Goal: Task Accomplishment & Management: Manage account settings

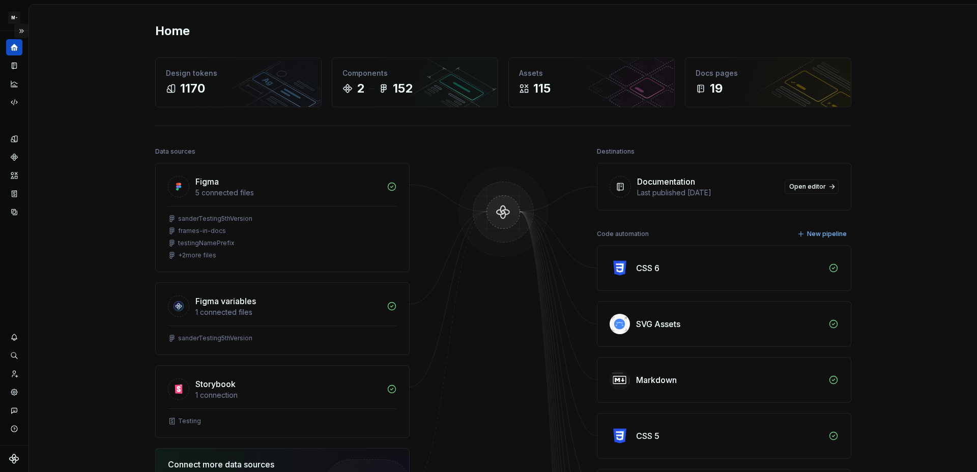
click at [25, 31] on button "Expand sidebar" at bounding box center [21, 31] width 14 height 14
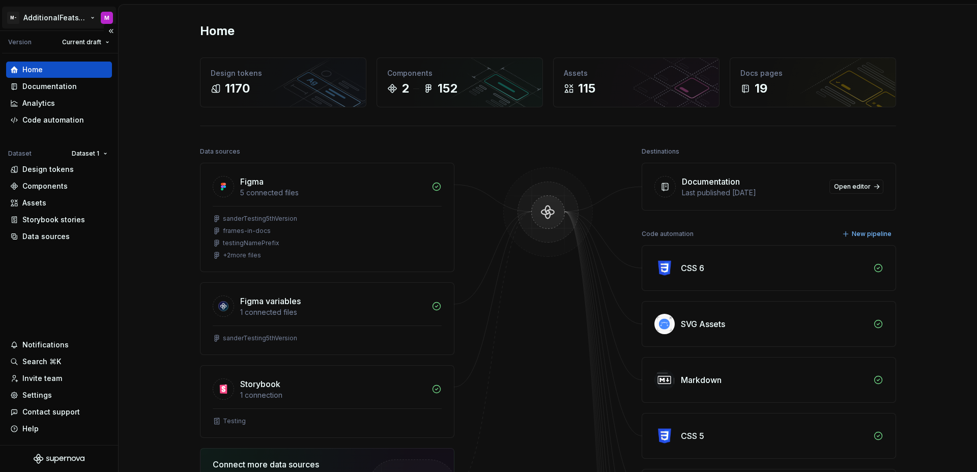
click at [37, 13] on html "M- AdditionalFeatsTest M Version Current draft Home Documentation Analytics Cod…" at bounding box center [488, 236] width 977 height 472
click at [46, 395] on div "Settings" at bounding box center [37, 395] width 30 height 10
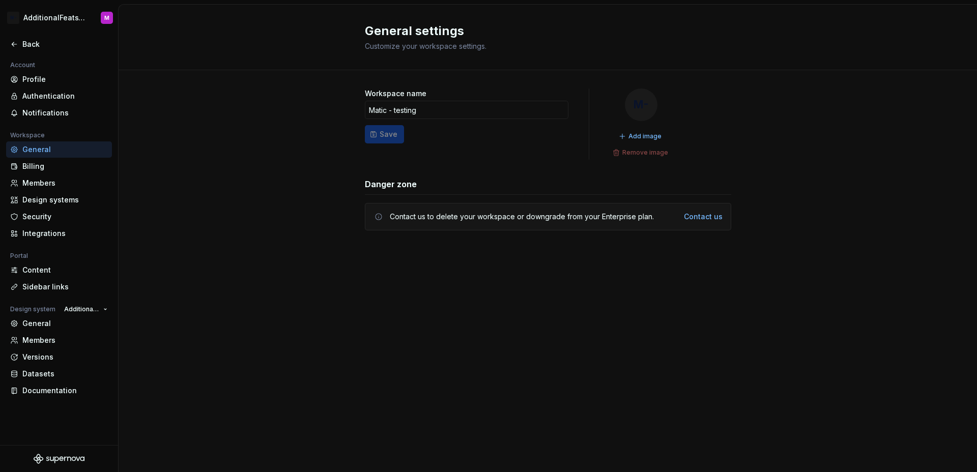
click at [37, 400] on div "Account Profile Authentication Notifications Workspace General Billing Members …" at bounding box center [59, 232] width 118 height 346
click at [40, 397] on div "Documentation" at bounding box center [59, 391] width 106 height 16
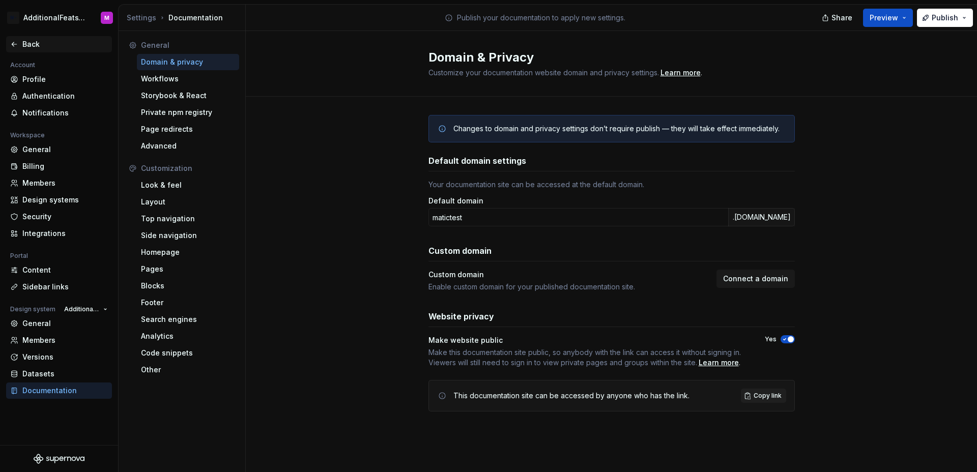
click at [15, 44] on icon at bounding box center [14, 44] width 5 height 4
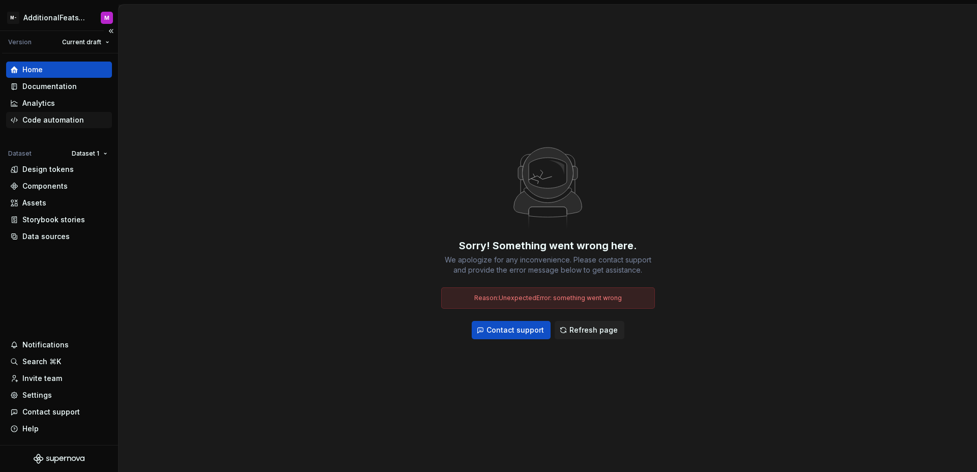
click at [68, 117] on div "Code automation" at bounding box center [53, 120] width 62 height 10
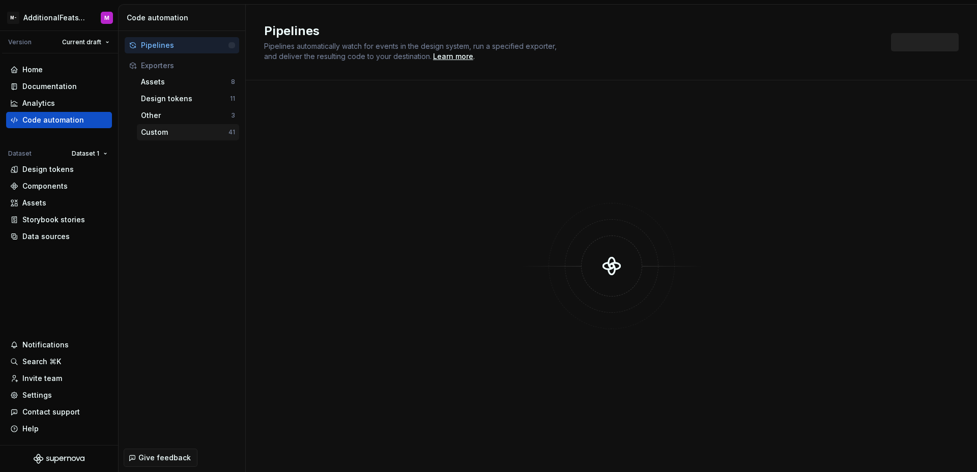
click at [165, 126] on div "Custom 41" at bounding box center [188, 132] width 102 height 16
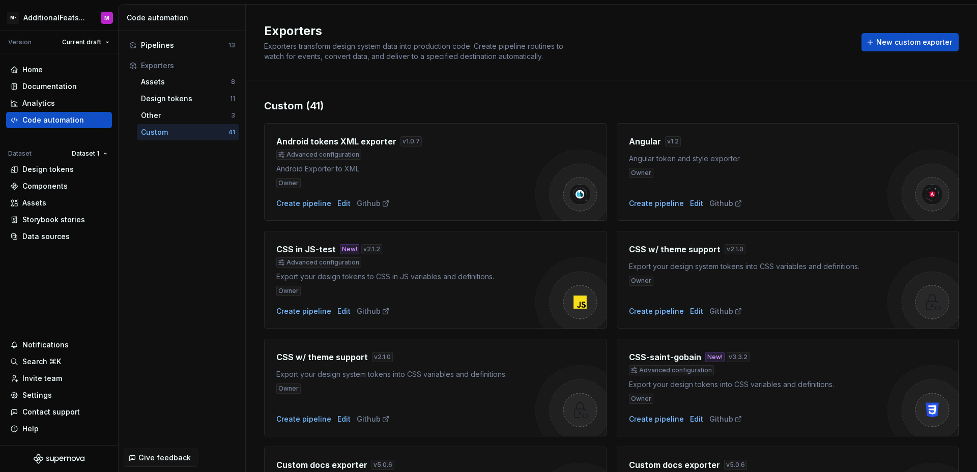
click at [668, 46] on div "Exporters Exporters transform design system data into production code. Create p…" at bounding box center [556, 42] width 585 height 39
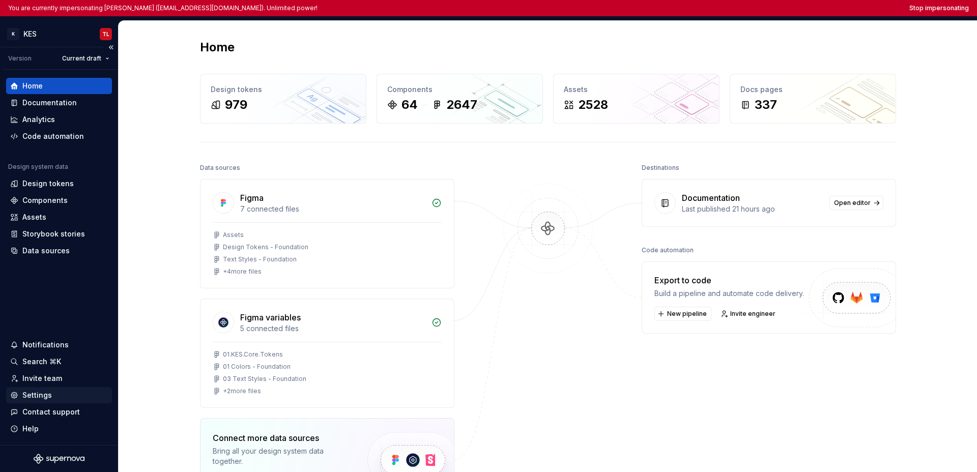
click at [58, 392] on div "Settings" at bounding box center [59, 395] width 98 height 10
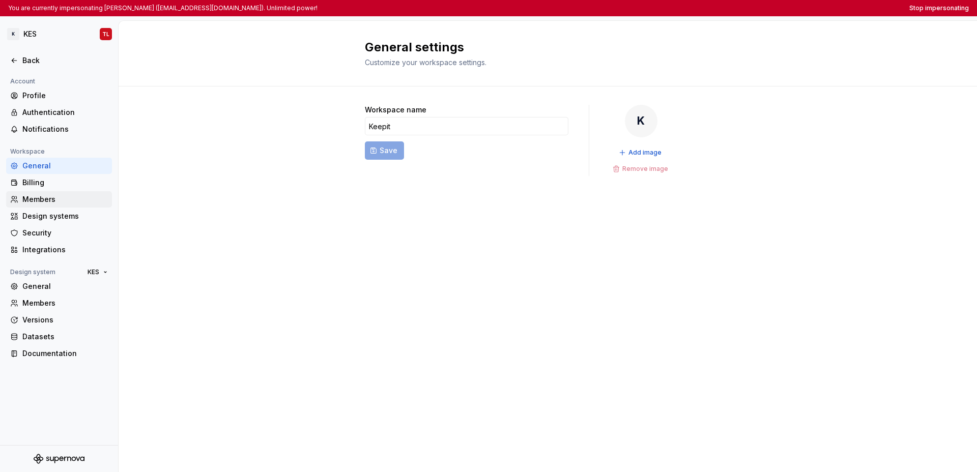
click at [44, 203] on div "Members" at bounding box center [64, 199] width 85 height 10
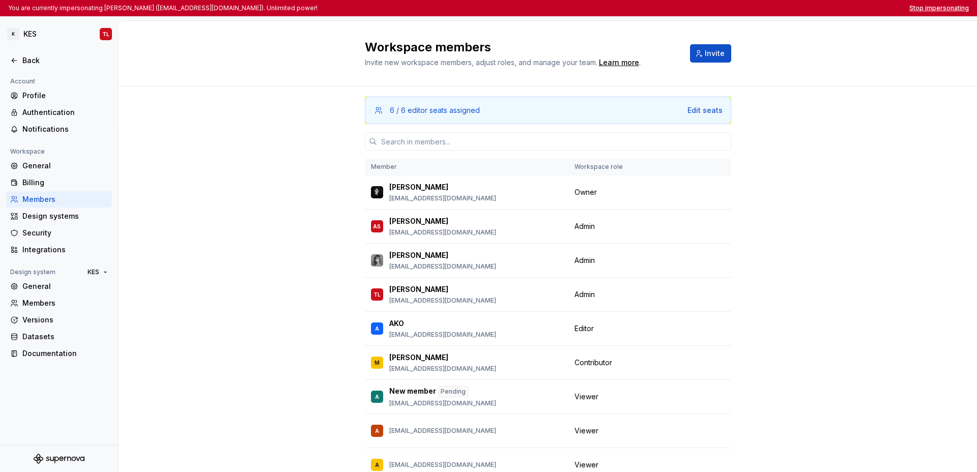
click at [702, 9] on button "Stop impersonating" at bounding box center [939, 8] width 60 height 8
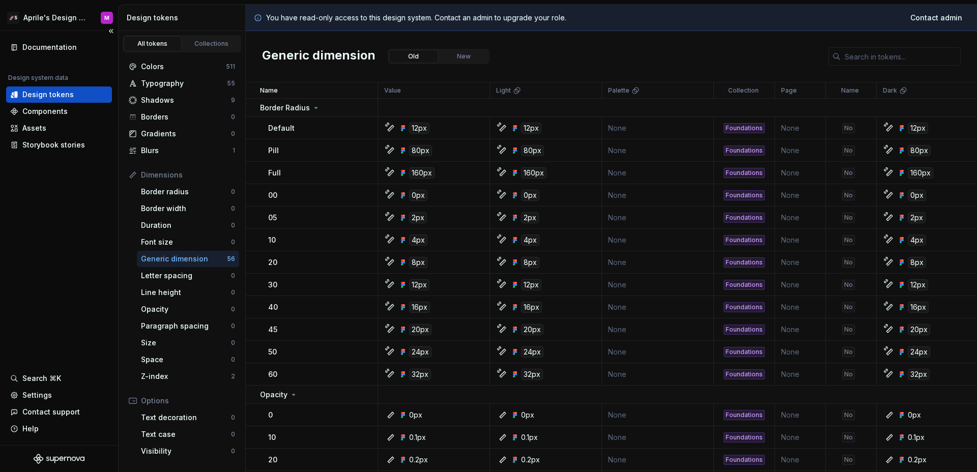
click at [84, 288] on div "Documentation Design system data Design tokens Components Assets Storybook stor…" at bounding box center [59, 238] width 118 height 414
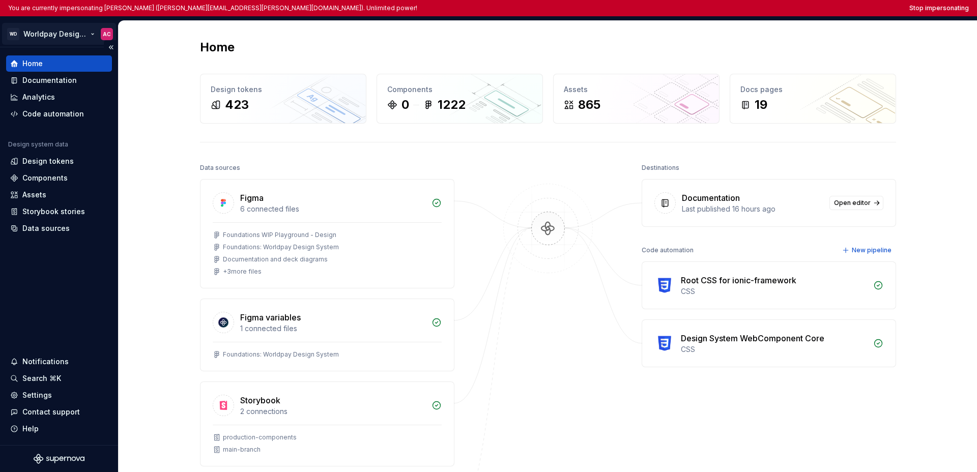
click at [67, 39] on html "You are currently impersonating Amber Cox (amber.cox@worldpay.com). Unlimited p…" at bounding box center [488, 236] width 977 height 472
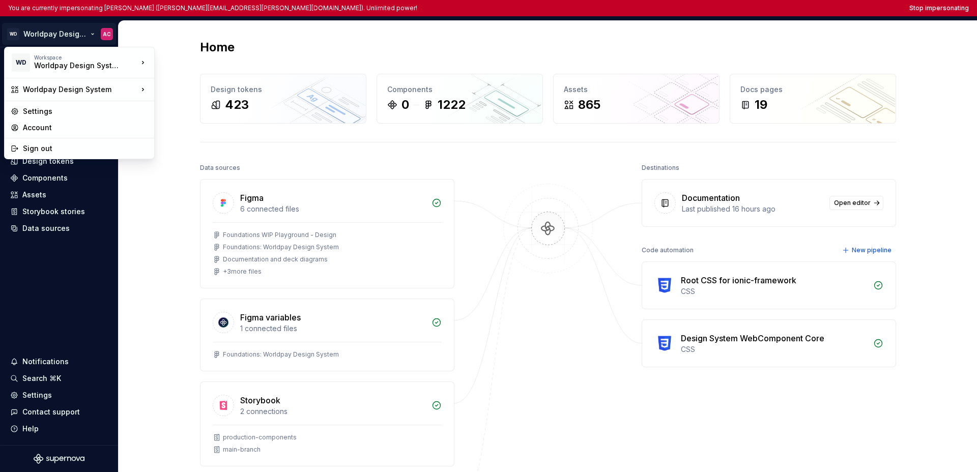
click at [69, 250] on html "You are currently impersonating Amber Cox (amber.cox@worldpay.com). Unlimited p…" at bounding box center [488, 236] width 977 height 472
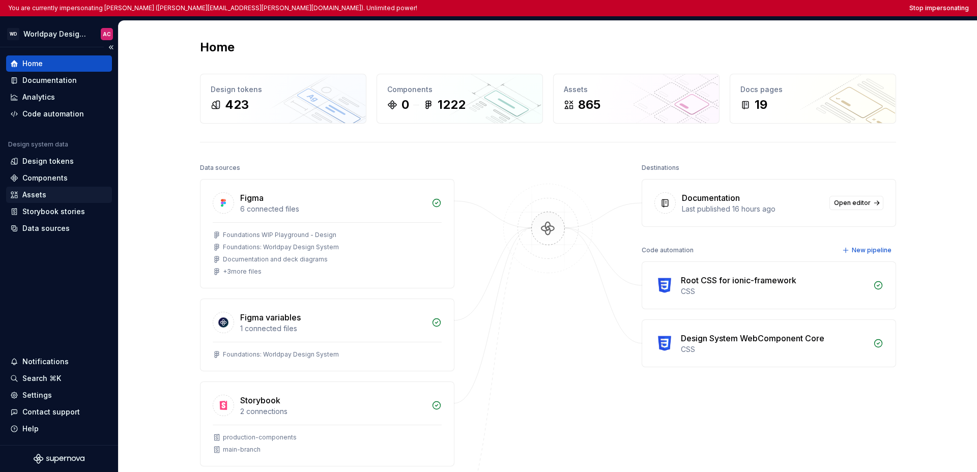
click at [46, 195] on div "Assets" at bounding box center [59, 195] width 98 height 10
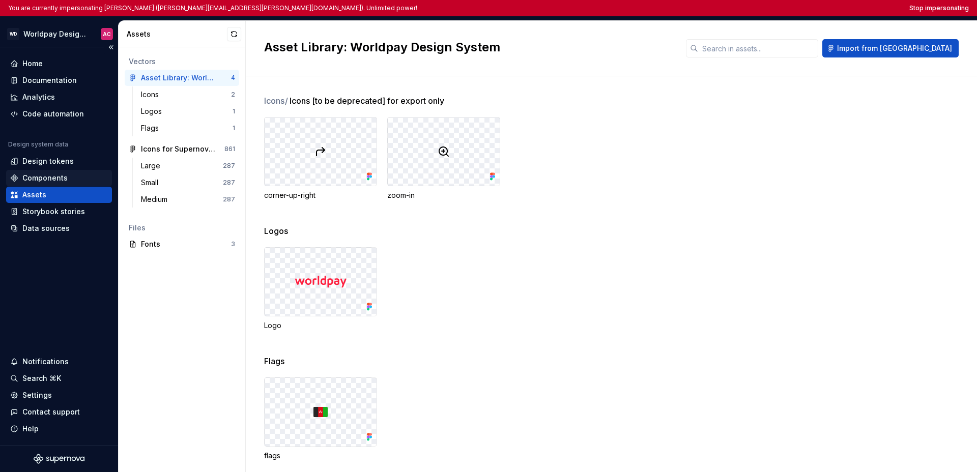
click at [46, 176] on div "Components" at bounding box center [44, 178] width 45 height 10
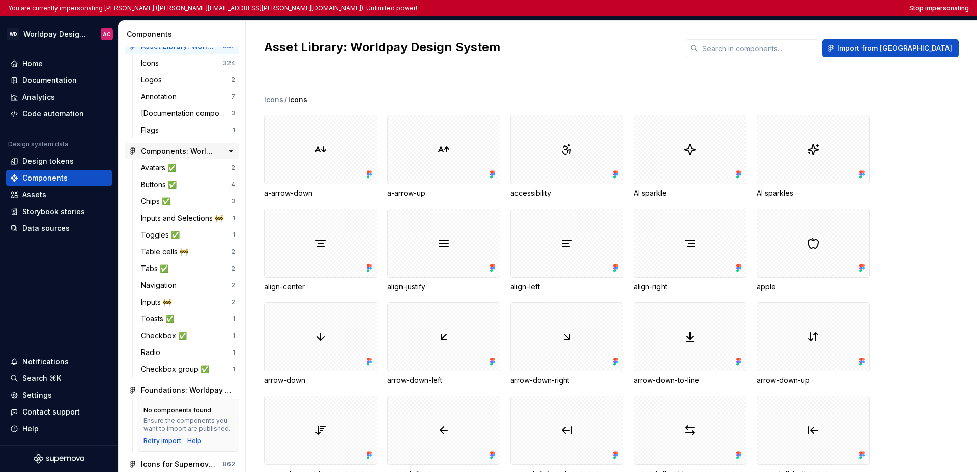
scroll to position [158, 0]
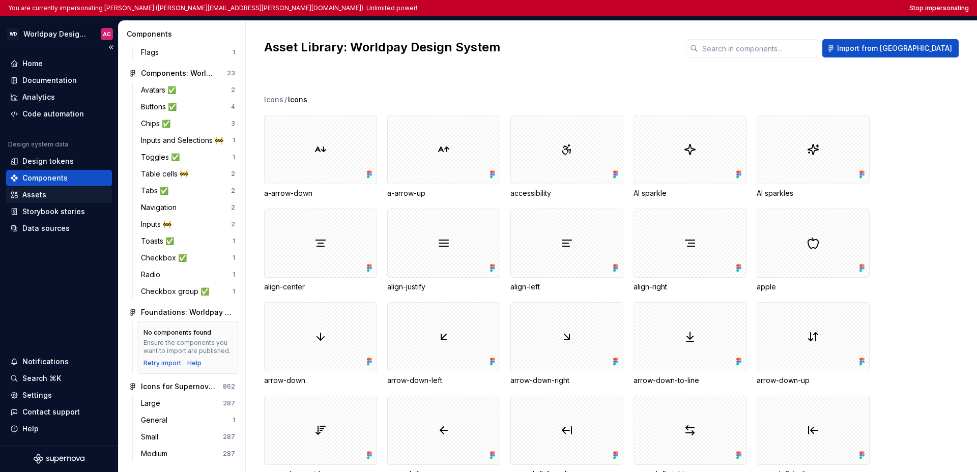
click at [62, 195] on div "Assets" at bounding box center [59, 195] width 98 height 10
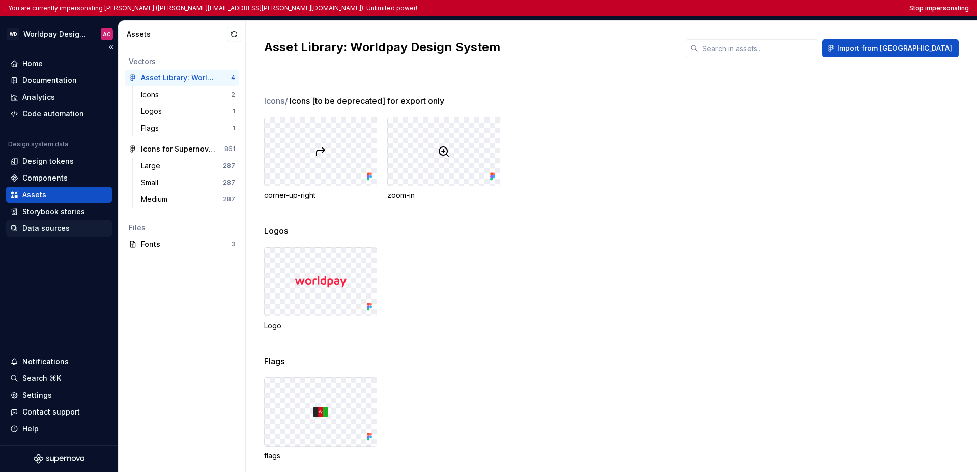
click at [66, 231] on div "Data sources" at bounding box center [45, 228] width 47 height 10
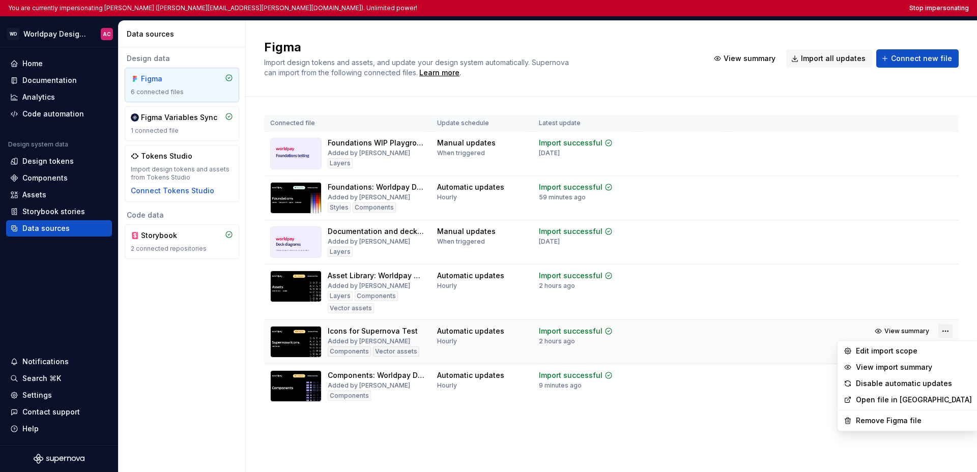
click at [702, 332] on html "You are currently impersonating Amber Cox (amber.cox@worldpay.com). Unlimited p…" at bounding box center [488, 236] width 977 height 472
click at [702, 354] on div "Edit import scope" at bounding box center [914, 351] width 116 height 10
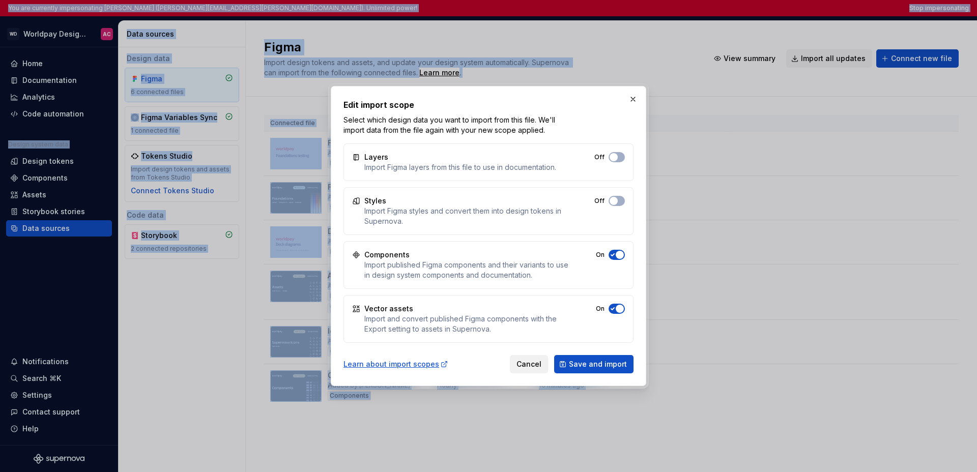
click at [536, 364] on span "Cancel" at bounding box center [529, 364] width 25 height 10
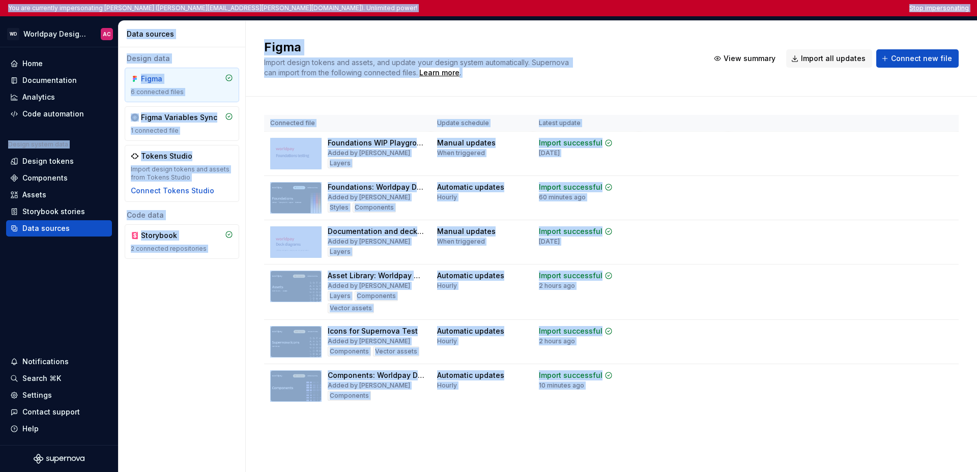
click at [702, 10] on button "Stop impersonating" at bounding box center [939, 8] width 60 height 8
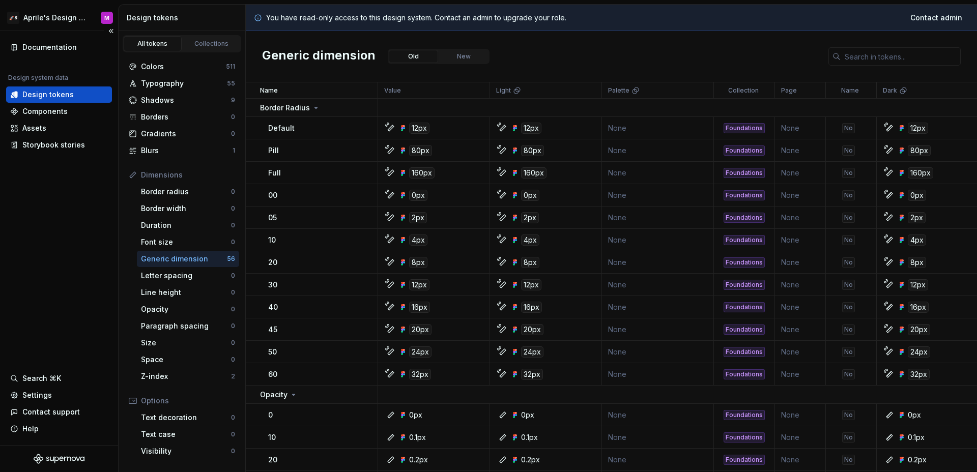
click at [106, 187] on div "Documentation Design system data Design tokens Components Assets Storybook stor…" at bounding box center [59, 238] width 118 height 414
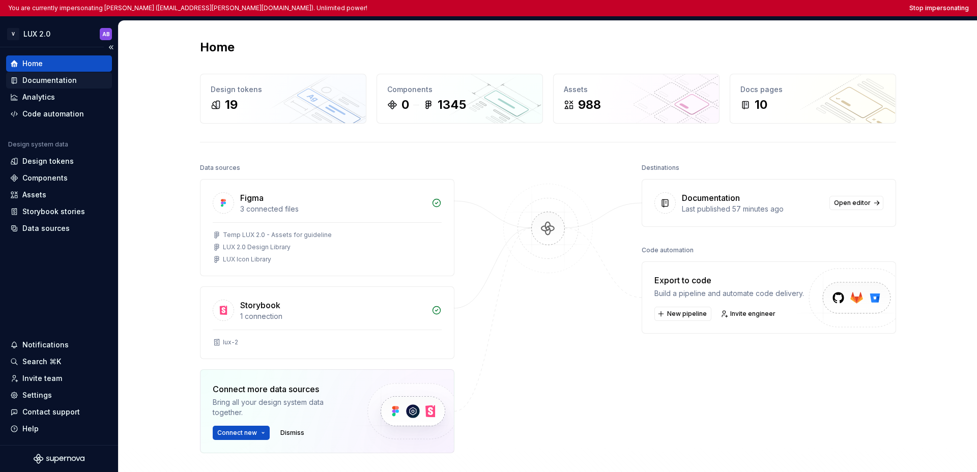
click at [66, 80] on div "Documentation" at bounding box center [49, 80] width 54 height 10
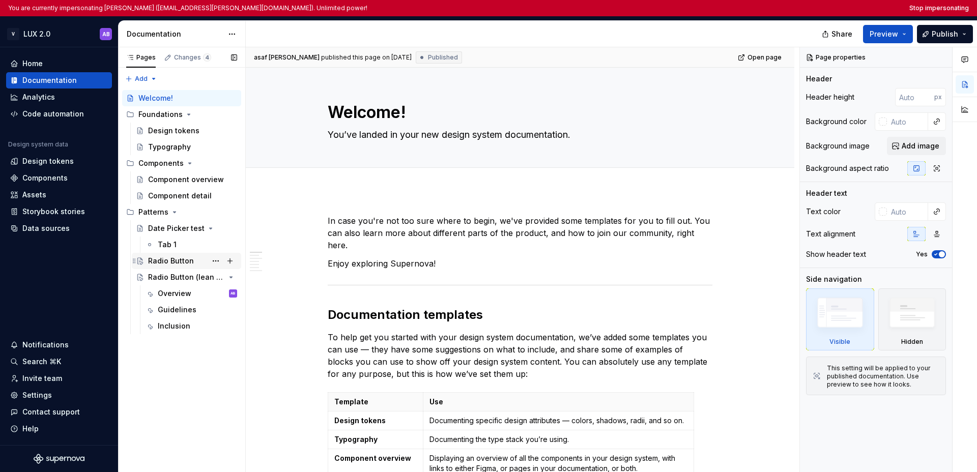
click at [181, 263] on div "Radio Button" at bounding box center [171, 261] width 46 height 10
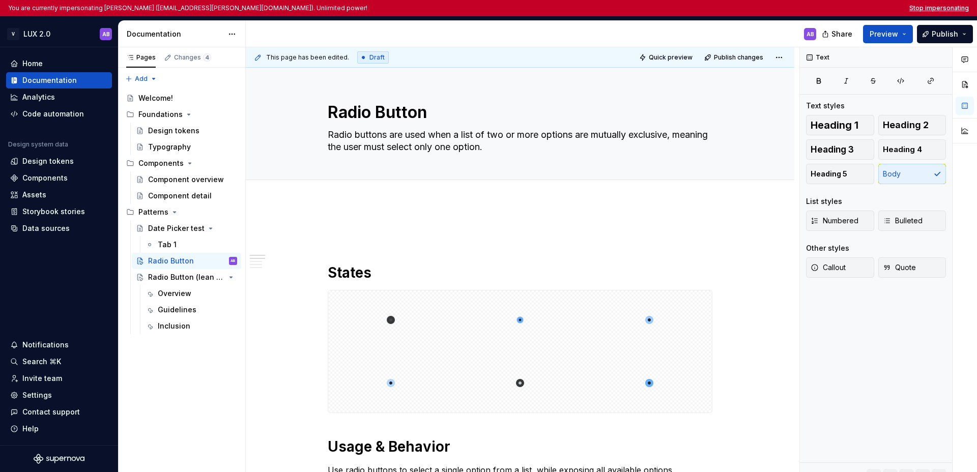
type textarea "*"
click at [702, 8] on button "Stop impersonating" at bounding box center [939, 8] width 60 height 8
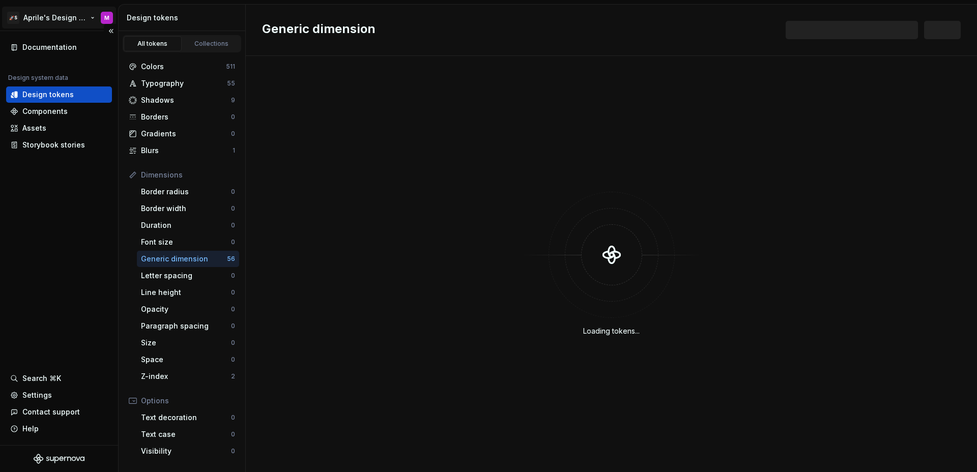
click at [48, 16] on html "🚀S Aprile's Design System M Documentation Design system data Design tokens Comp…" at bounding box center [488, 236] width 977 height 472
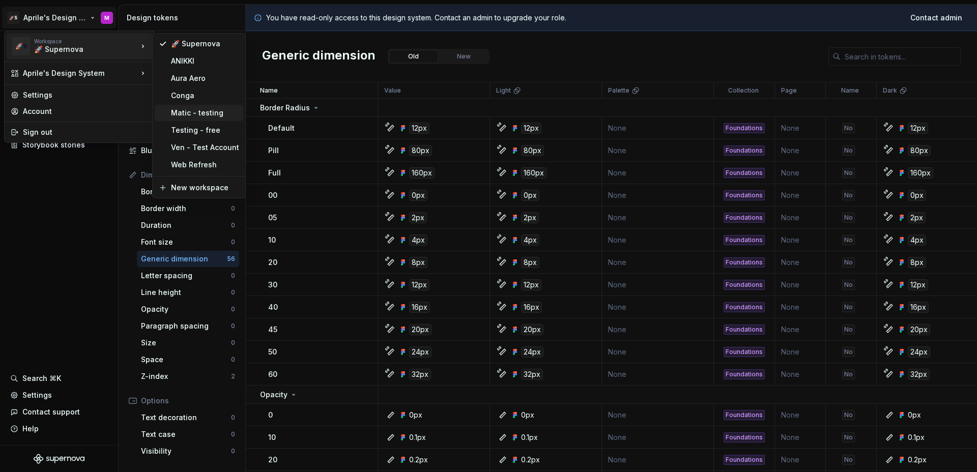
click at [189, 118] on div "Matic - testing" at bounding box center [205, 113] width 68 height 10
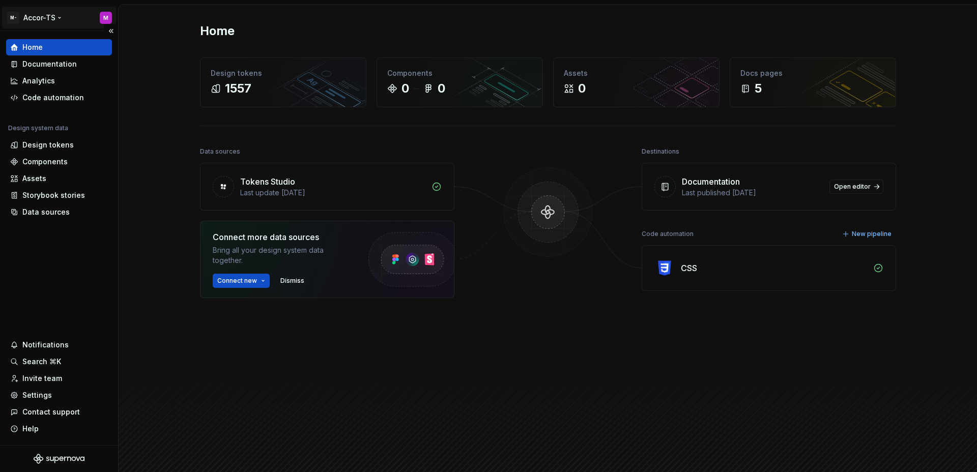
click at [43, 18] on html "M- Accor-TS M Home Documentation Analytics Code automation Design system data D…" at bounding box center [488, 236] width 977 height 472
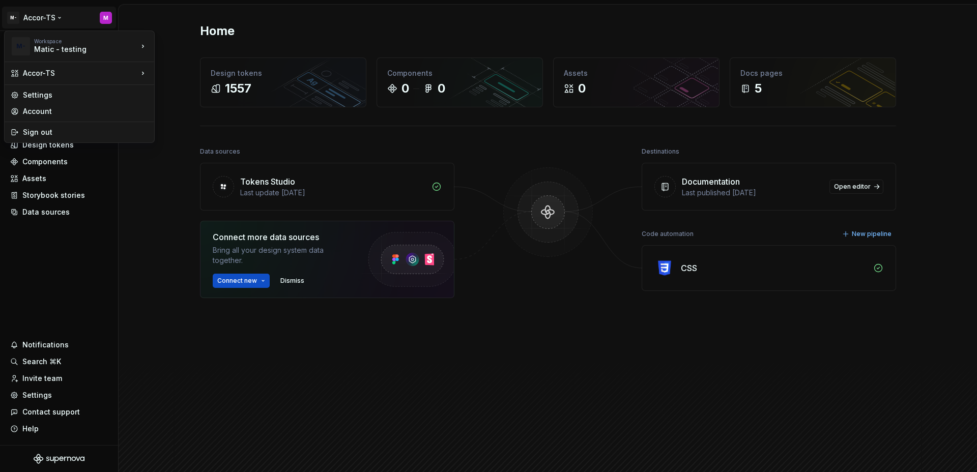
click at [44, 246] on html "M- Accor-TS M Home Documentation Analytics Code automation Design system data D…" at bounding box center [488, 236] width 977 height 472
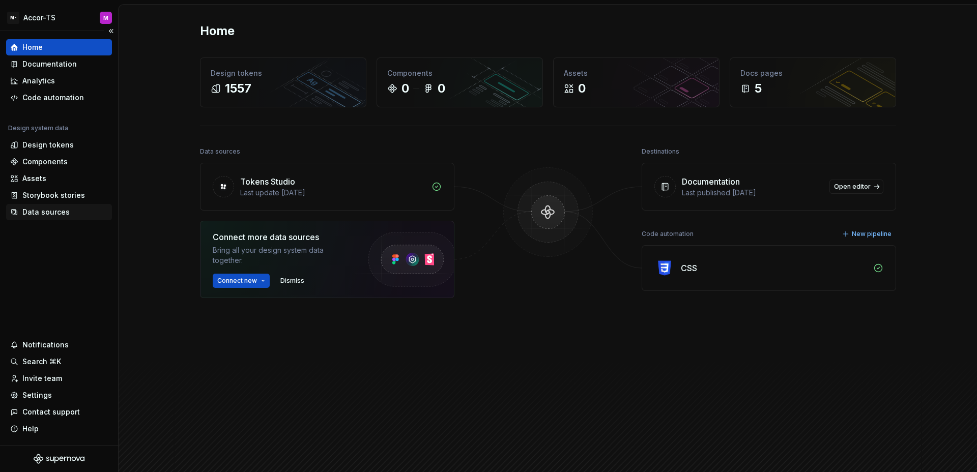
click at [56, 213] on div "Data sources" at bounding box center [45, 212] width 47 height 10
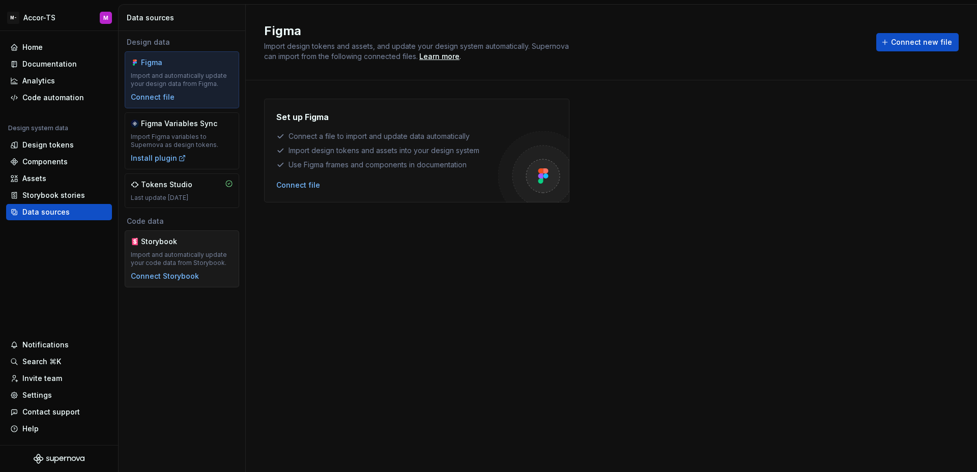
click at [174, 253] on div "Import and automatically update your code data from Storybook." at bounding box center [182, 259] width 102 height 16
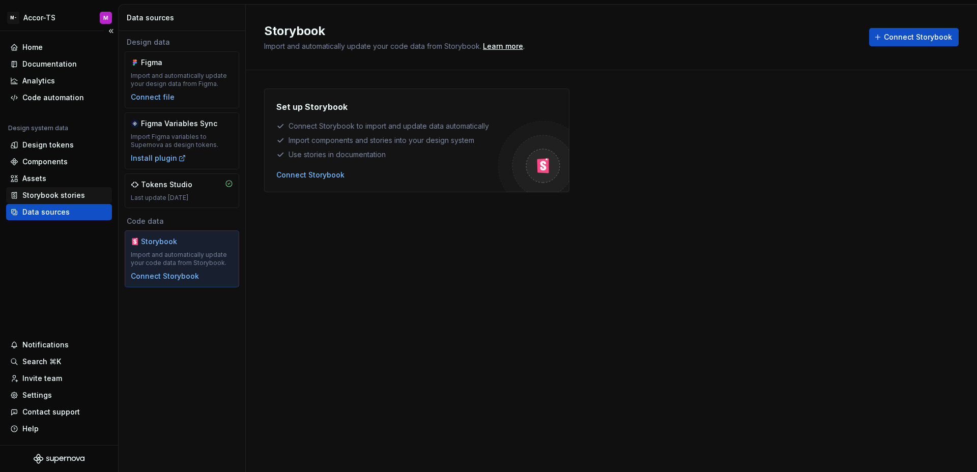
click at [44, 192] on div "Storybook stories" at bounding box center [53, 195] width 63 height 10
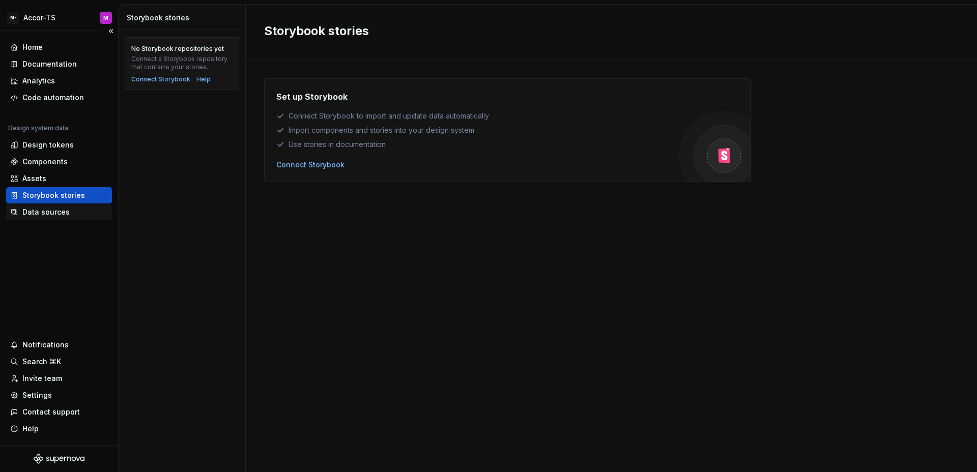
click at [42, 211] on div "Data sources" at bounding box center [45, 212] width 47 height 10
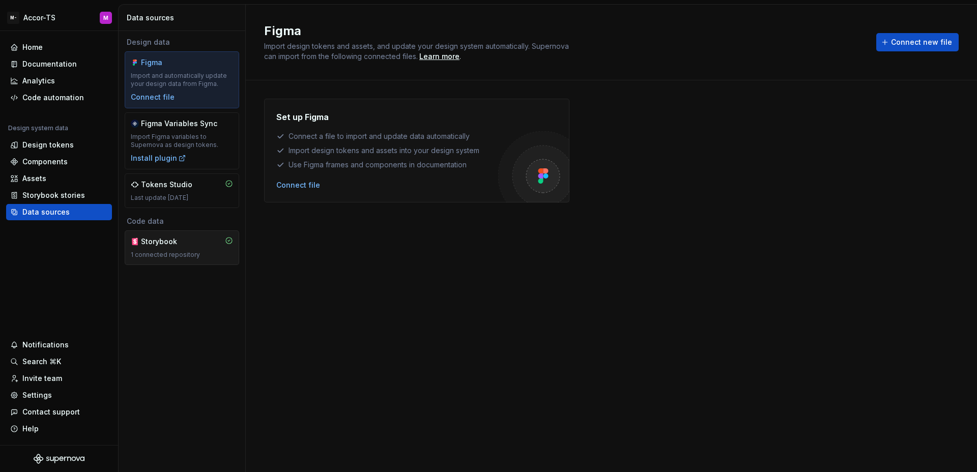
click at [156, 246] on div "Storybook" at bounding box center [165, 242] width 49 height 10
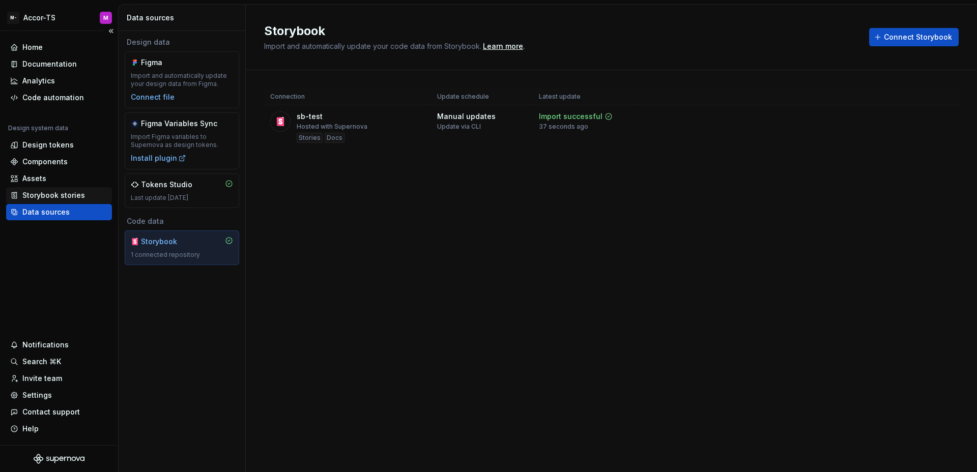
click at [52, 194] on div "Storybook stories" at bounding box center [53, 195] width 63 height 10
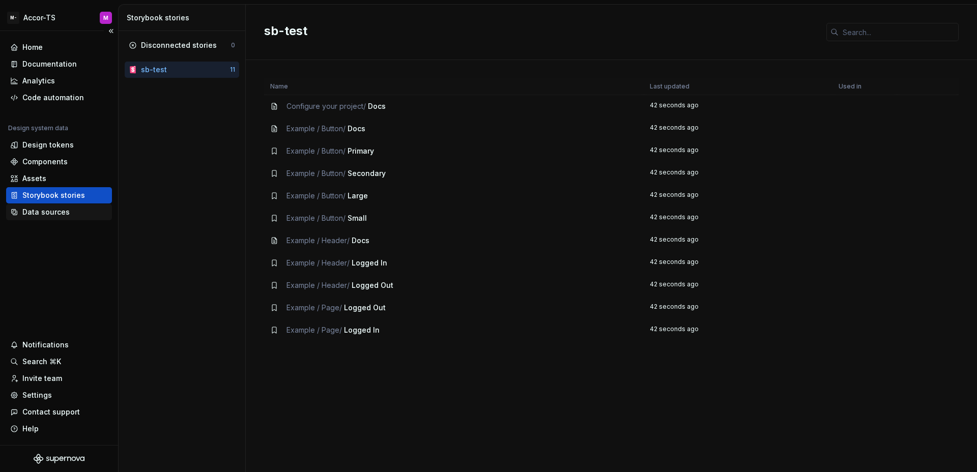
click at [78, 208] on div "Data sources" at bounding box center [59, 212] width 98 height 10
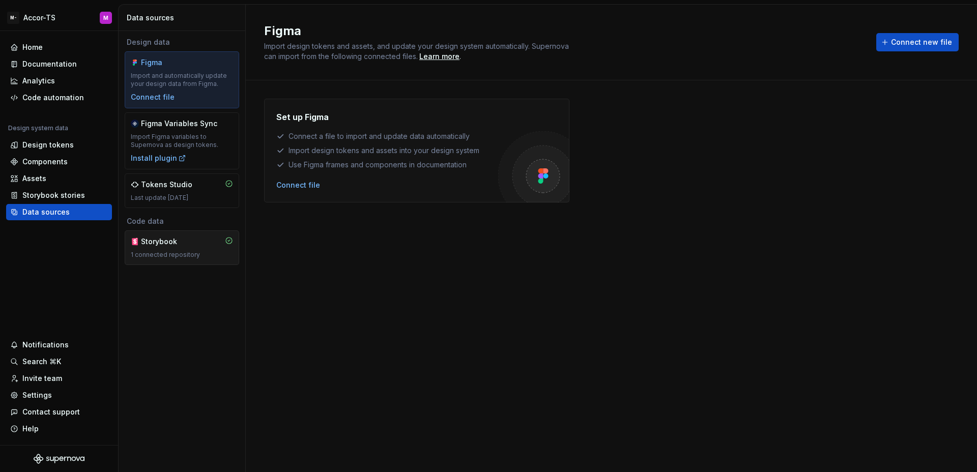
click at [156, 242] on div "Storybook" at bounding box center [165, 242] width 49 height 10
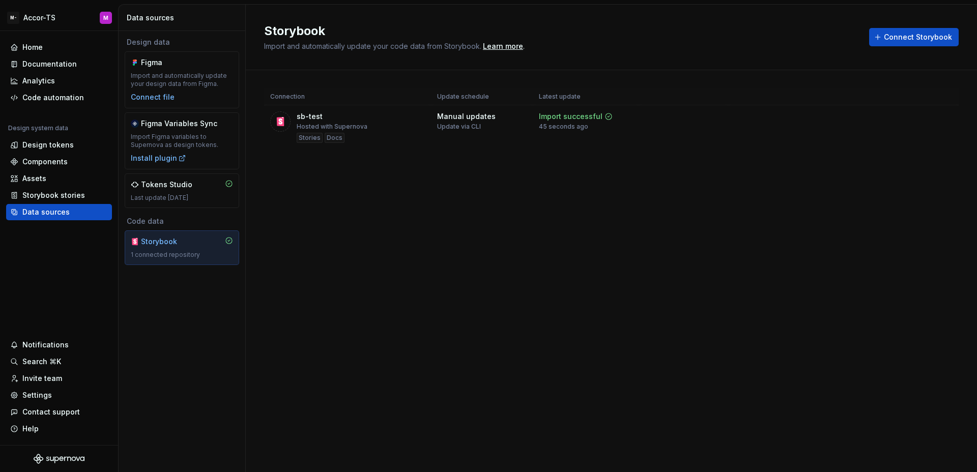
click at [205, 244] on div "Storybook" at bounding box center [182, 242] width 102 height 10
click at [948, 119] on html "M- Accor-TS M Home Documentation Analytics Code automation Design system data D…" at bounding box center [488, 236] width 977 height 472
click at [913, 152] on link "Open Storybook" at bounding box center [910, 153] width 76 height 10
click at [45, 60] on div "Documentation" at bounding box center [49, 64] width 54 height 10
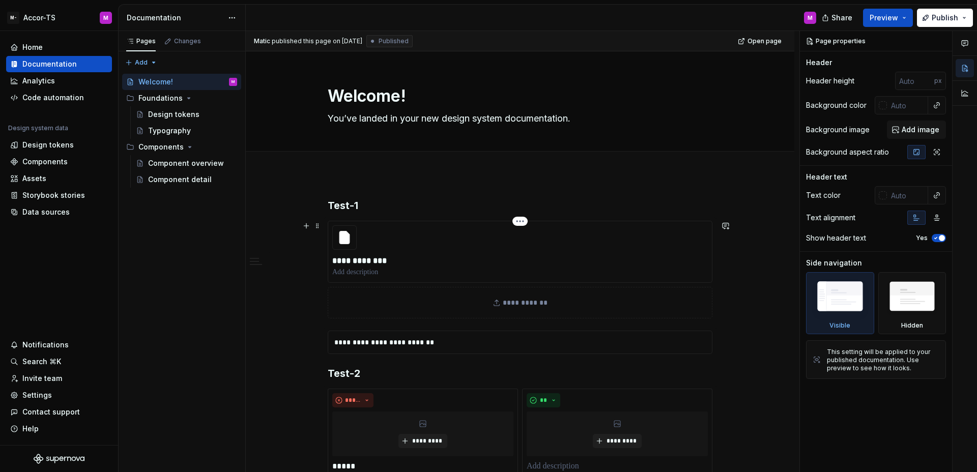
scroll to position [73, 0]
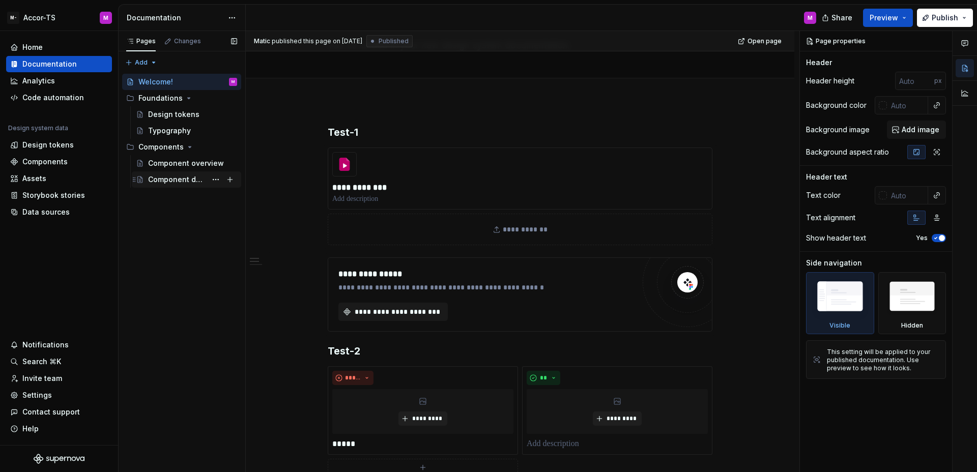
click at [184, 181] on div "Component detail" at bounding box center [177, 180] width 59 height 10
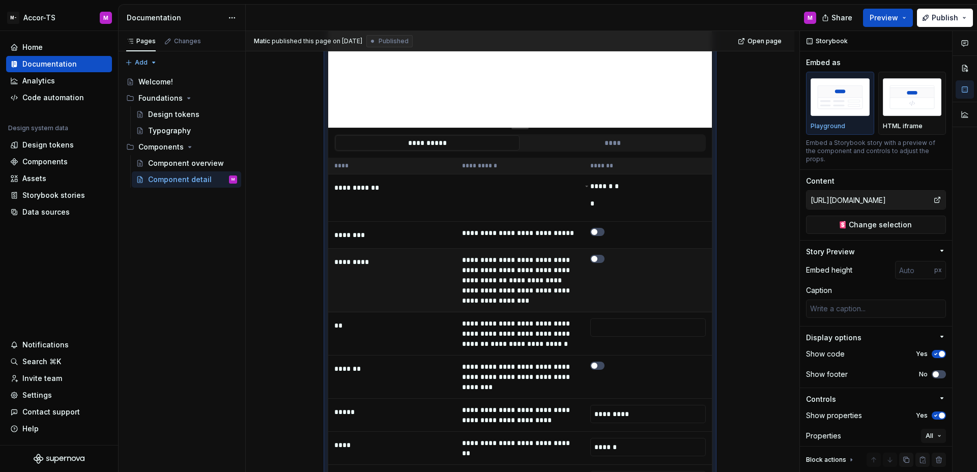
scroll to position [69, 0]
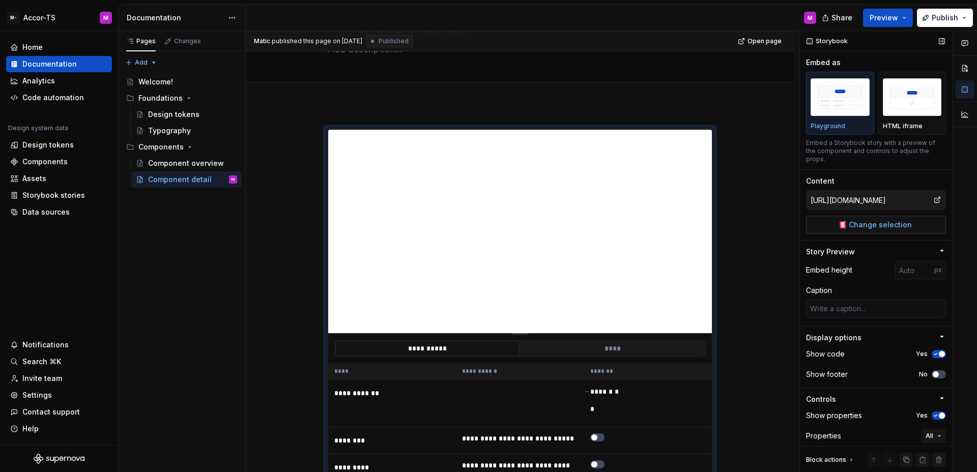
click at [867, 226] on span "Change selection" at bounding box center [880, 225] width 63 height 10
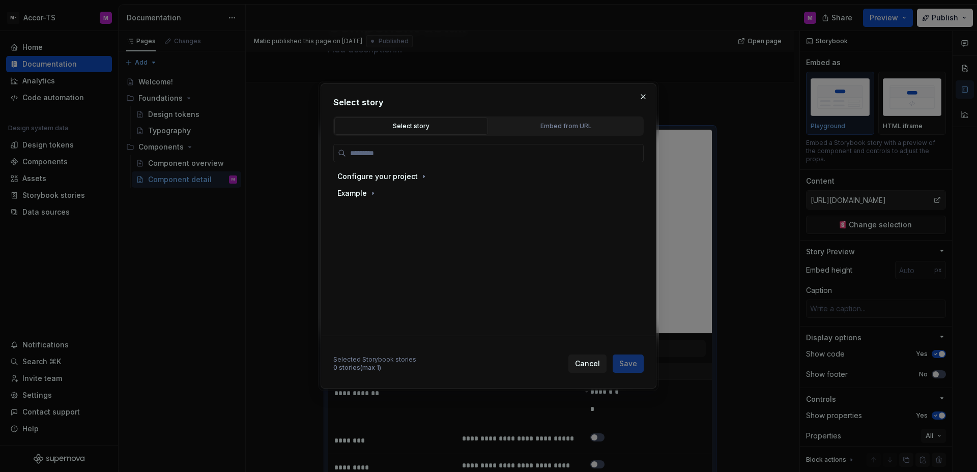
click at [418, 130] on div "Select story" at bounding box center [411, 126] width 147 height 10
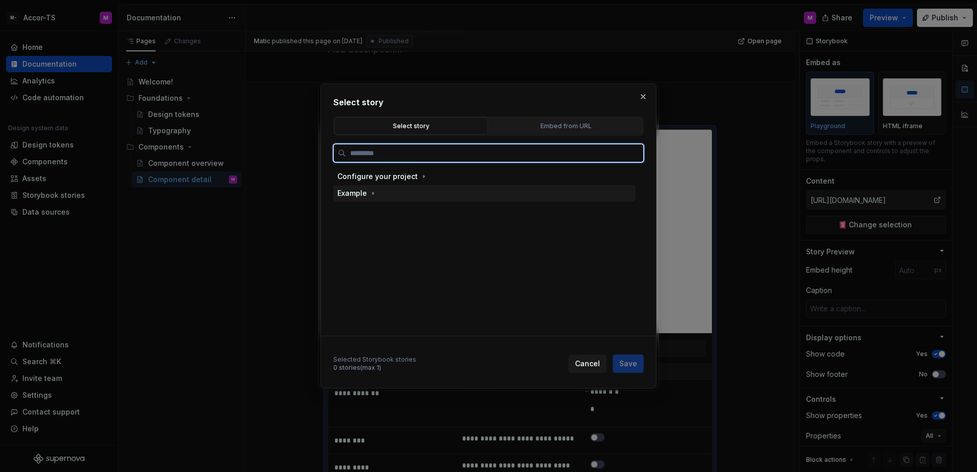
click at [365, 194] on div "Example" at bounding box center [352, 193] width 30 height 10
click at [377, 212] on div "Button" at bounding box center [370, 210] width 23 height 10
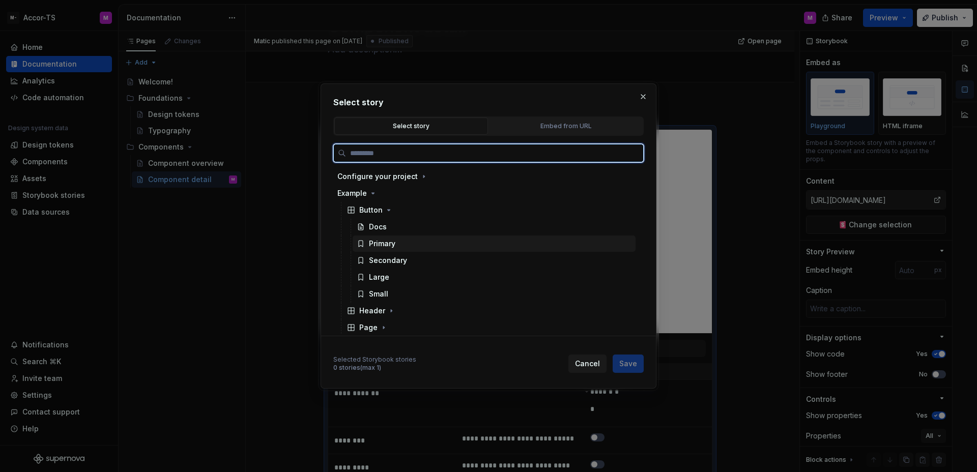
click at [397, 240] on div "Primary" at bounding box center [494, 244] width 283 height 16
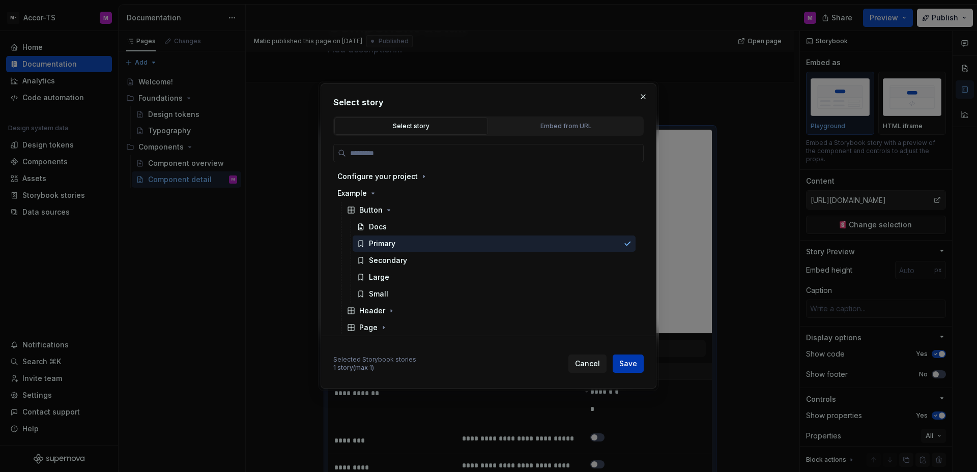
click at [621, 360] on span "Save" at bounding box center [628, 364] width 18 height 10
type textarea "*"
type input "Example / Button / Primary"
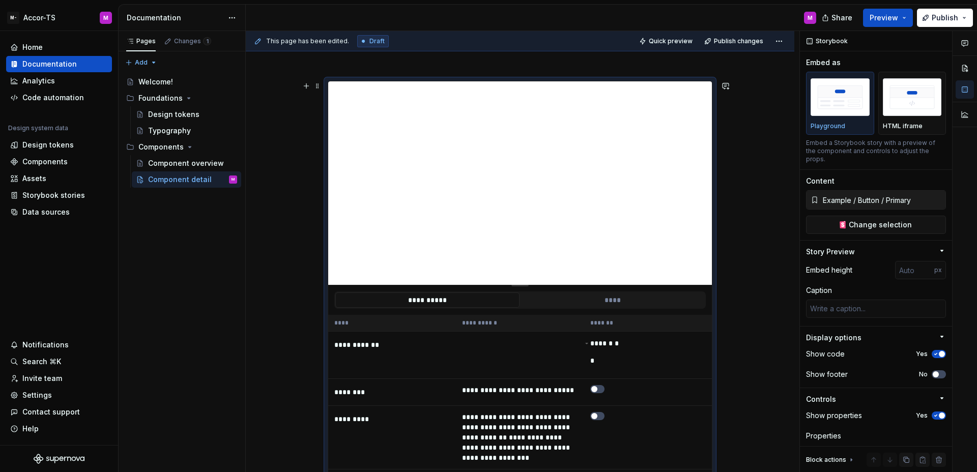
scroll to position [98, 0]
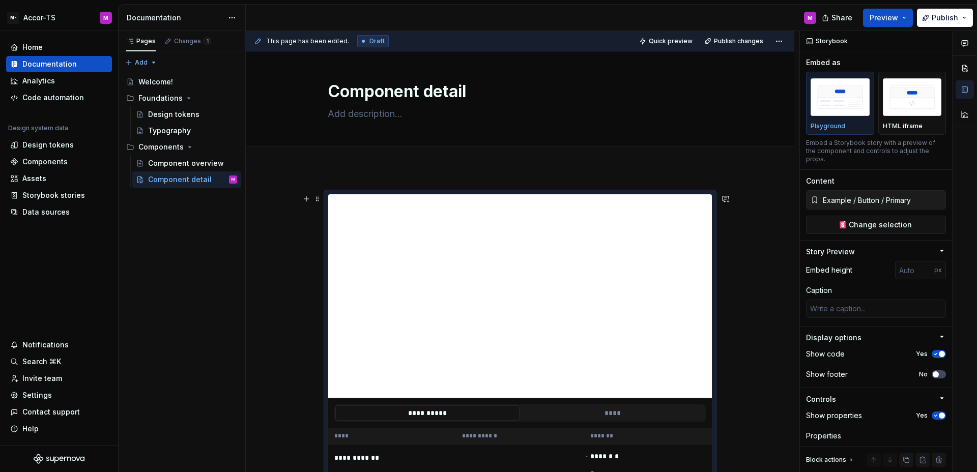
scroll to position [0, 0]
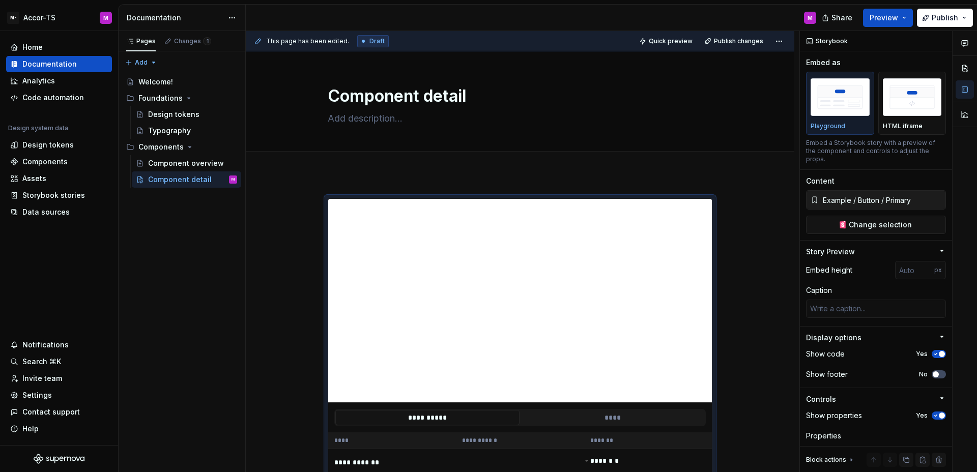
type textarea "*"
click at [70, 205] on div "Data sources" at bounding box center [59, 212] width 106 height 16
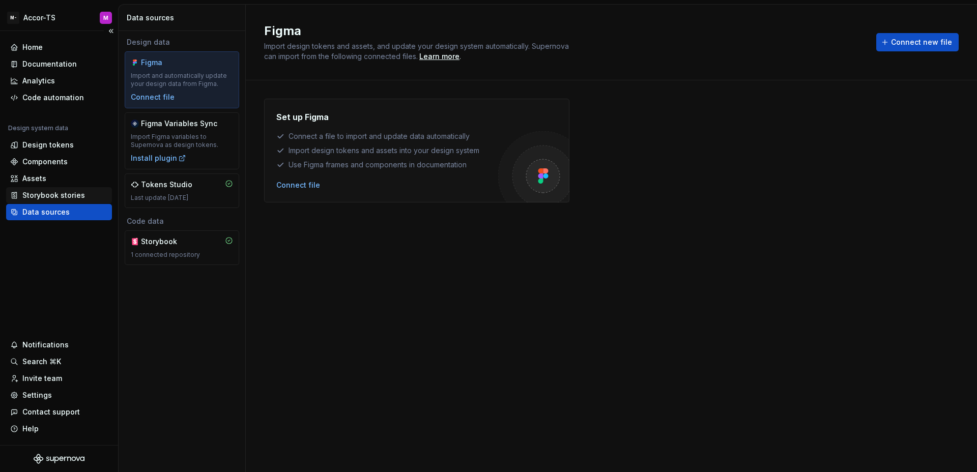
click at [69, 196] on div "Storybook stories" at bounding box center [53, 195] width 63 height 10
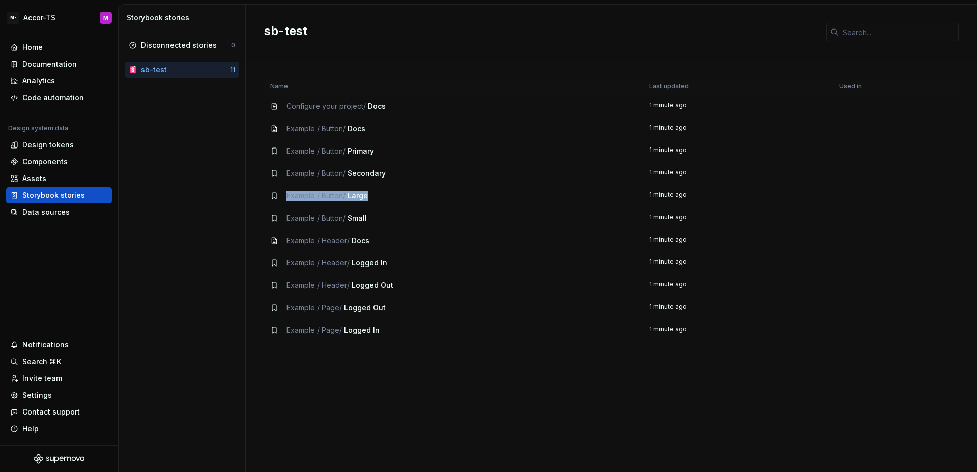
click at [495, 192] on div "Example / Button / Large" at bounding box center [453, 196] width 367 height 10
click at [209, 45] on div "Disconnected stories" at bounding box center [179, 45] width 76 height 10
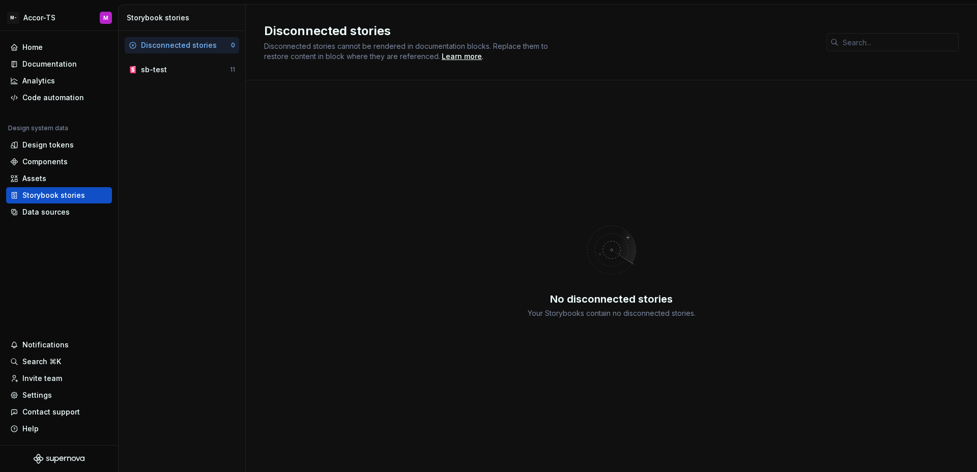
click at [203, 59] on div "Disconnected stories 0 sb-test 11" at bounding box center [182, 57] width 114 height 41
click at [197, 62] on div "sb-test 11" at bounding box center [182, 70] width 114 height 16
click at [79, 60] on div "Documentation" at bounding box center [59, 64] width 98 height 10
click at [62, 65] on div "Documentation" at bounding box center [49, 64] width 54 height 10
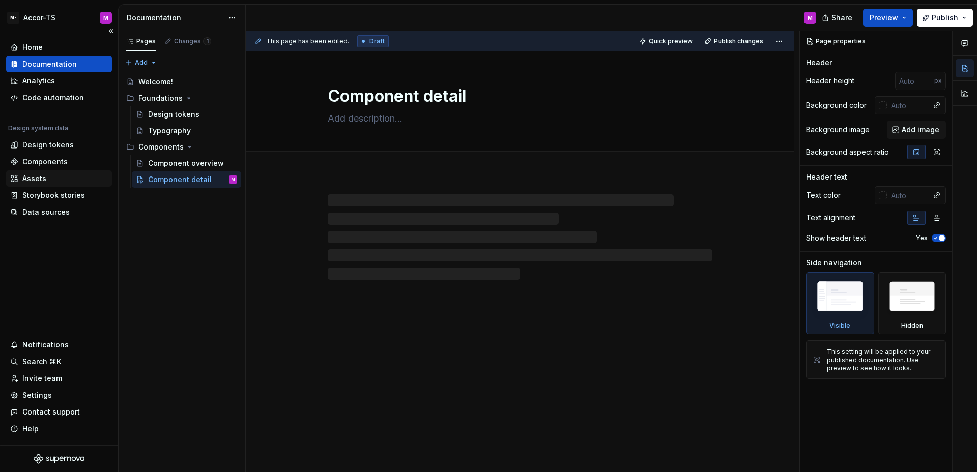
type textarea "*"
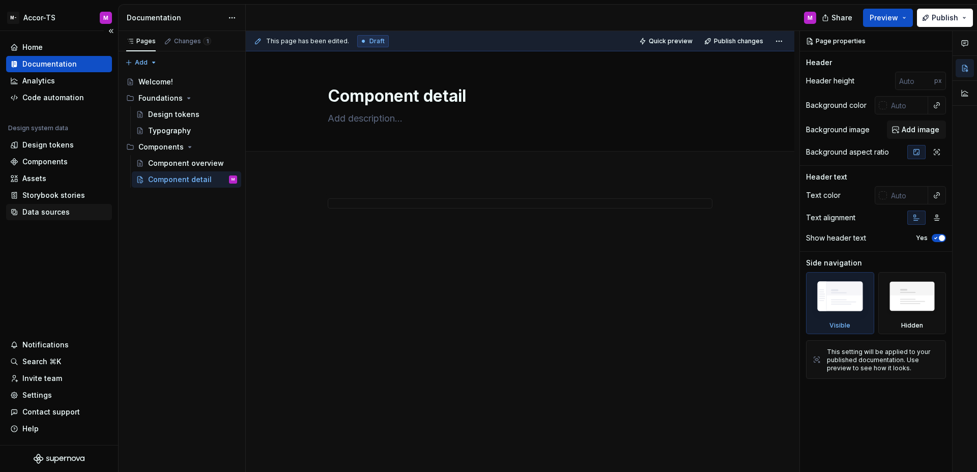
click at [44, 213] on div "Data sources" at bounding box center [45, 212] width 47 height 10
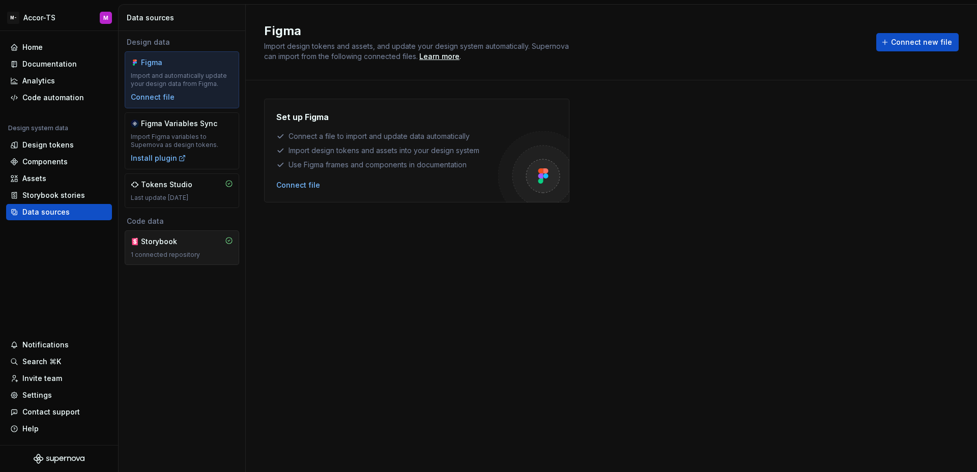
click at [184, 241] on div "Storybook" at bounding box center [165, 242] width 49 height 10
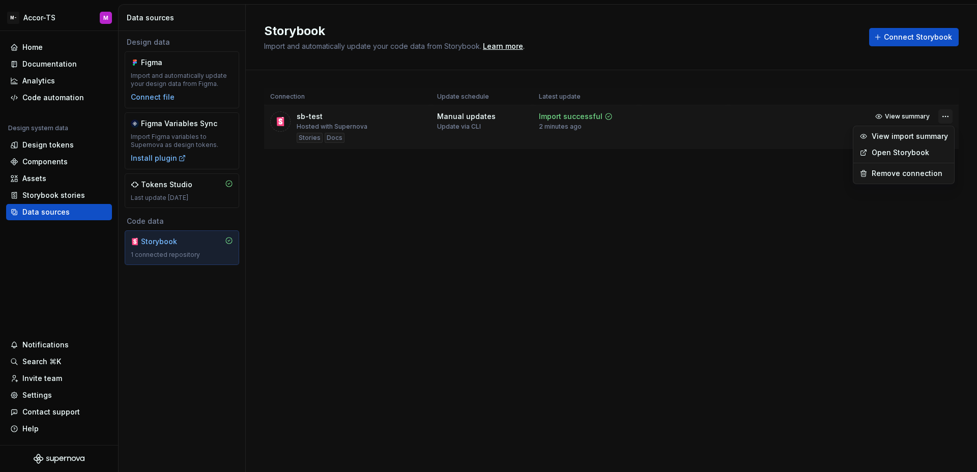
click at [943, 119] on html "M- Accor-TS M Home Documentation Analytics Code automation Design system data D…" at bounding box center [488, 236] width 977 height 472
click at [905, 157] on link "Open Storybook" at bounding box center [910, 153] width 76 height 10
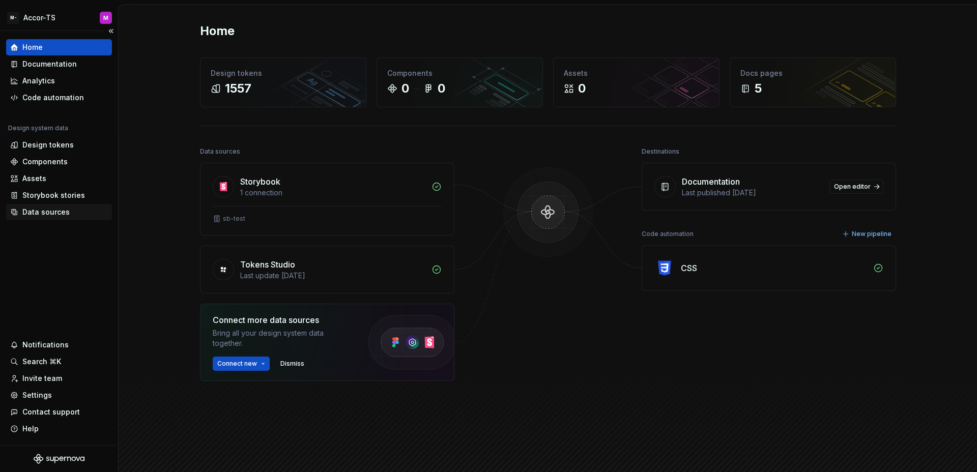
click at [45, 207] on div "Data sources" at bounding box center [45, 212] width 47 height 10
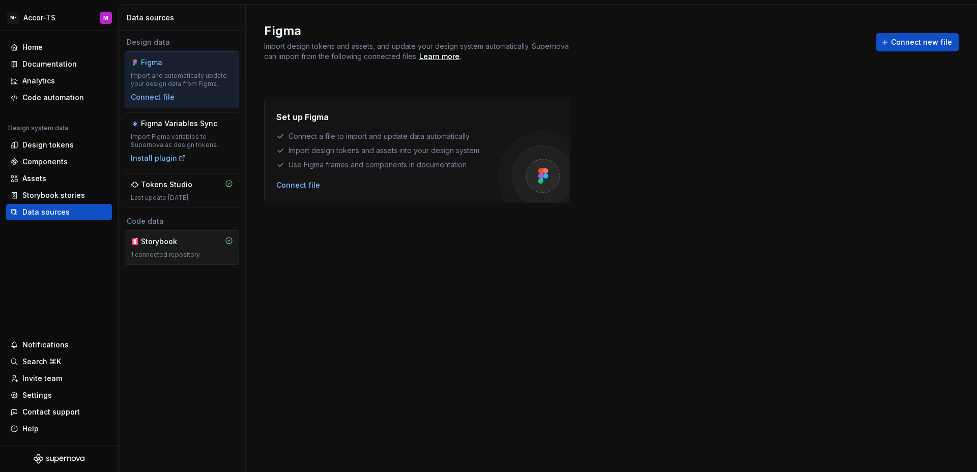
click at [186, 235] on div "Storybook 1 connected repository" at bounding box center [182, 248] width 114 height 35
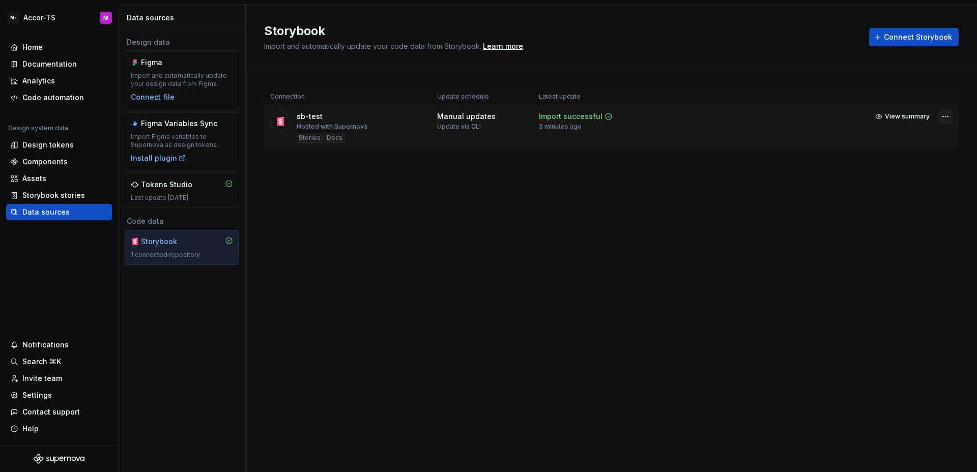
click at [944, 113] on html "M- Accor-TS M Home Documentation Analytics Code automation Design system data D…" at bounding box center [488, 236] width 977 height 472
click at [909, 151] on link "Open Storybook" at bounding box center [910, 153] width 76 height 10
click at [14, 16] on html "M- Accor-TS M Home Documentation Analytics Code automation Design system data D…" at bounding box center [488, 236] width 977 height 472
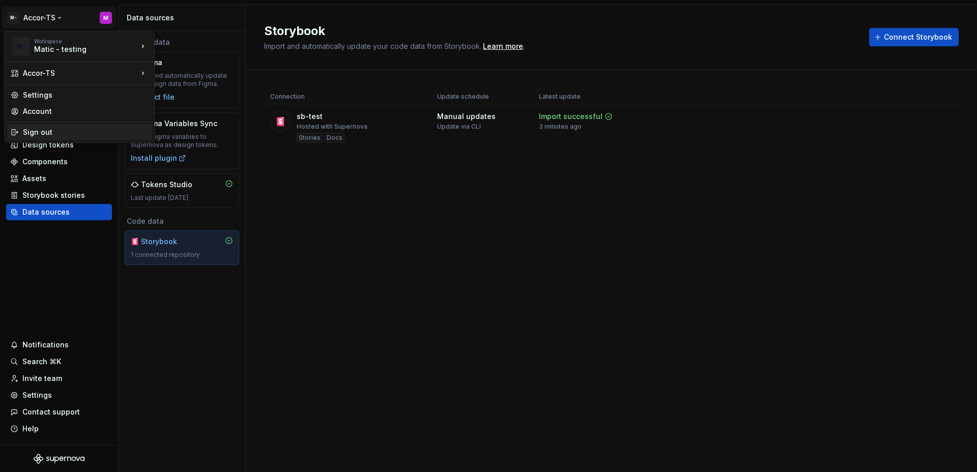
click at [51, 136] on div "Sign out" at bounding box center [85, 132] width 125 height 10
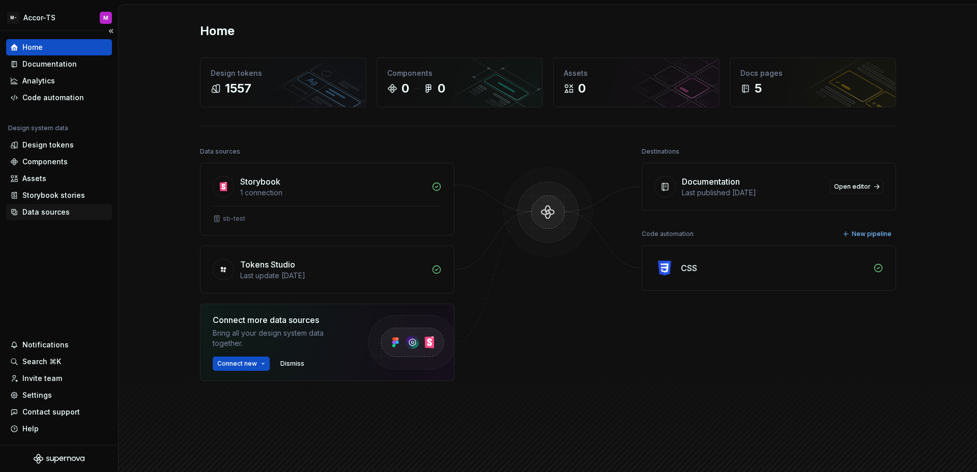
click at [51, 207] on div "Data sources" at bounding box center [45, 212] width 47 height 10
click at [66, 216] on div "Data sources" at bounding box center [45, 212] width 47 height 10
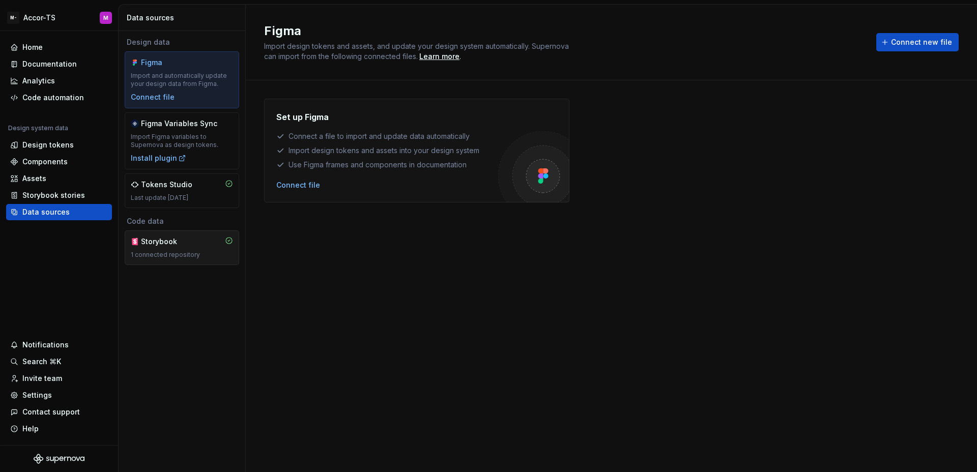
click at [177, 245] on div "Storybook" at bounding box center [165, 242] width 49 height 10
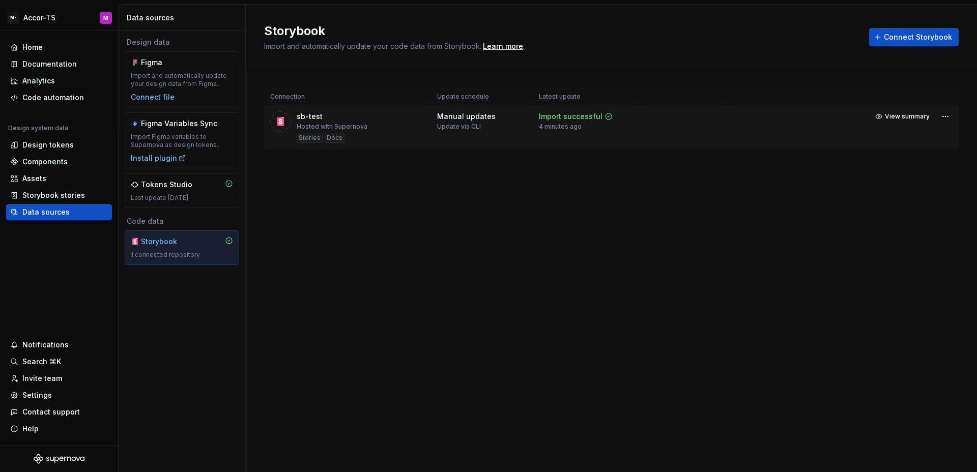
click at [954, 120] on td "View summary" at bounding box center [843, 116] width 231 height 22
click at [952, 118] on html "M- Accor-TS M Home Documentation Analytics Code automation Design system data D…" at bounding box center [488, 236] width 977 height 472
click at [909, 154] on link "Open Storybook" at bounding box center [910, 153] width 76 height 10
click at [945, 116] on html "M- Accor-TS M Home Documentation Analytics Code automation Design system data D…" at bounding box center [488, 236] width 977 height 472
click at [903, 171] on div "Remove connection" at bounding box center [910, 173] width 76 height 10
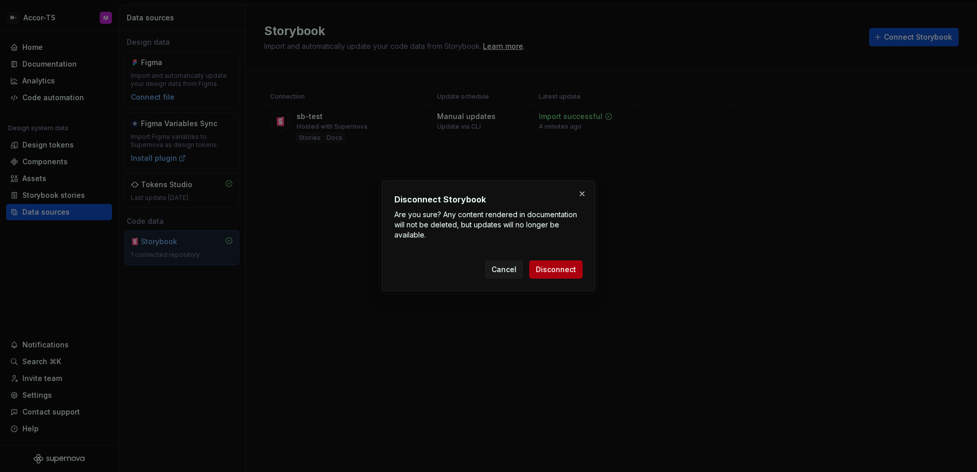
click at [573, 272] on span "Disconnect" at bounding box center [556, 270] width 40 height 10
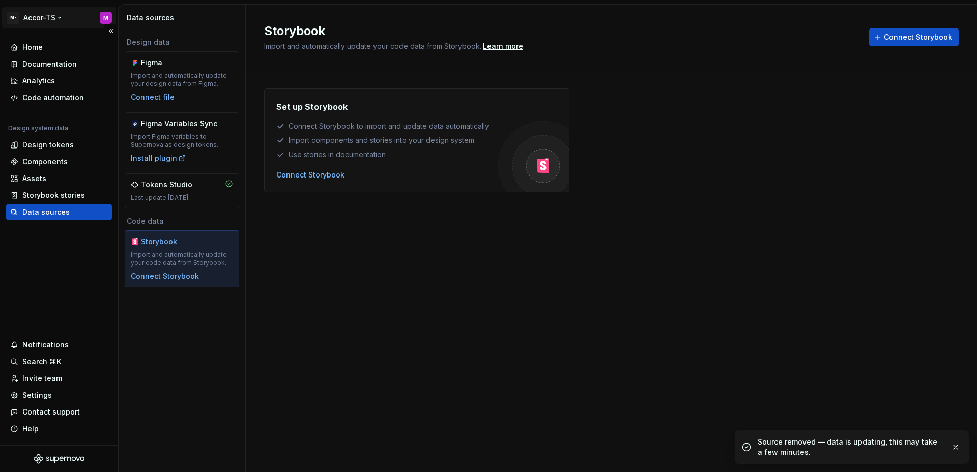
click at [43, 20] on html "M- Accor-TS M Home Documentation Analytics Code automation Design system data D…" at bounding box center [488, 236] width 977 height 472
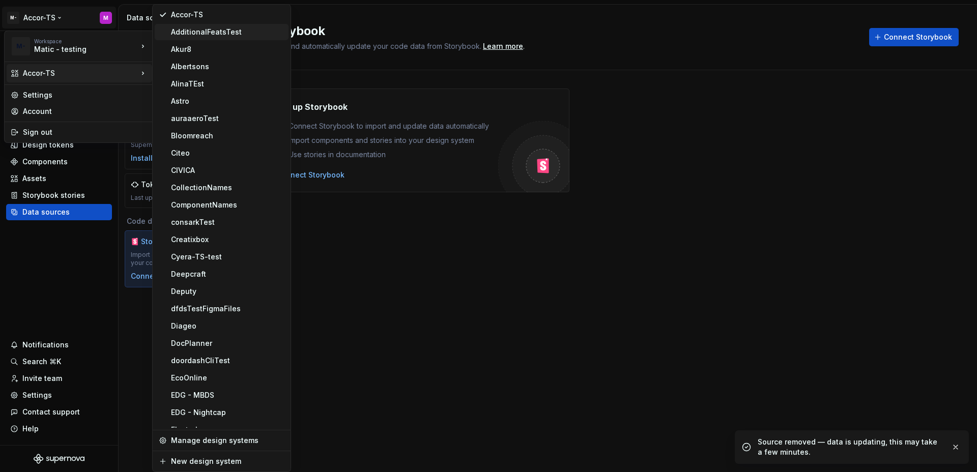
click at [224, 37] on div "AdditionalFeatsTest" at bounding box center [222, 32] width 134 height 16
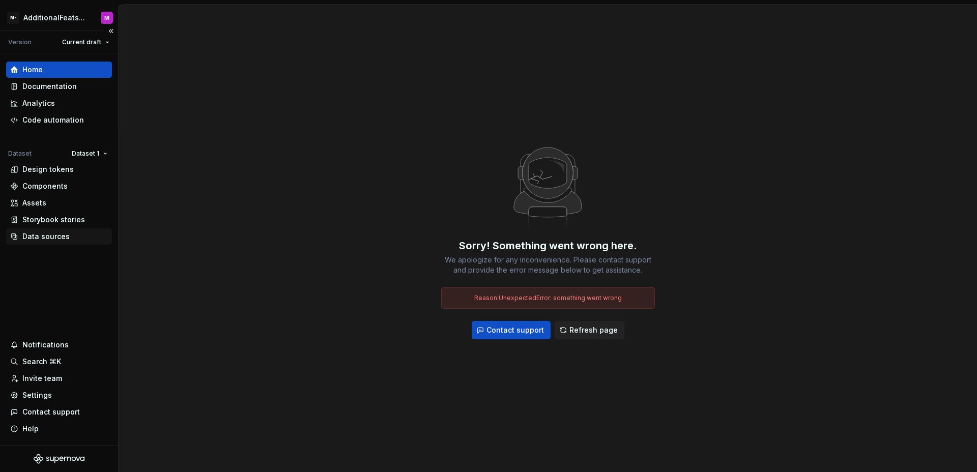
click at [41, 241] on div "Data sources" at bounding box center [45, 237] width 47 height 10
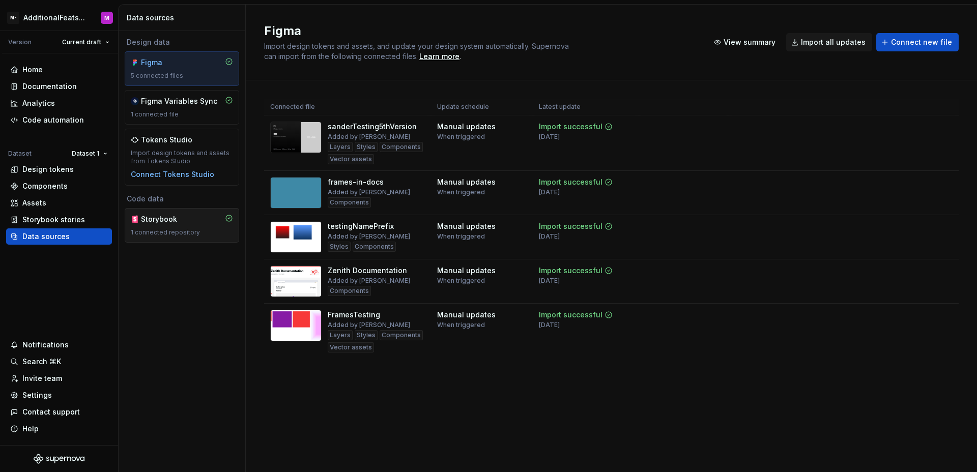
click at [160, 224] on div "Storybook 1 connected repository" at bounding box center [182, 225] width 102 height 22
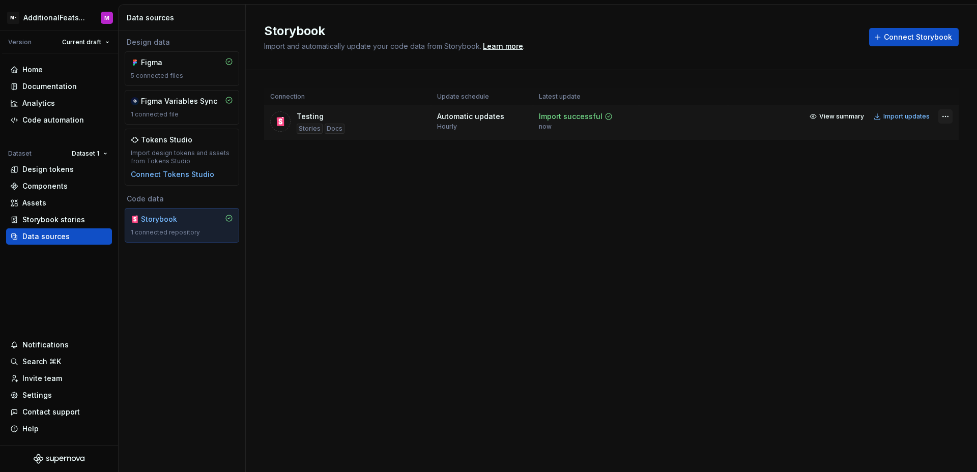
click at [942, 116] on html "M- AdditionalFeatsTest M Version Current draft Home Documentation Analytics Cod…" at bounding box center [488, 236] width 977 height 472
click at [901, 152] on link "Open Storybook" at bounding box center [910, 153] width 76 height 10
click at [940, 116] on html "M- AdditionalFeatsTest M Version Current draft Home Documentation Analytics Cod…" at bounding box center [488, 236] width 977 height 472
click at [886, 173] on div "Remove connection" at bounding box center [910, 173] width 76 height 10
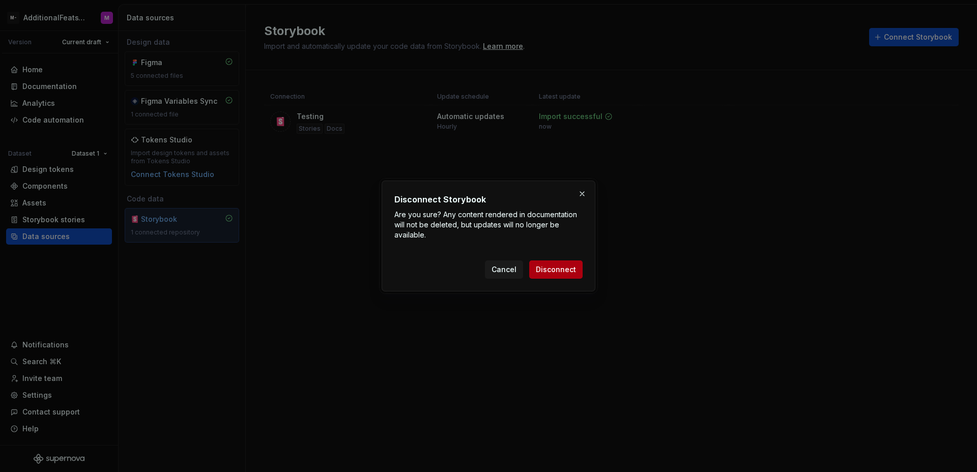
click at [548, 268] on span "Disconnect" at bounding box center [556, 270] width 40 height 10
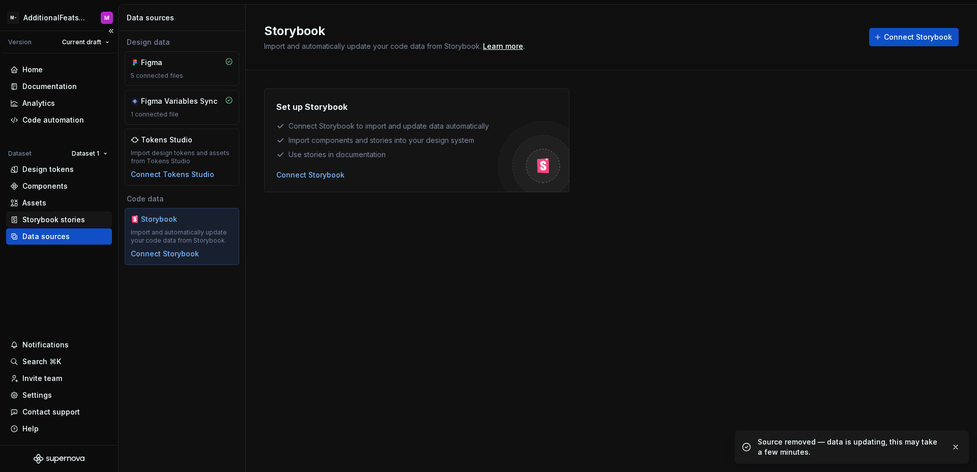
click at [43, 222] on div "Storybook stories" at bounding box center [53, 220] width 63 height 10
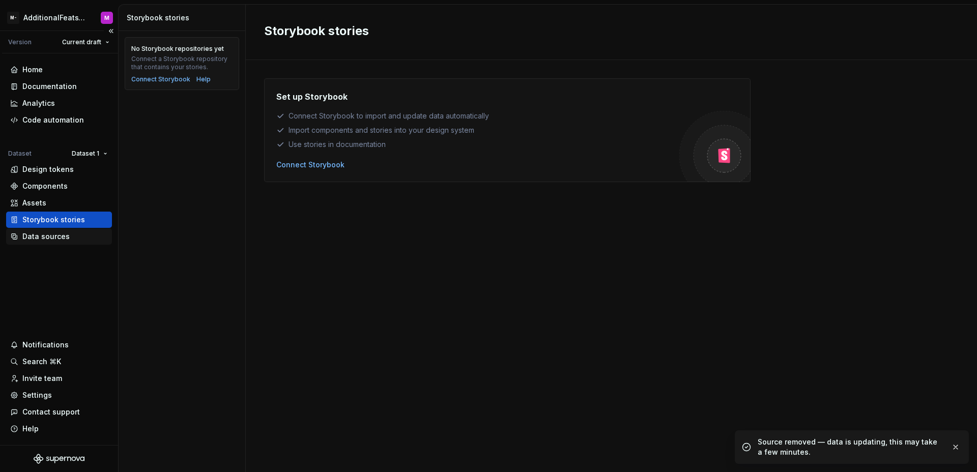
click at [68, 231] on div "Data sources" at bounding box center [59, 236] width 106 height 16
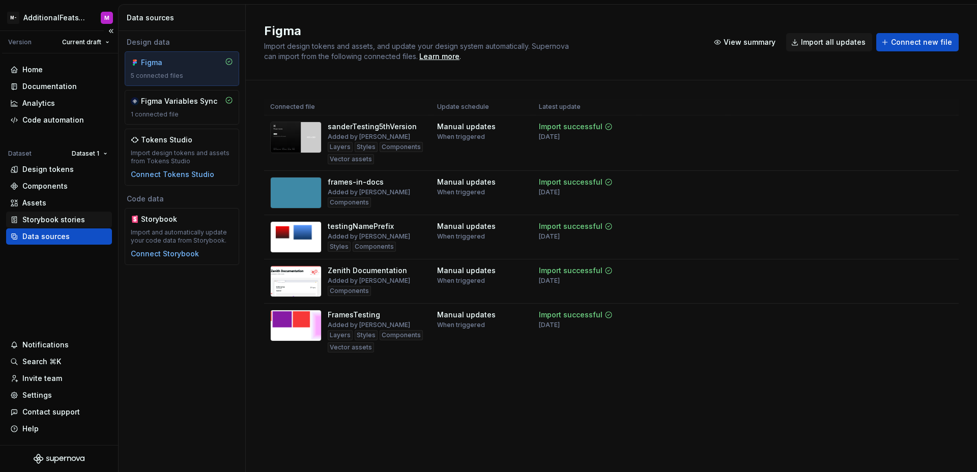
click at [58, 214] on div "Storybook stories" at bounding box center [59, 220] width 106 height 16
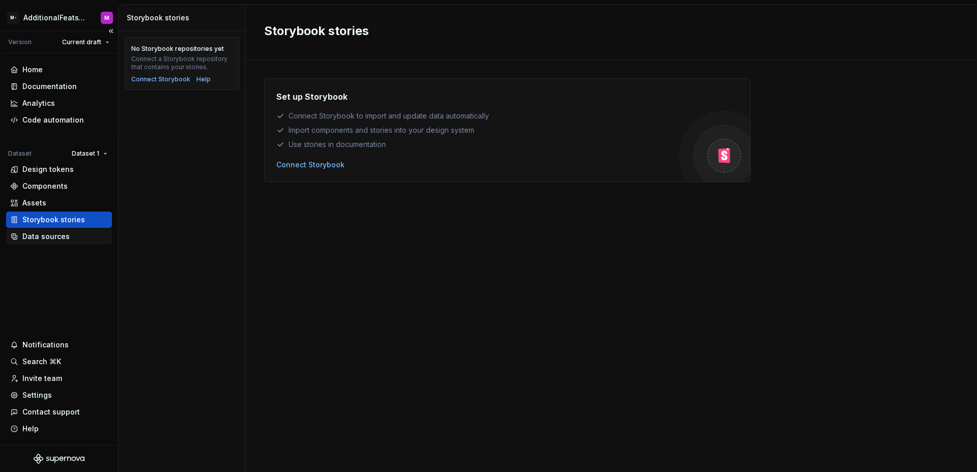
click at [64, 228] on div "Data sources" at bounding box center [59, 236] width 106 height 16
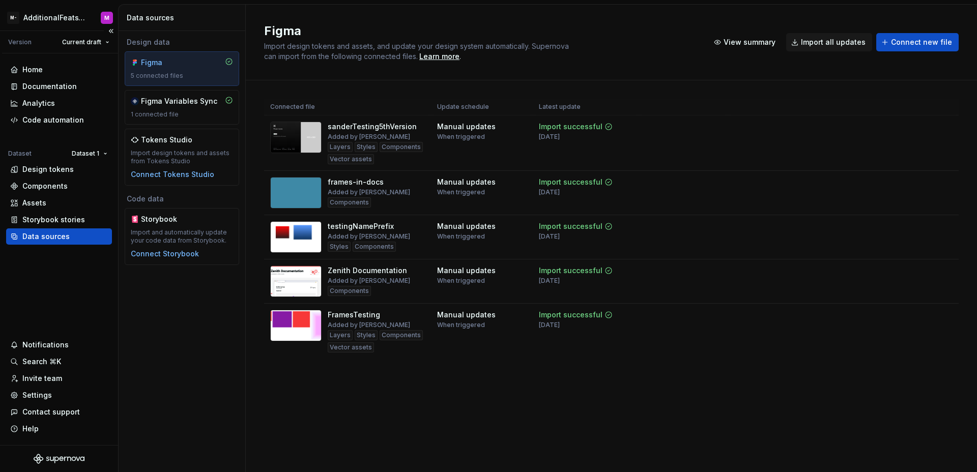
click at [64, 232] on div "Data sources" at bounding box center [45, 237] width 47 height 10
click at [64, 219] on div "Storybook stories" at bounding box center [53, 220] width 63 height 10
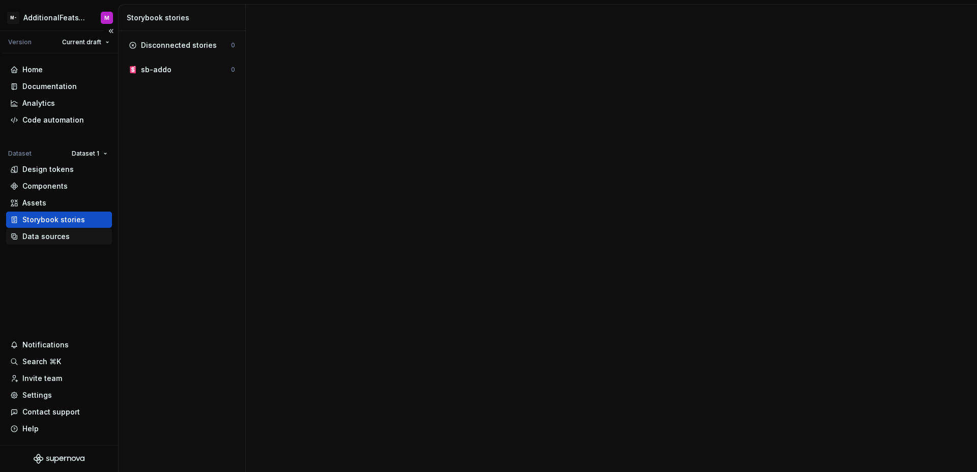
click at [62, 234] on div "Data sources" at bounding box center [45, 237] width 47 height 10
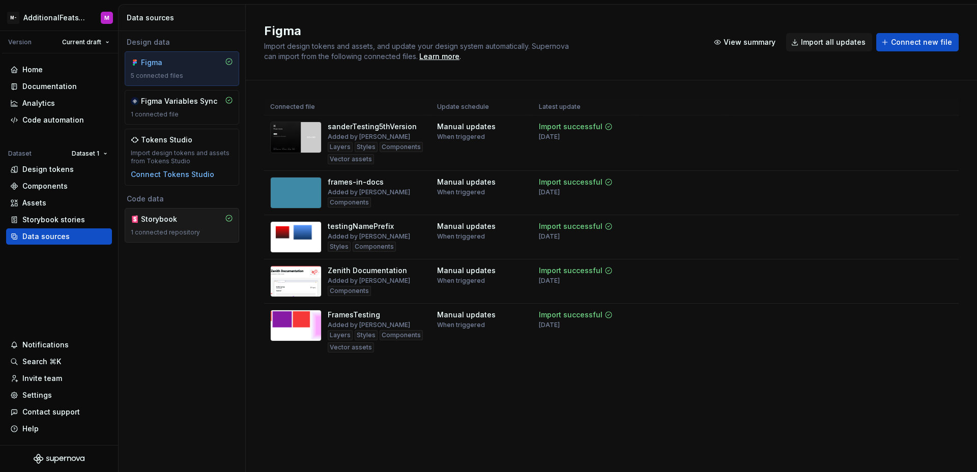
click at [160, 225] on div "Storybook 1 connected repository" at bounding box center [182, 225] width 102 height 22
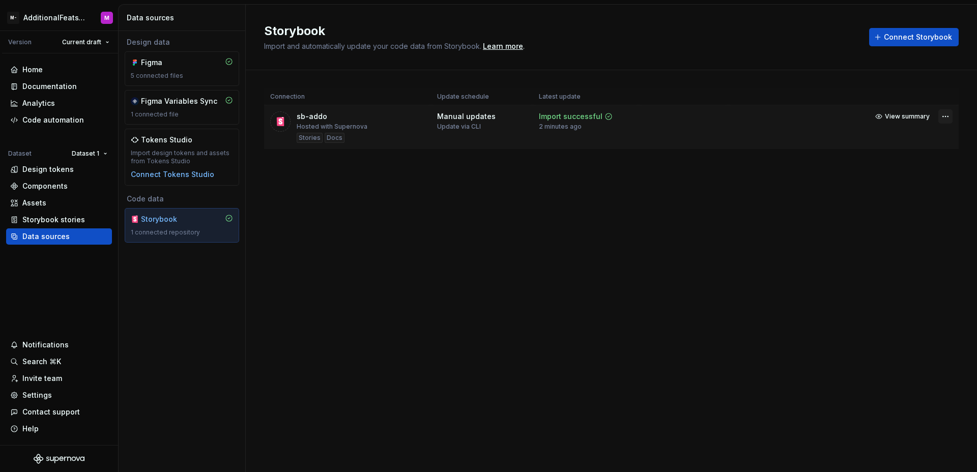
click at [944, 118] on html "M- AdditionalFeatsTest M Version Current draft Home Documentation Analytics Cod…" at bounding box center [488, 236] width 977 height 472
click at [901, 152] on link "Open Storybook" at bounding box center [910, 153] width 76 height 10
click at [61, 216] on div "Storybook stories" at bounding box center [53, 220] width 63 height 10
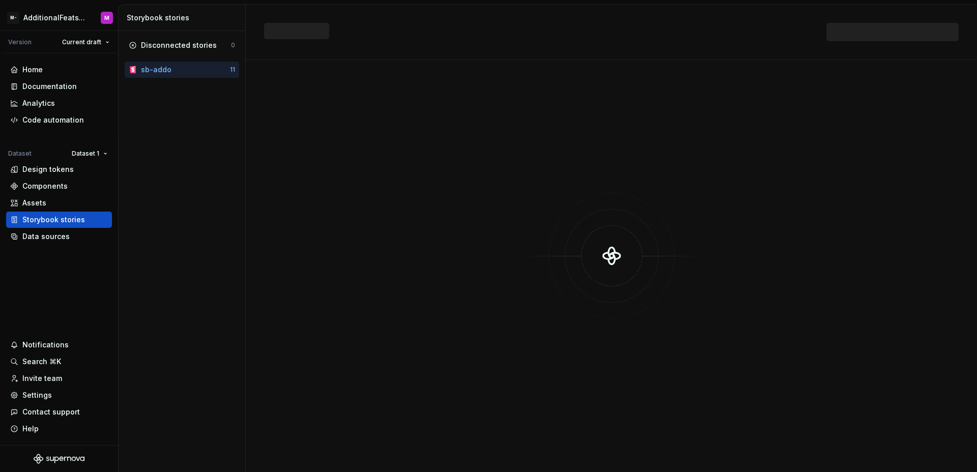
click at [182, 74] on div "sb-addo" at bounding box center [185, 70] width 89 height 10
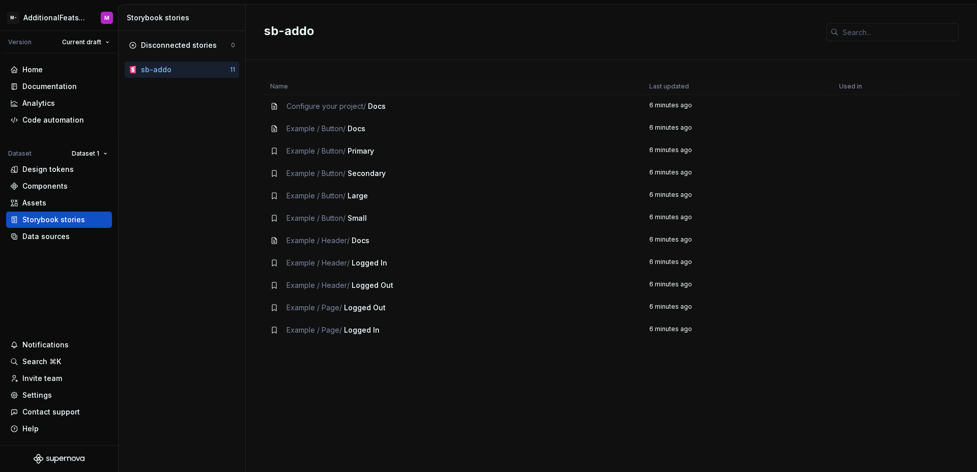
click at [460, 142] on td "Example / Button / Primary" at bounding box center [453, 151] width 379 height 22
click at [385, 129] on div "Example / Button / Docs" at bounding box center [453, 129] width 367 height 10
click at [31, 84] on div "Documentation" at bounding box center [49, 86] width 54 height 10
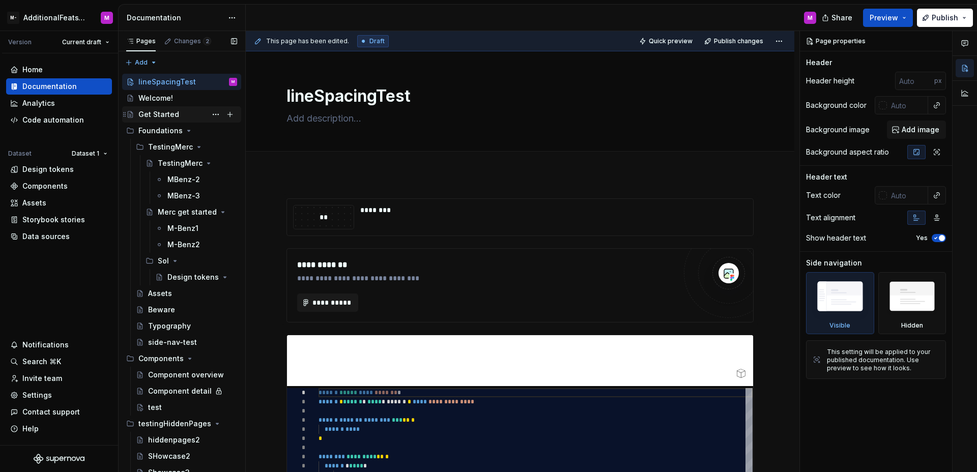
click at [160, 116] on div "Get Started" at bounding box center [158, 114] width 41 height 10
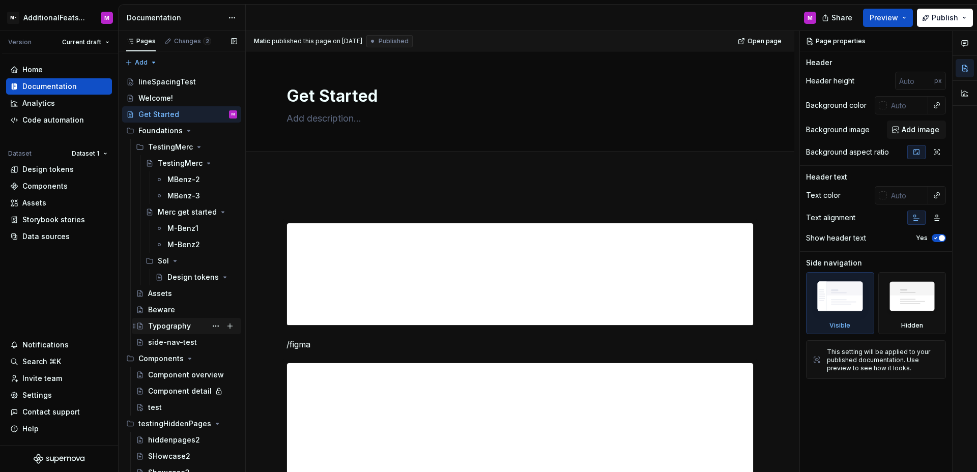
click at [171, 329] on div "Typography" at bounding box center [169, 326] width 43 height 10
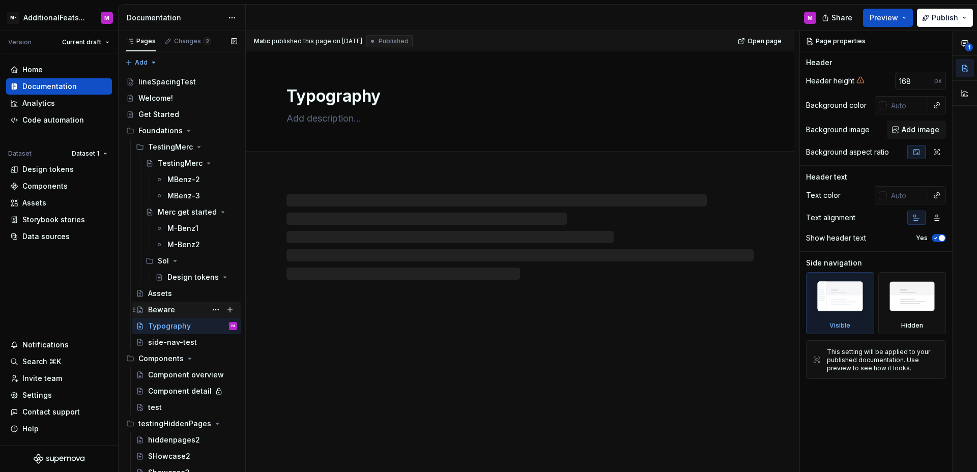
click at [173, 305] on div "Beware" at bounding box center [161, 310] width 27 height 10
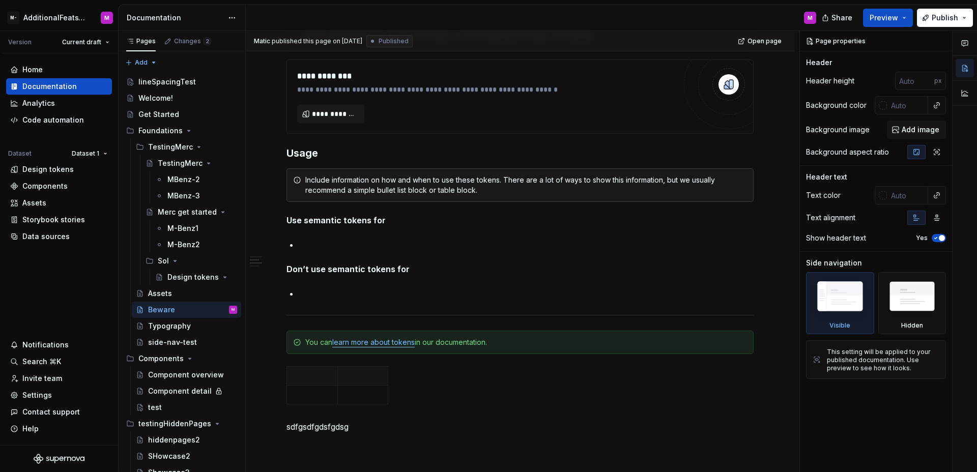
scroll to position [864, 0]
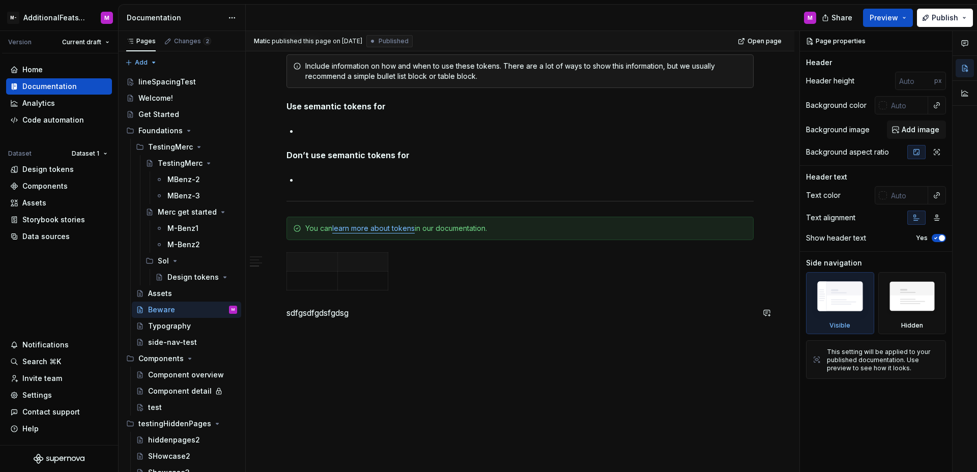
type textarea "*"
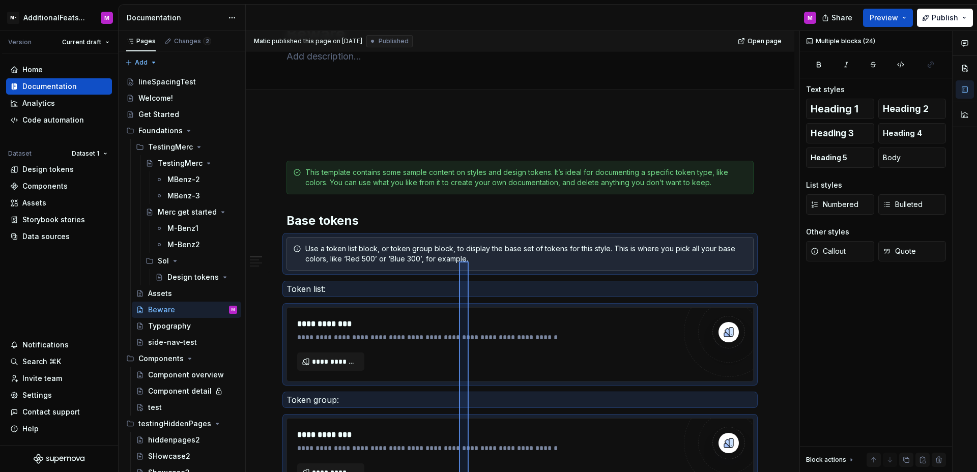
scroll to position [0, 0]
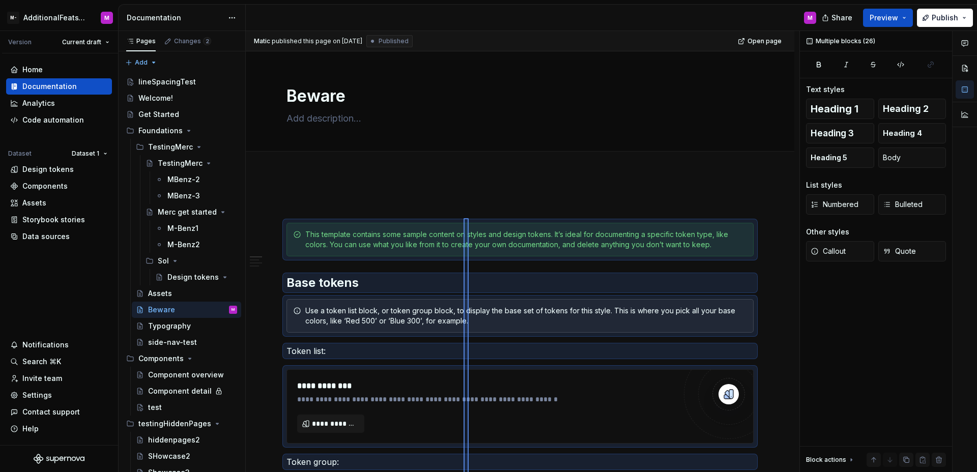
drag, startPoint x: 466, startPoint y: 349, endPoint x: 464, endPoint y: 218, distance: 130.8
click at [464, 218] on div "**********" at bounding box center [523, 252] width 554 height 442
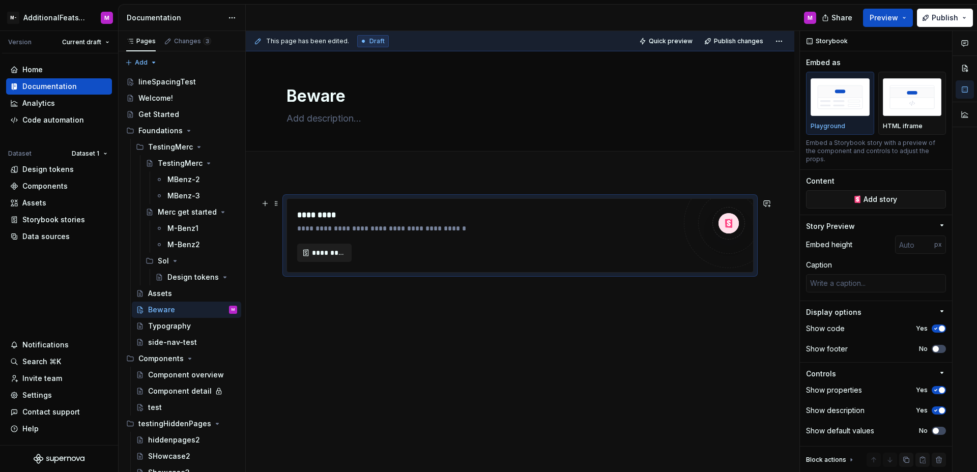
click at [331, 251] on span "*********" at bounding box center [328, 253] width 33 height 10
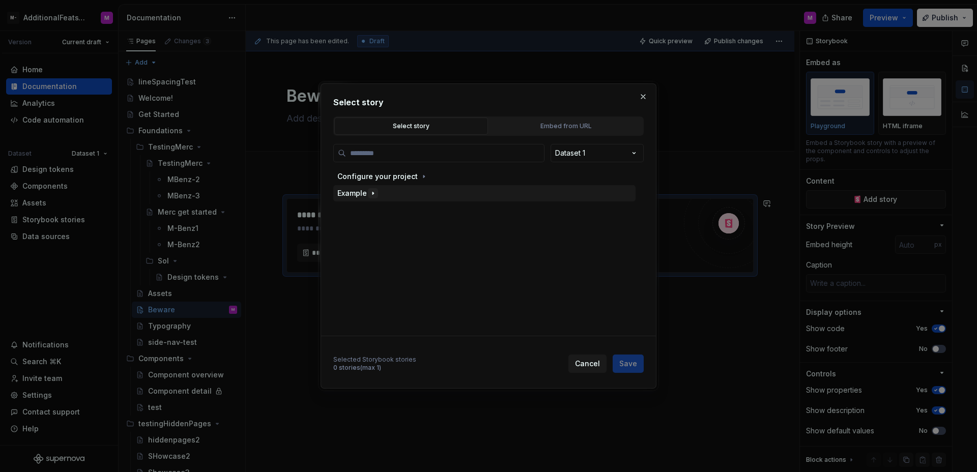
click at [376, 191] on icon "button" at bounding box center [373, 193] width 8 height 8
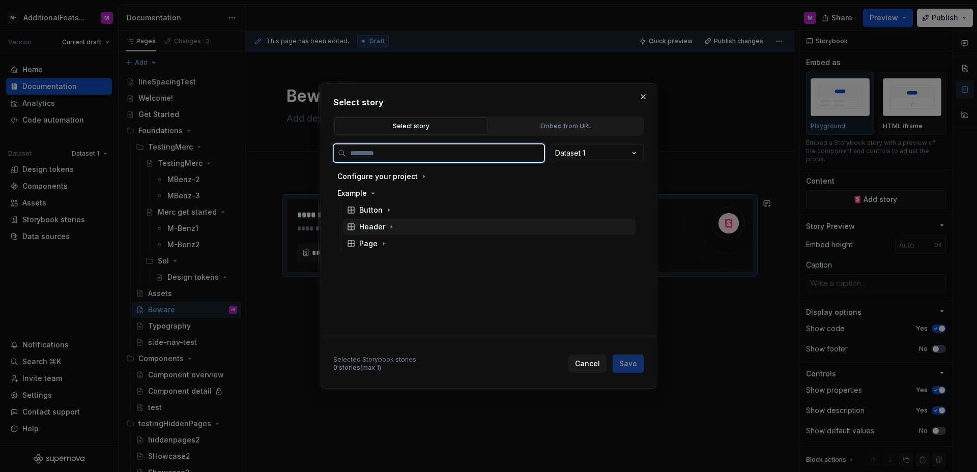
click at [378, 221] on div "Header" at bounding box center [489, 227] width 293 height 16
click at [390, 259] on div "Logged In" at bounding box center [387, 260] width 36 height 10
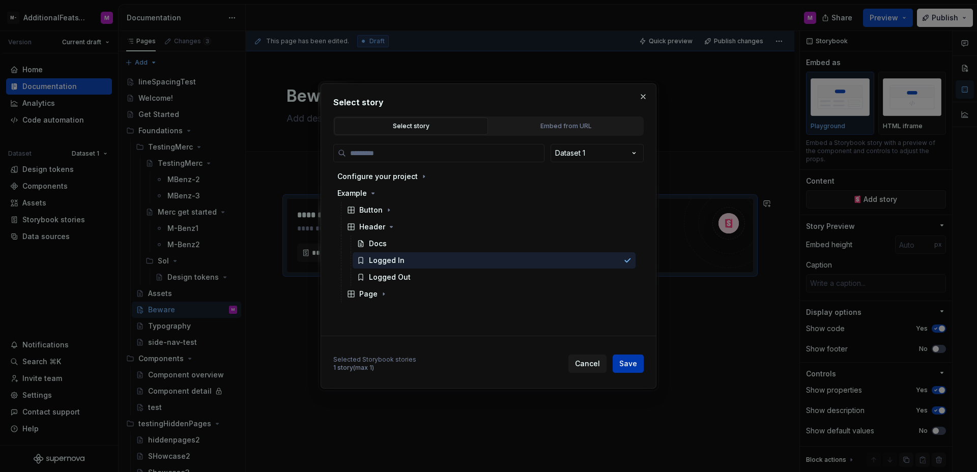
click at [624, 364] on span "Save" at bounding box center [628, 364] width 18 height 10
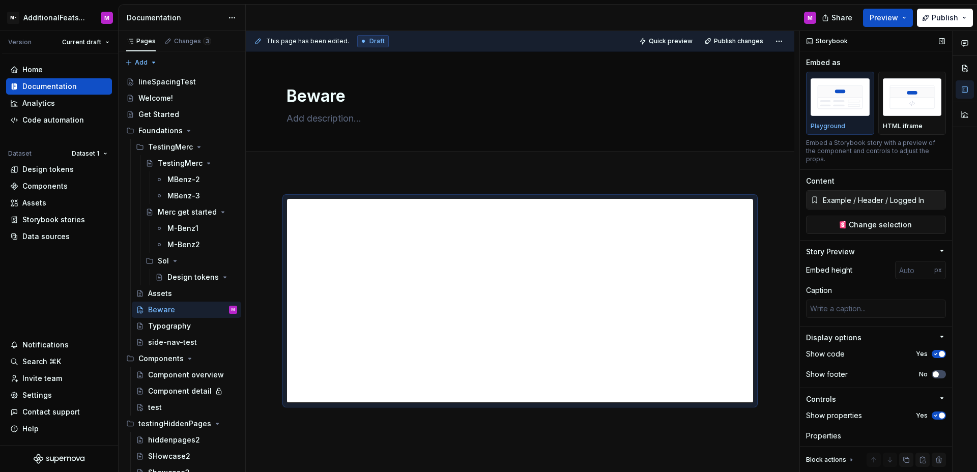
type textarea "*"
click at [40, 220] on div "Storybook stories" at bounding box center [53, 220] width 63 height 10
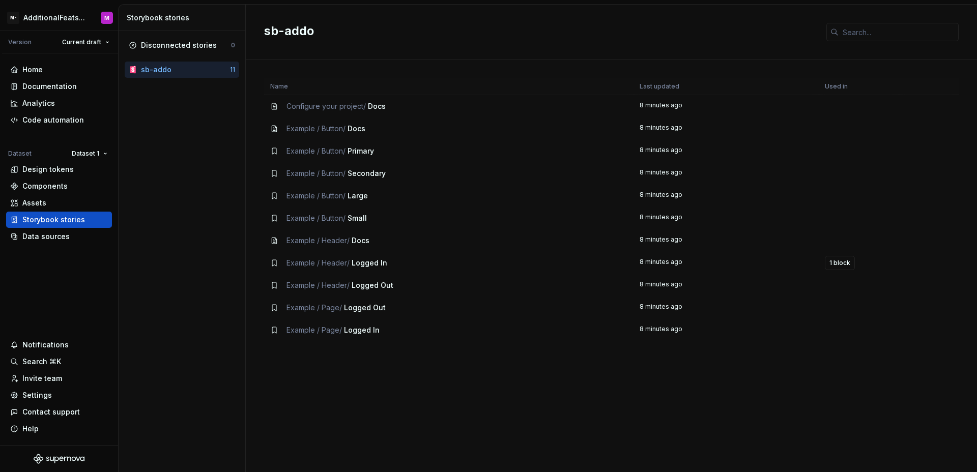
click at [372, 205] on td "Example / Button / Large" at bounding box center [448, 196] width 369 height 22
click at [378, 198] on div "Example / Button / Large" at bounding box center [448, 196] width 357 height 10
click at [808, 222] on td "8 minutes ago" at bounding box center [726, 218] width 185 height 22
click at [838, 263] on span "1 block" at bounding box center [839, 263] width 21 height 8
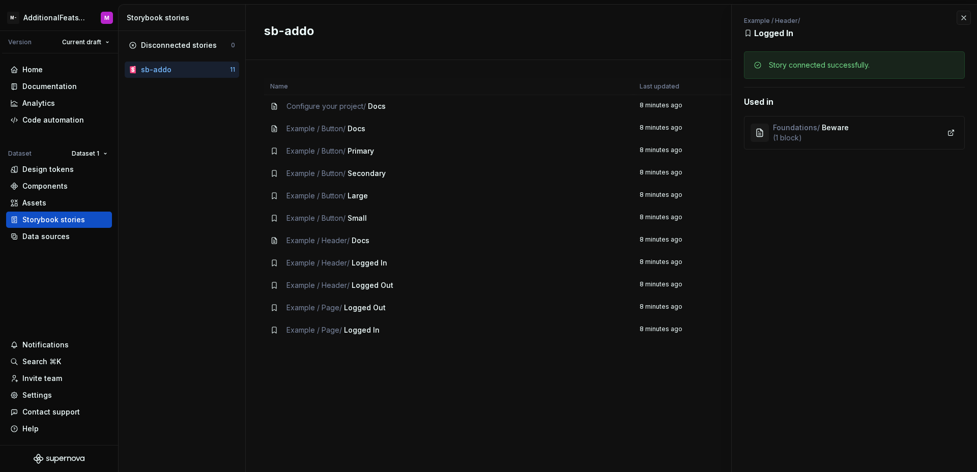
click at [842, 132] on div "Foundations / Beware ( 1 block )" at bounding box center [811, 133] width 76 height 20
click at [948, 133] on link at bounding box center [951, 133] width 14 height 14
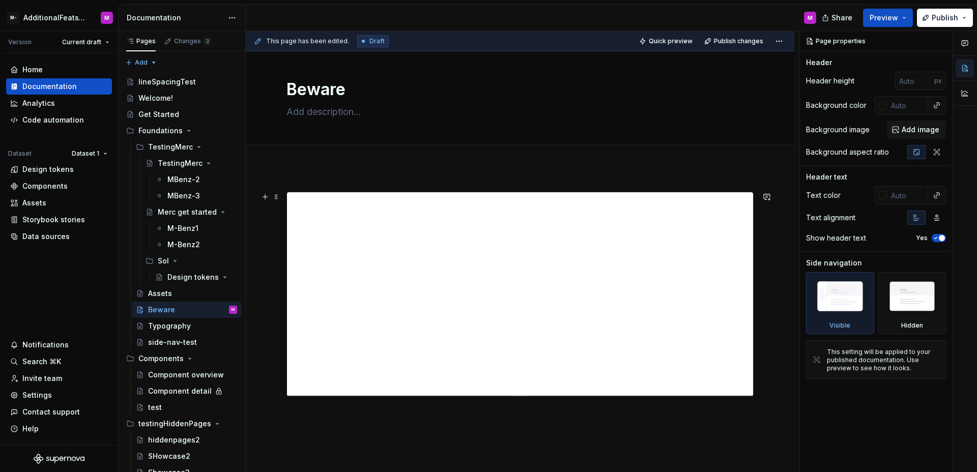
scroll to position [20, 0]
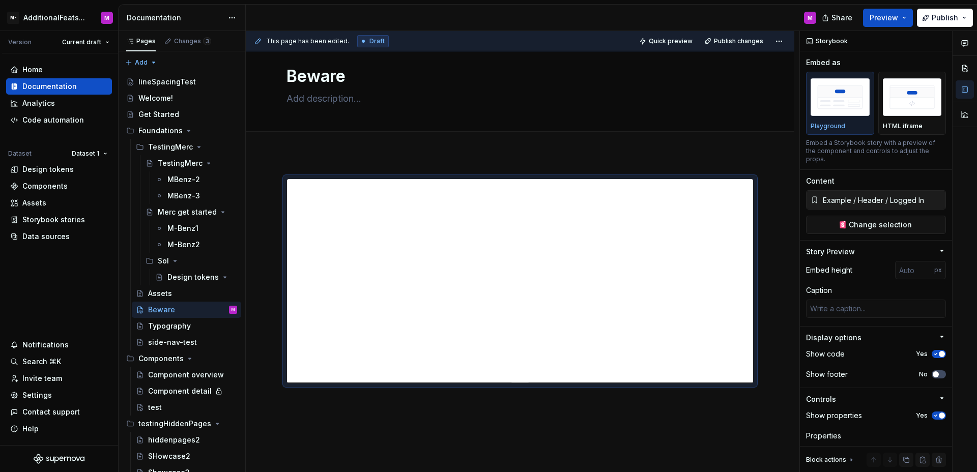
type textarea "*"
click at [53, 219] on div "Storybook stories" at bounding box center [53, 220] width 63 height 10
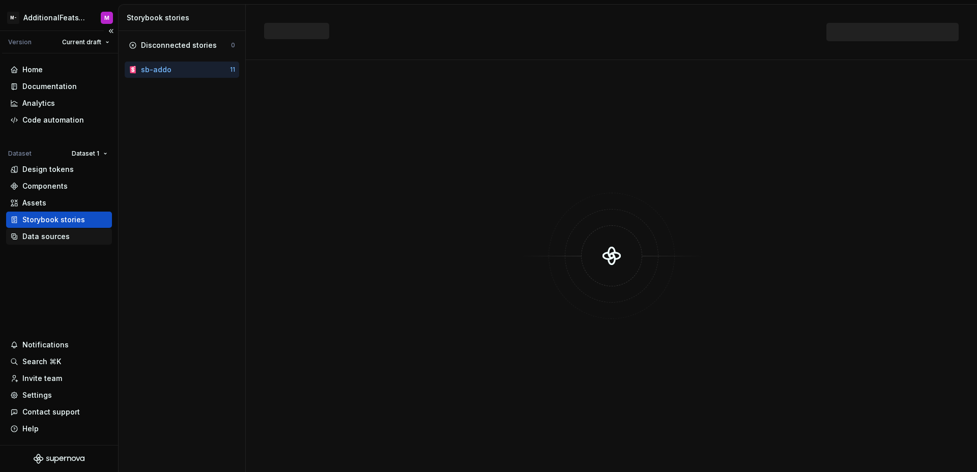
click at [49, 236] on div "Data sources" at bounding box center [45, 237] width 47 height 10
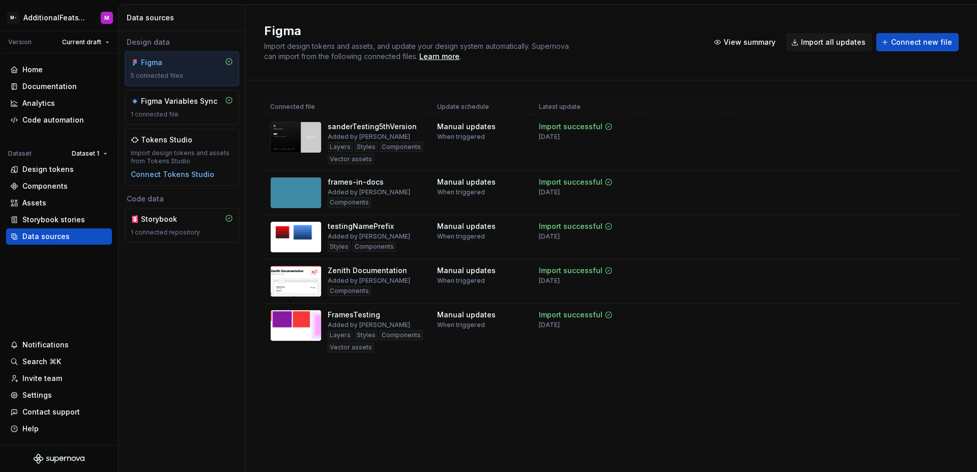
click at [137, 206] on div "Code data Storybook 1 connected repository" at bounding box center [182, 218] width 114 height 49
click at [169, 221] on div "Storybook" at bounding box center [165, 219] width 49 height 10
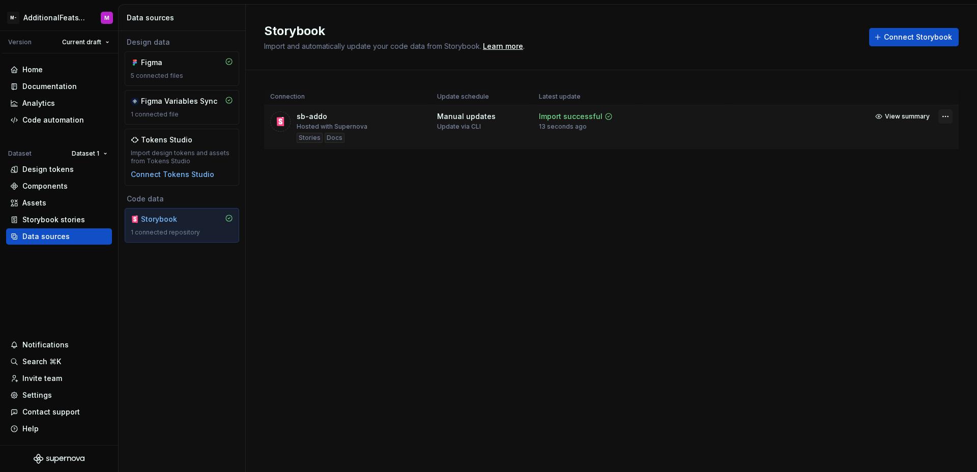
click at [940, 120] on html "M- AdditionalFeatsTest M Version Current draft Home Documentation Analytics Cod…" at bounding box center [488, 236] width 977 height 472
click at [905, 154] on link "Open Storybook" at bounding box center [910, 153] width 76 height 10
click at [367, 135] on div "sb-addo Hosted with Supernova Stories Docs" at bounding box center [347, 127] width 155 height 32
click at [925, 117] on span "View summary" at bounding box center [907, 116] width 45 height 8
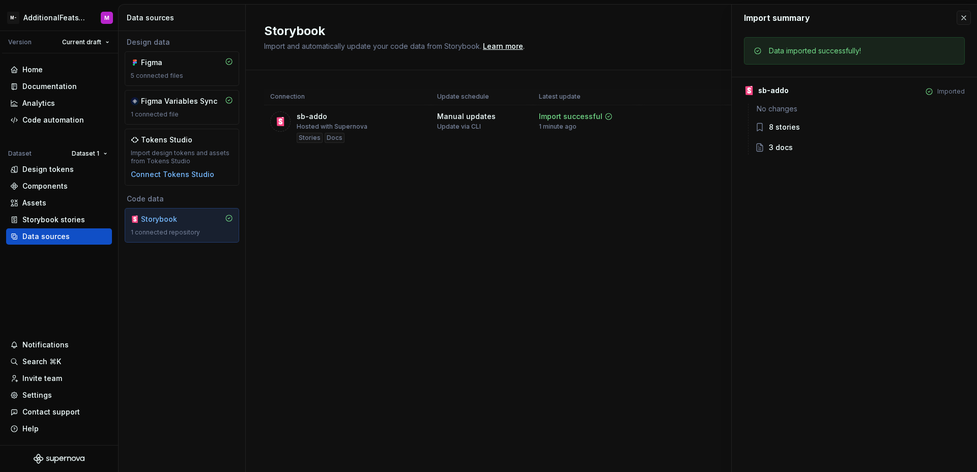
click at [859, 138] on div "No changes 8 stories 3 docs" at bounding box center [856, 129] width 217 height 51
click at [804, 142] on div "3 docs" at bounding box center [867, 147] width 196 height 10
click at [964, 21] on button "button" at bounding box center [964, 18] width 14 height 14
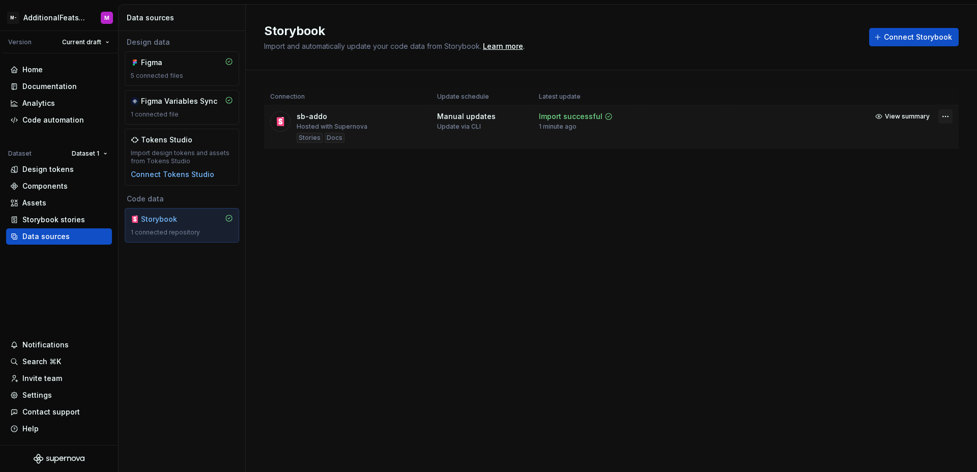
click at [944, 116] on html "M- AdditionalFeatsTest M Version Current draft Home Documentation Analytics Cod…" at bounding box center [488, 236] width 977 height 472
click at [651, 161] on html "M- AdditionalFeatsTest M Version Current draft Home Documentation Analytics Cod…" at bounding box center [488, 236] width 977 height 472
click at [28, 399] on div "Settings" at bounding box center [37, 395] width 30 height 10
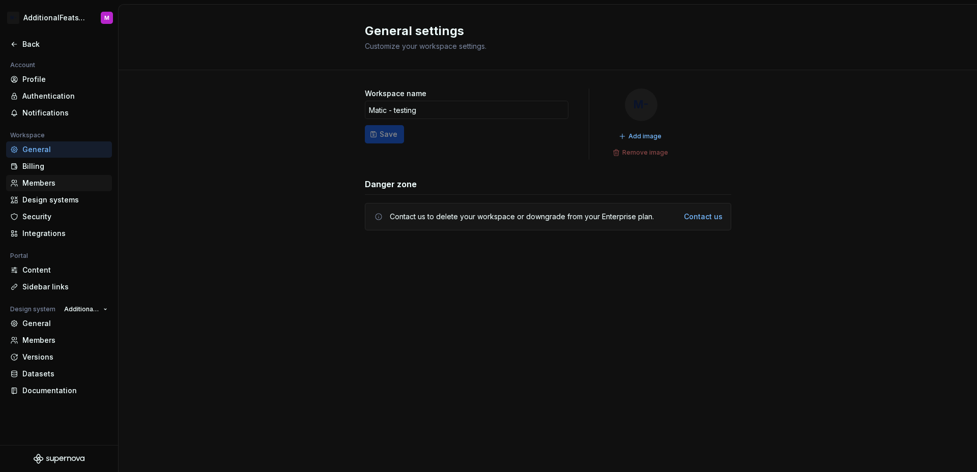
click at [56, 181] on div "Members" at bounding box center [64, 183] width 85 height 10
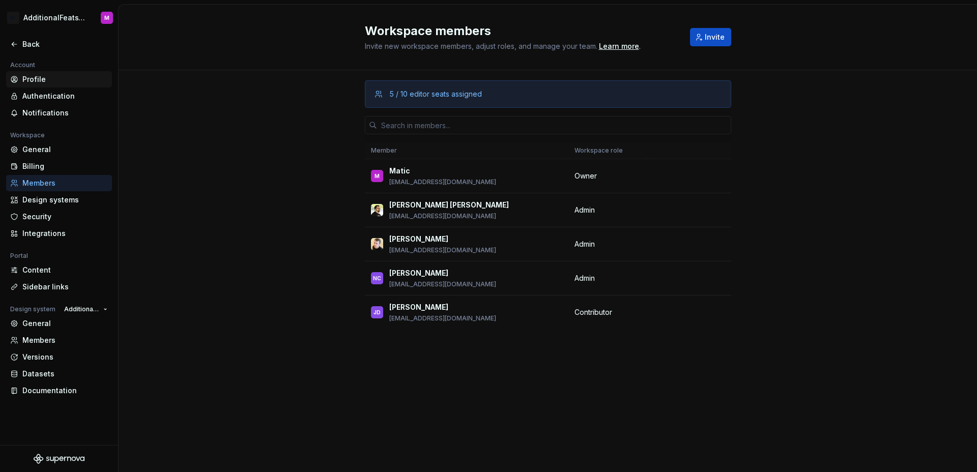
click at [61, 80] on div "Profile" at bounding box center [64, 79] width 85 height 10
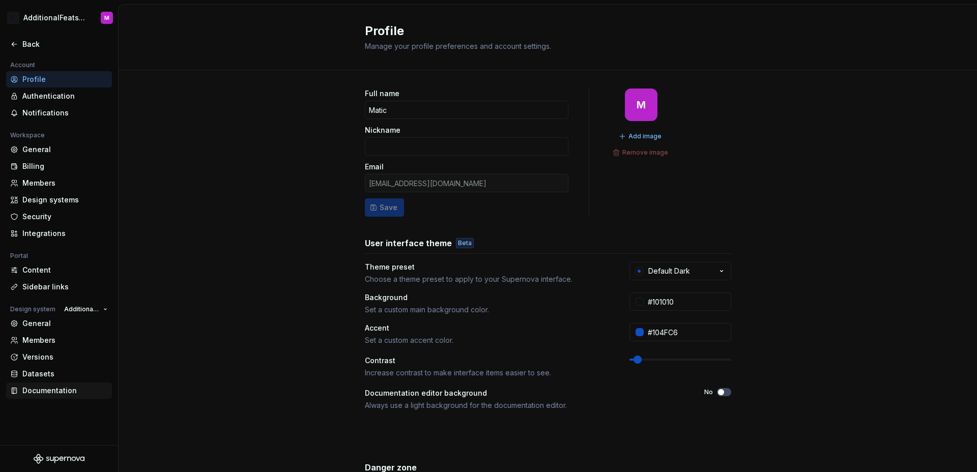
click at [36, 388] on div "Documentation" at bounding box center [64, 391] width 85 height 10
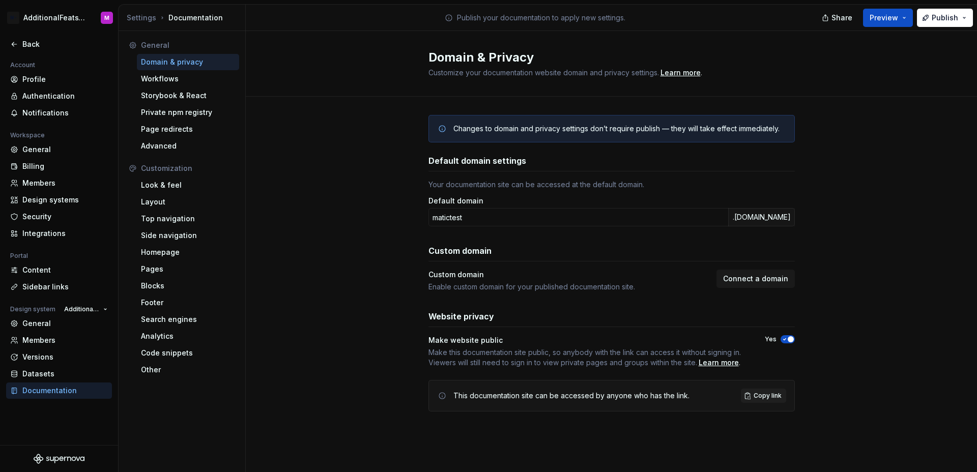
click at [789, 340] on span "button" at bounding box center [791, 339] width 6 height 6
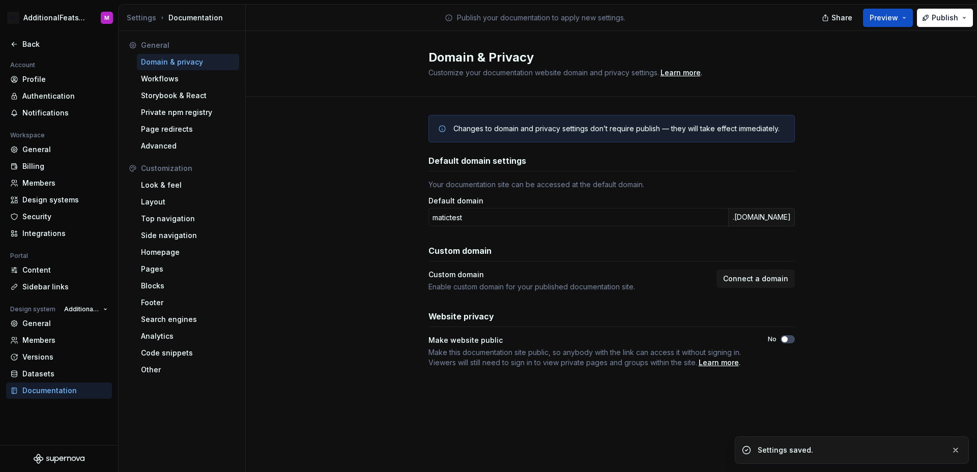
click at [877, 294] on div "Changes to domain and privacy settings don’t require publish — they will take e…" at bounding box center [611, 252] width 731 height 310
click at [25, 48] on div "Back" at bounding box center [64, 44] width 85 height 10
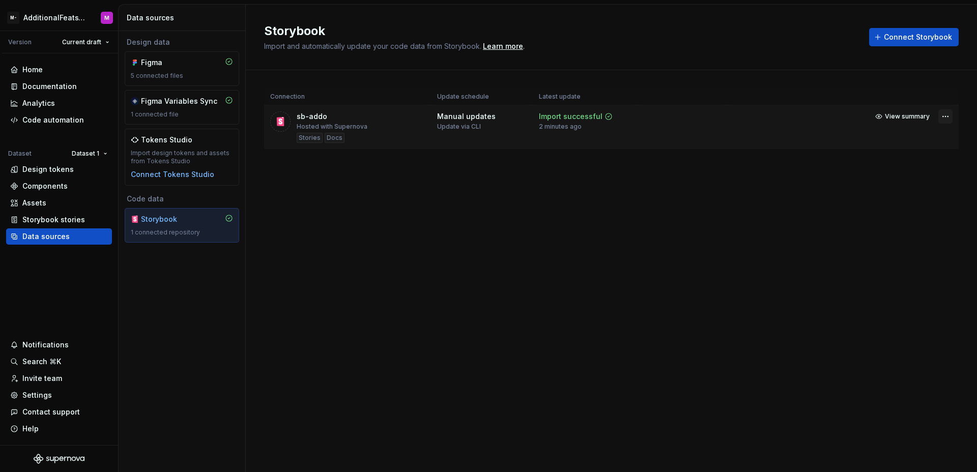
click at [946, 116] on html "M- AdditionalFeatsTest M Version Current draft Home Documentation Analytics Cod…" at bounding box center [488, 236] width 977 height 472
click at [903, 155] on link "Open Storybook" at bounding box center [910, 153] width 76 height 10
click at [60, 22] on html "M- AdditionalFeatsTest M Version Current draft Home Documentation Analytics Cod…" at bounding box center [488, 236] width 977 height 472
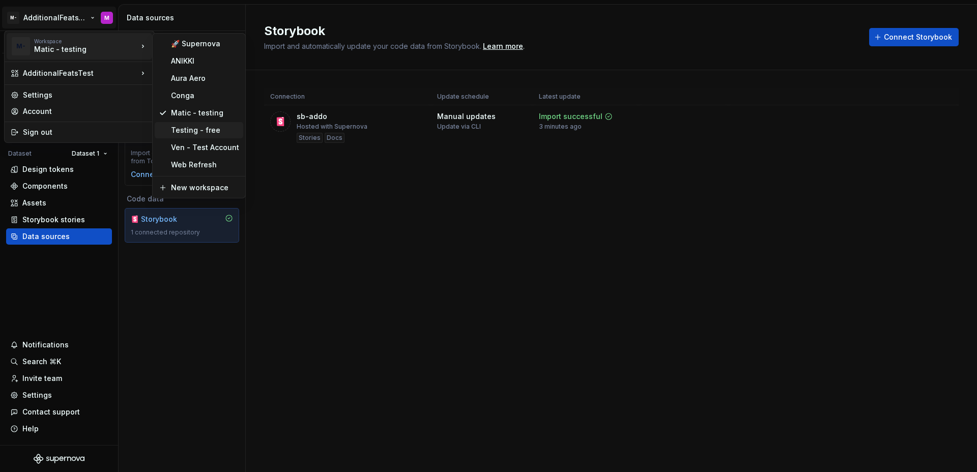
click at [187, 130] on div "Testing - free" at bounding box center [205, 130] width 68 height 10
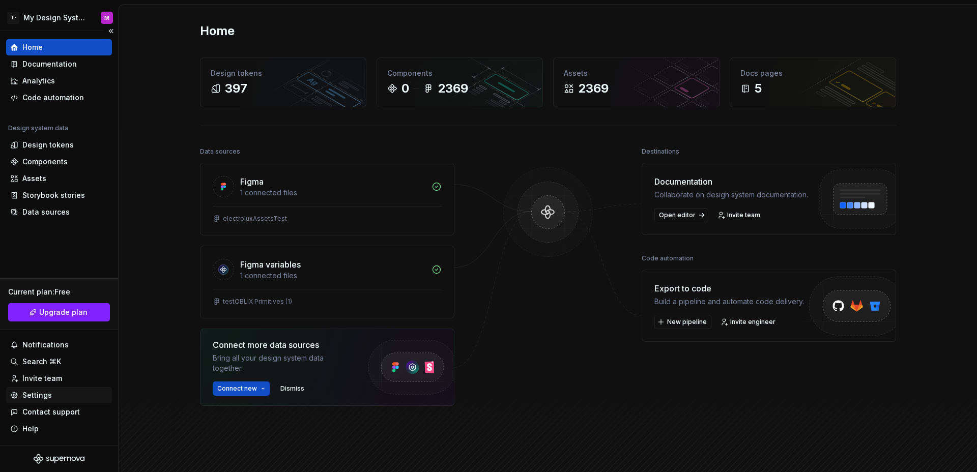
click at [40, 395] on div "Settings" at bounding box center [37, 395] width 30 height 10
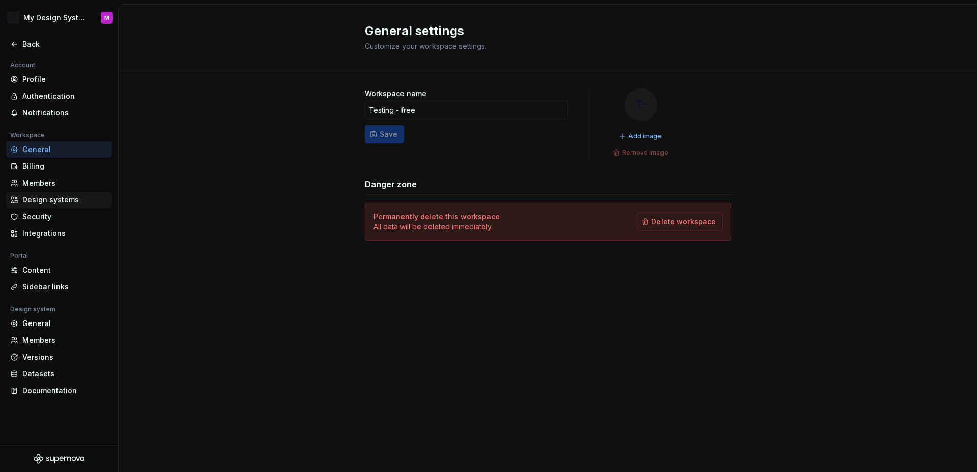
click at [46, 197] on div "Design systems" at bounding box center [64, 200] width 85 height 10
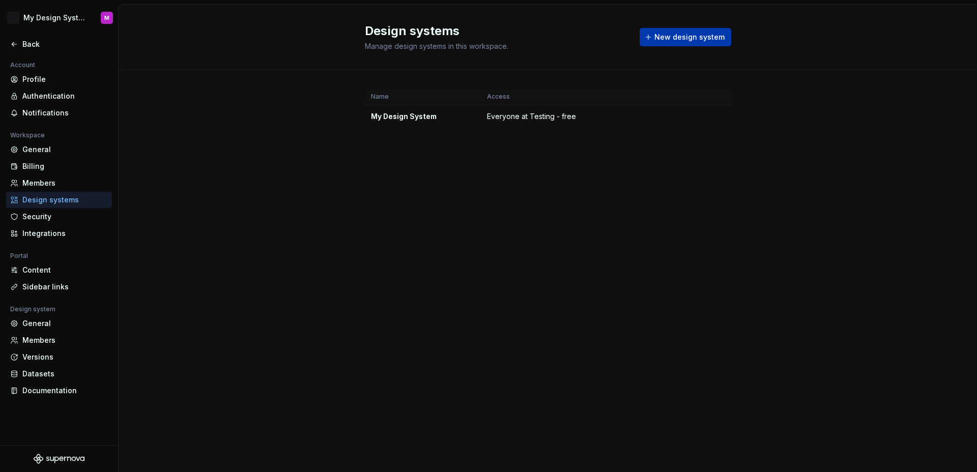
click at [679, 34] on span "New design system" at bounding box center [689, 37] width 70 height 10
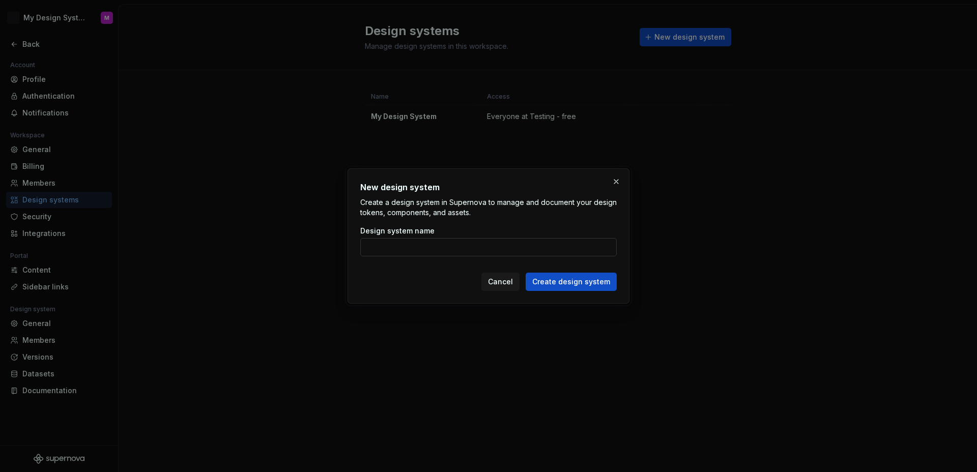
click at [549, 247] on input "Design system name" at bounding box center [488, 247] width 256 height 18
click at [548, 247] on input "Design system name" at bounding box center [488, 247] width 256 height 18
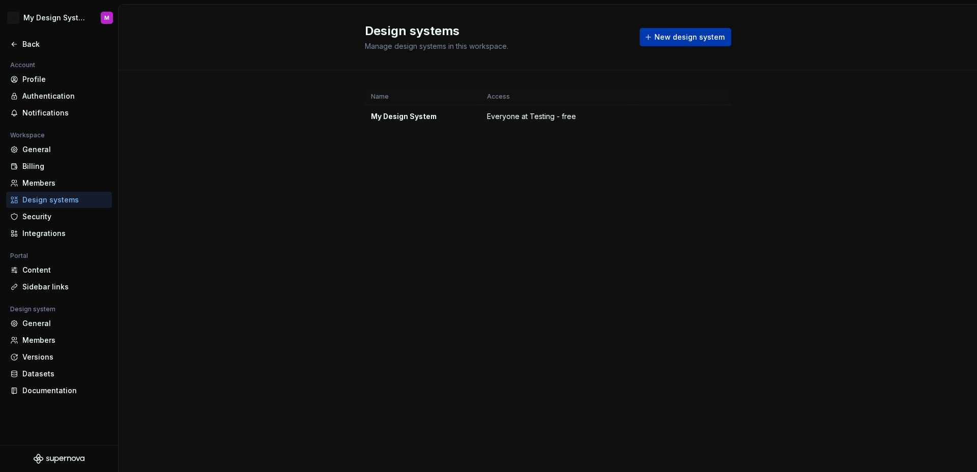
click at [670, 42] on button "New design system" at bounding box center [686, 37] width 92 height 18
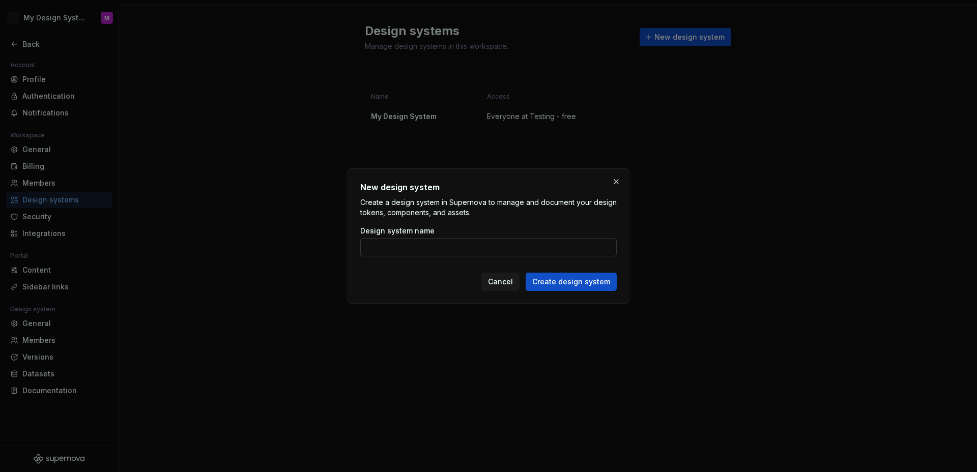
click at [546, 241] on input "Design system name" at bounding box center [488, 247] width 256 height 18
click at [544, 241] on input "Design system name" at bounding box center [488, 247] width 256 height 18
type input "testing"
click at [577, 288] on button "Create design system" at bounding box center [571, 282] width 91 height 18
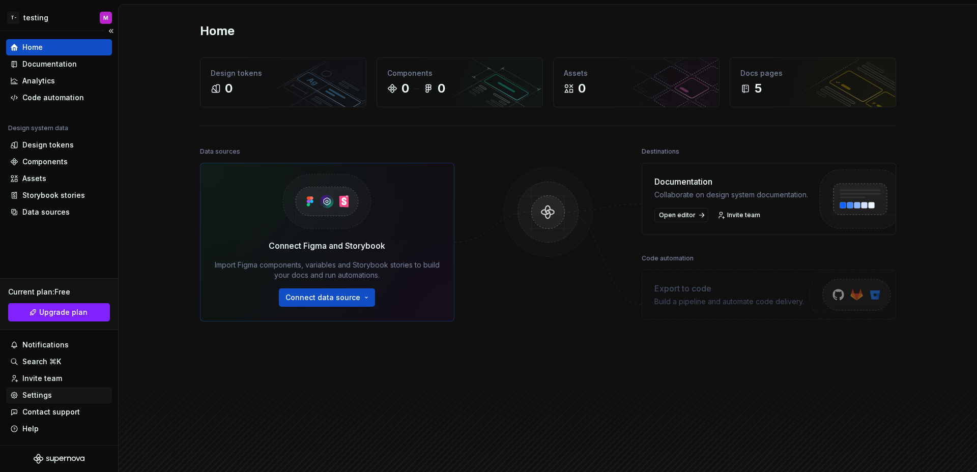
click at [48, 398] on div "Settings" at bounding box center [37, 395] width 30 height 10
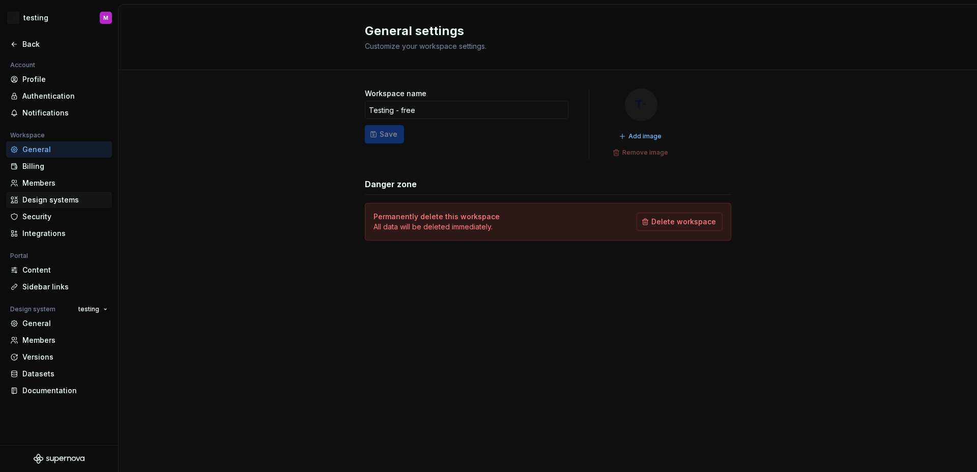
click at [56, 207] on div "Design systems" at bounding box center [59, 200] width 106 height 16
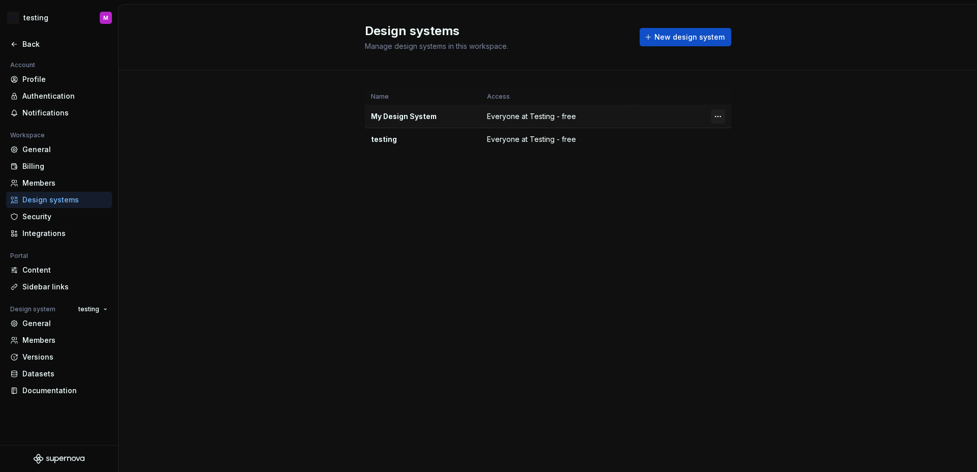
click at [716, 117] on html "T- testing M Back Account Profile Authentication Notifications Workspace Genera…" at bounding box center [488, 236] width 977 height 472
click at [655, 121] on html "T- testing M Back Account Profile Authentication Notifications Workspace Genera…" at bounding box center [488, 236] width 977 height 472
click at [715, 117] on html "T- testing M Back Account Profile Authentication Notifications Workspace Genera…" at bounding box center [488, 236] width 977 height 472
click at [748, 151] on div "Design system settings" at bounding box center [778, 153] width 97 height 10
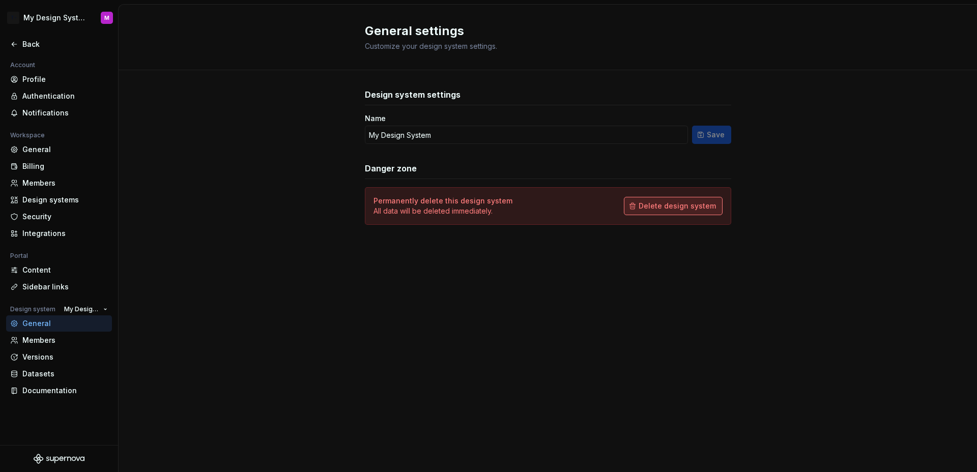
click at [679, 209] on span "Delete design system" at bounding box center [677, 206] width 77 height 10
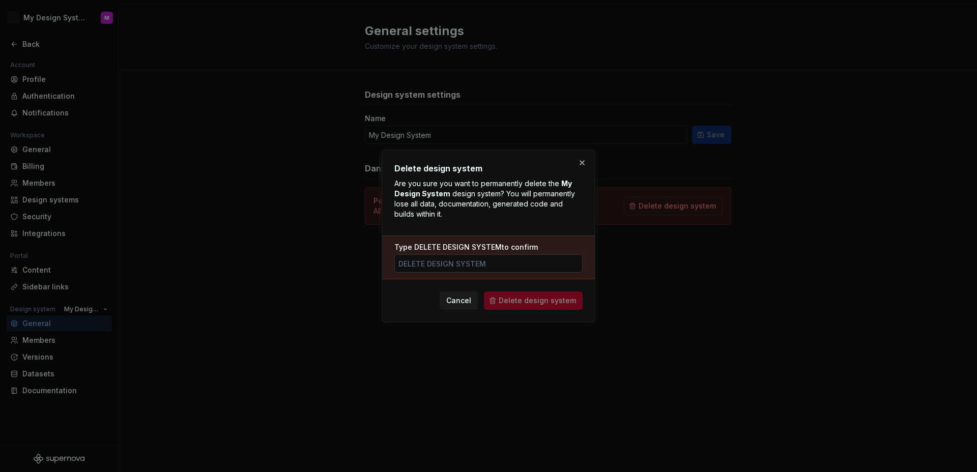
click at [512, 266] on input "Type DELETE DESIGN SYSTEM to confirm" at bounding box center [488, 263] width 188 height 18
type input "DELETE DESIGN SYSTEM"
click at [546, 297] on span "Delete design system" at bounding box center [537, 301] width 77 height 10
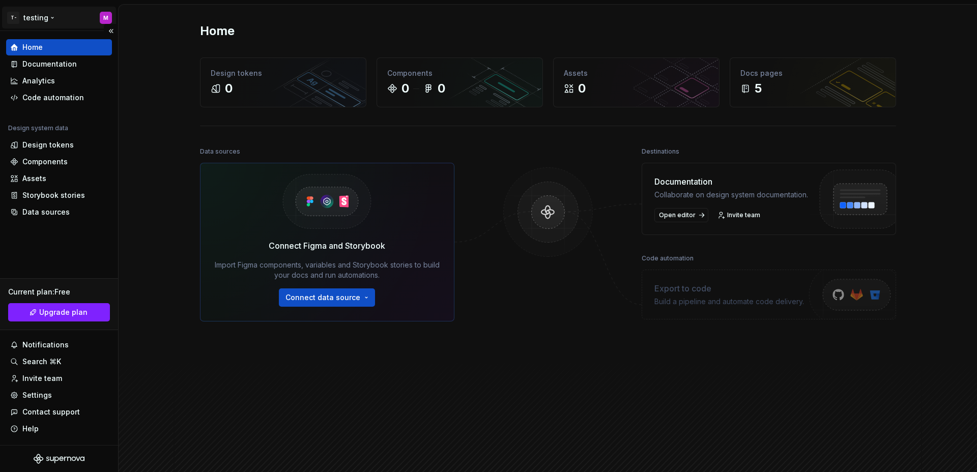
click at [52, 14] on html "T- testing M Home Documentation Analytics Code automation Design system data De…" at bounding box center [488, 236] width 977 height 472
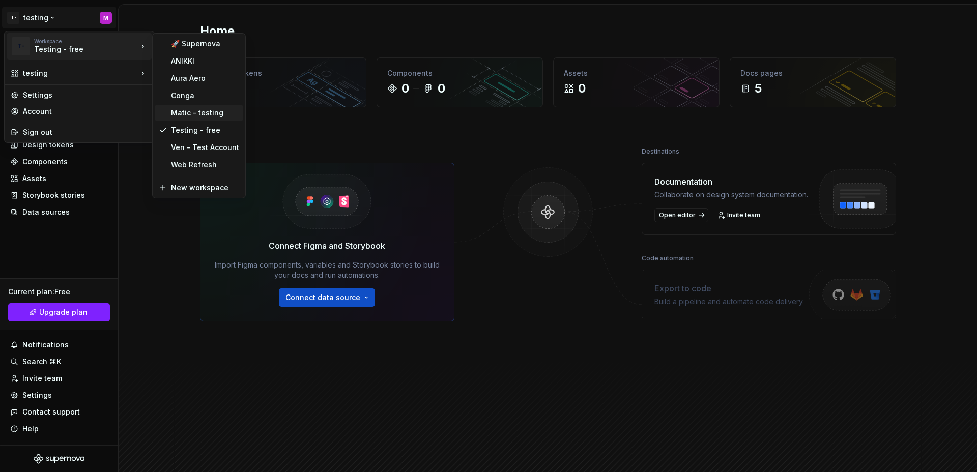
click at [181, 112] on div "Matic - testing" at bounding box center [205, 113] width 68 height 10
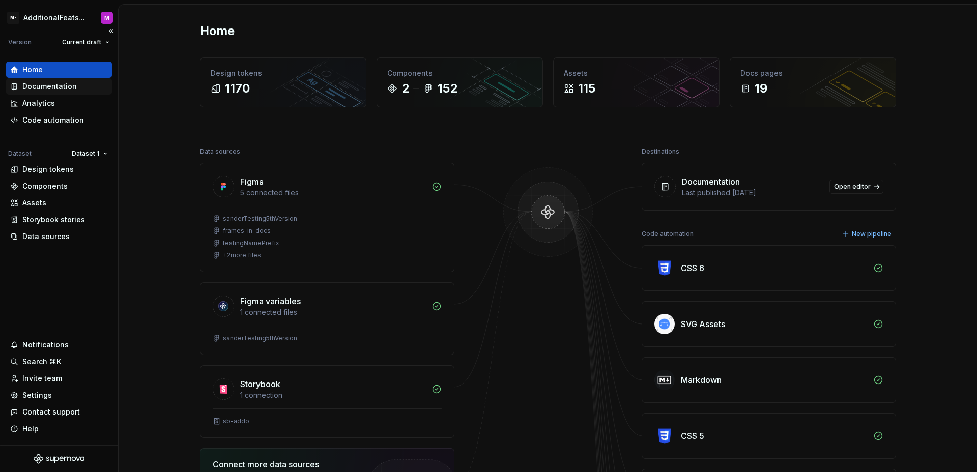
click at [72, 92] on div "Documentation" at bounding box center [59, 86] width 106 height 16
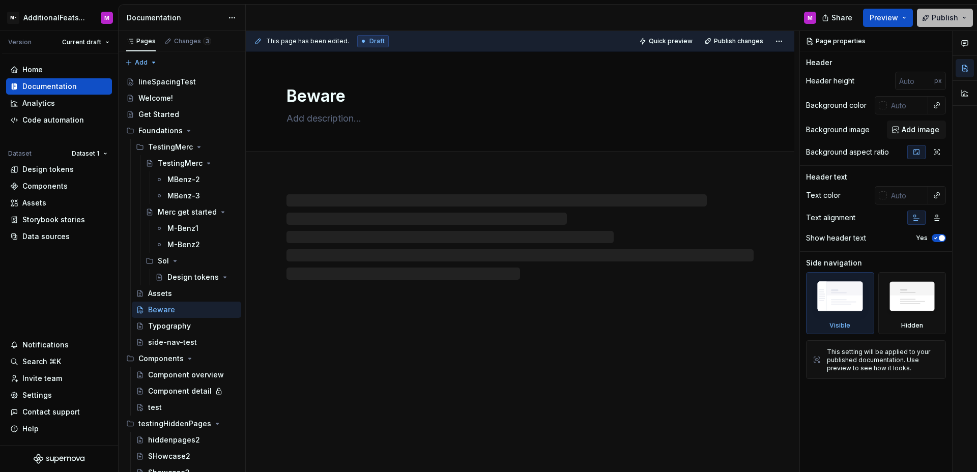
click at [954, 22] on span "Publish" at bounding box center [945, 18] width 26 height 10
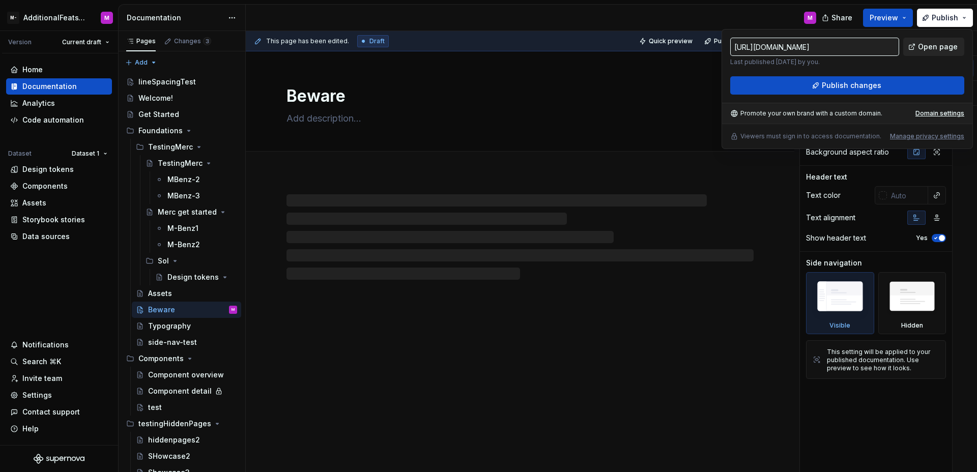
click at [932, 46] on span "Open page" at bounding box center [938, 47] width 40 height 10
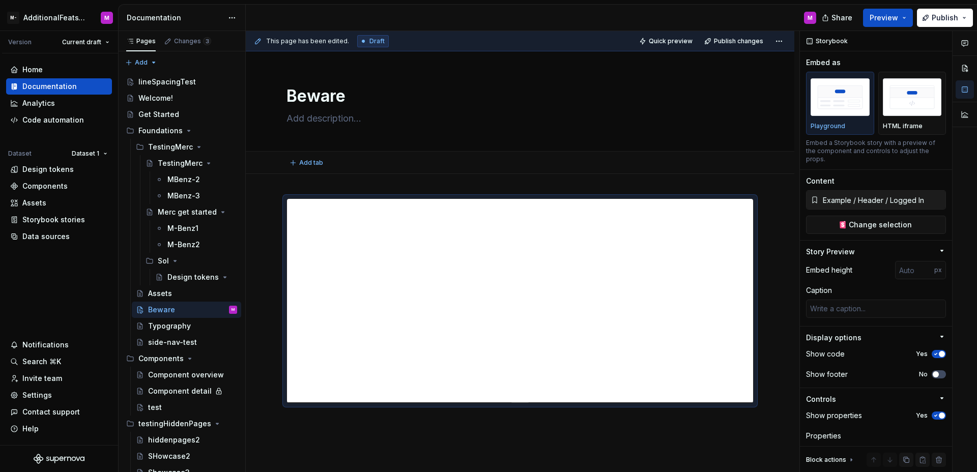
type textarea "*"
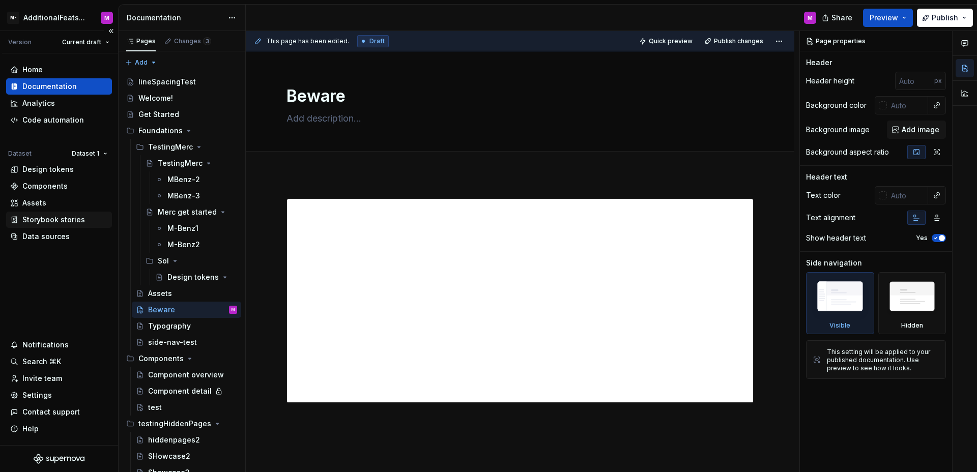
click at [56, 223] on div "Storybook stories" at bounding box center [53, 220] width 63 height 10
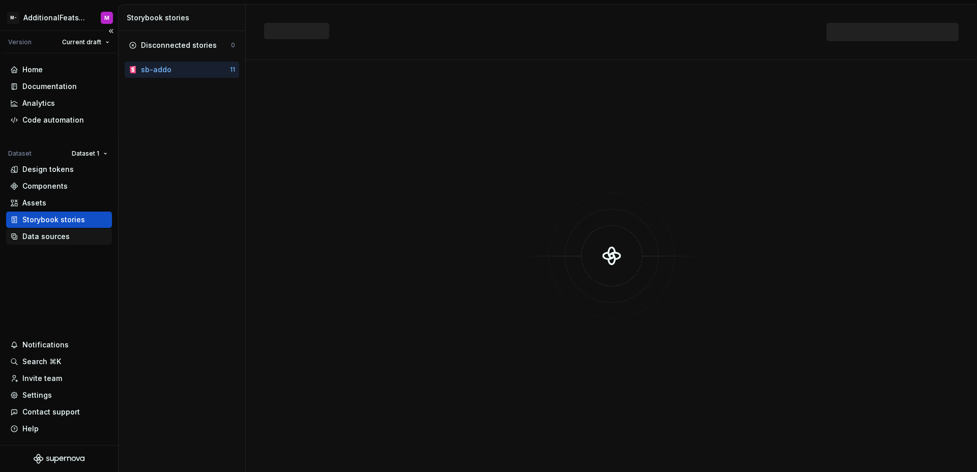
click at [61, 240] on div "Data sources" at bounding box center [45, 237] width 47 height 10
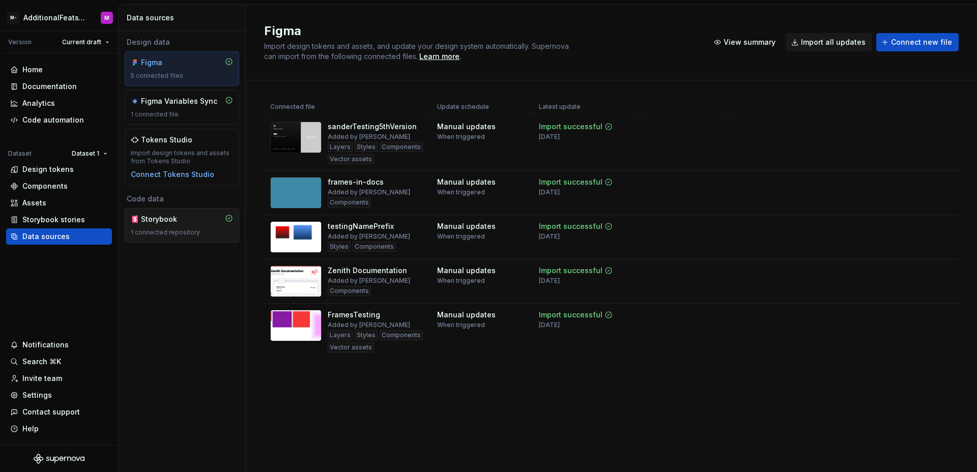
click at [195, 230] on div "1 connected repository" at bounding box center [182, 232] width 102 height 8
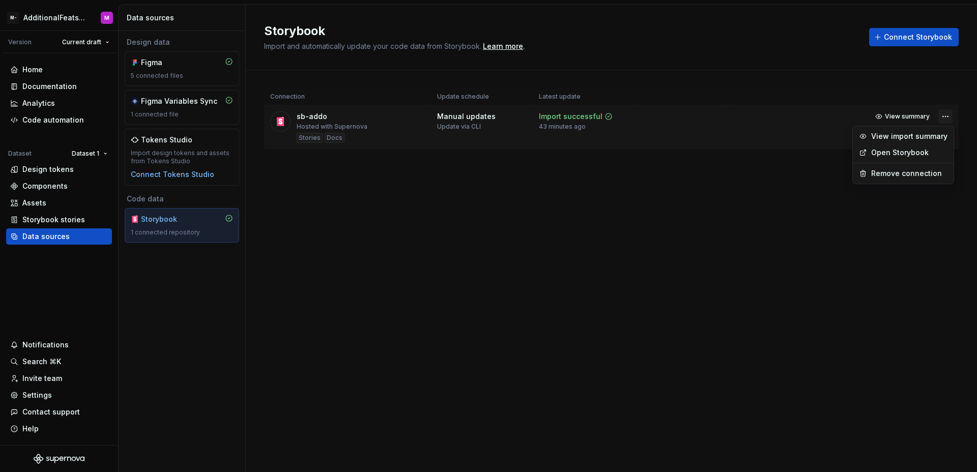
click at [951, 113] on html "M- AdditionalFeatsTest M Version Current draft Home Documentation Analytics Cod…" at bounding box center [488, 236] width 977 height 472
click at [908, 149] on link "Open Storybook" at bounding box center [910, 153] width 76 height 10
click at [946, 116] on html "M- AdditionalFeatsTest M Version Current draft Home Documentation Analytics Cod…" at bounding box center [488, 236] width 977 height 472
click at [426, 210] on html "M- AdditionalFeatsTest M Version Current draft Home Documentation Analytics Cod…" at bounding box center [488, 236] width 977 height 472
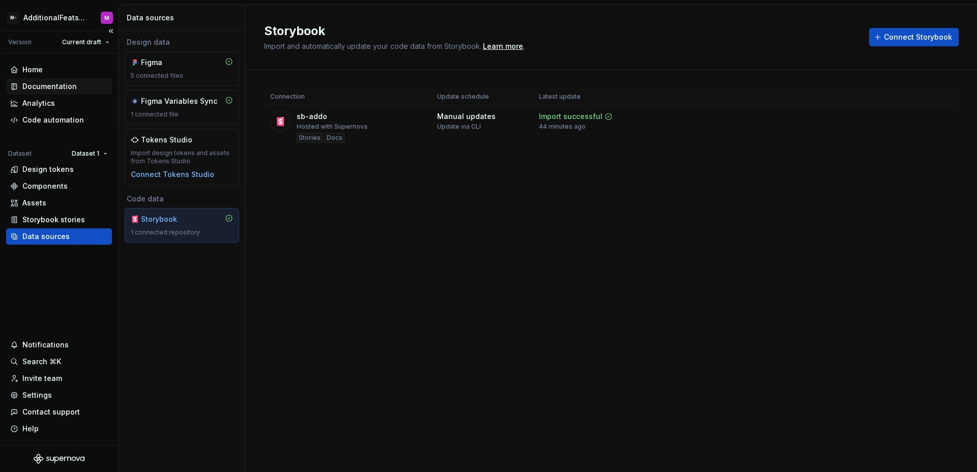
click at [66, 85] on div "Documentation" at bounding box center [49, 86] width 54 height 10
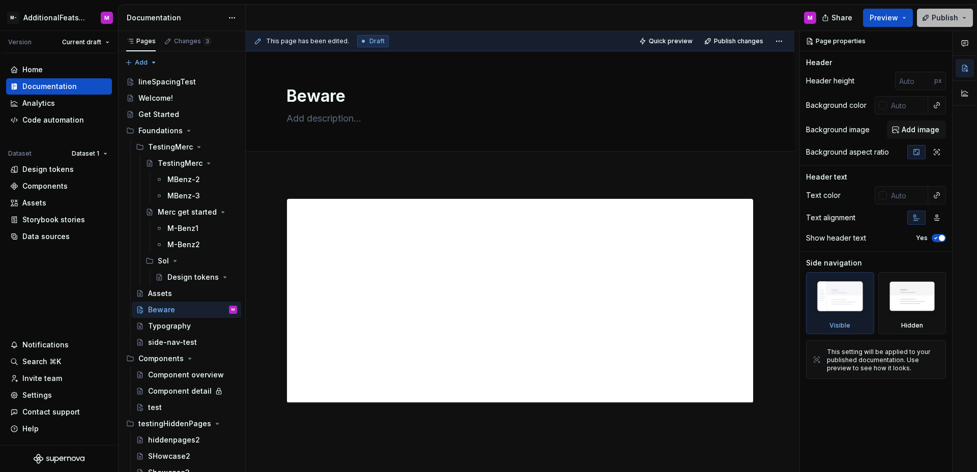
click at [944, 17] on span "Publish" at bounding box center [945, 18] width 26 height 10
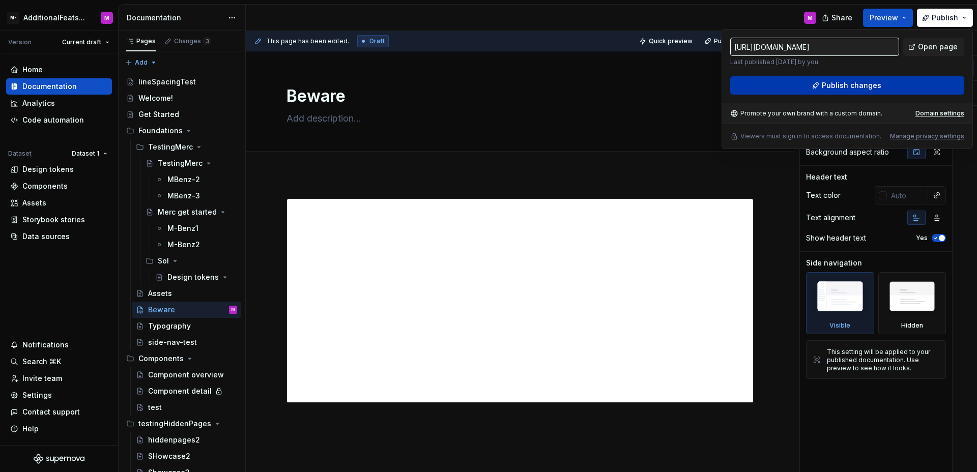
click at [855, 88] on span "Publish changes" at bounding box center [852, 85] width 60 height 10
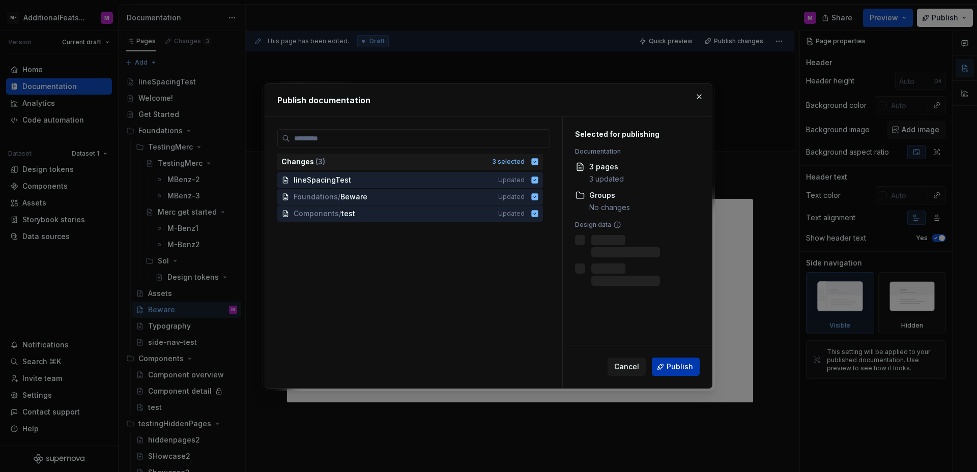
click at [681, 366] on span "Publish" at bounding box center [680, 367] width 26 height 10
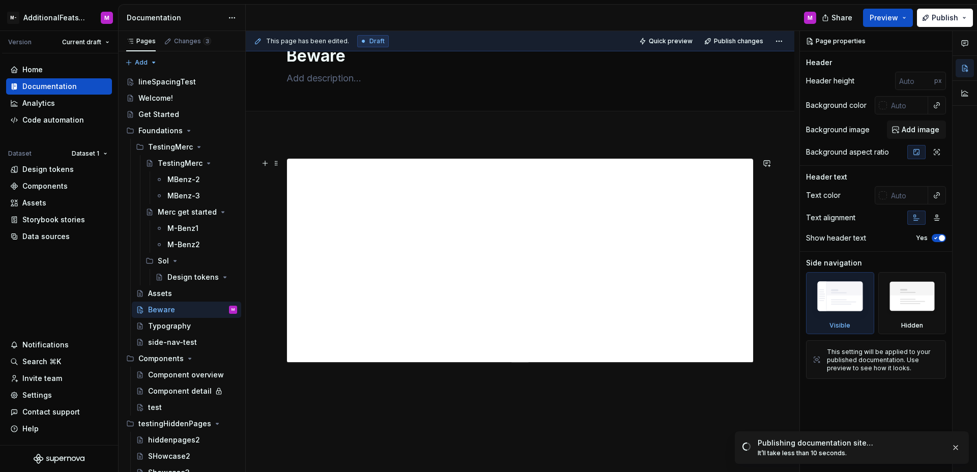
scroll to position [84, 0]
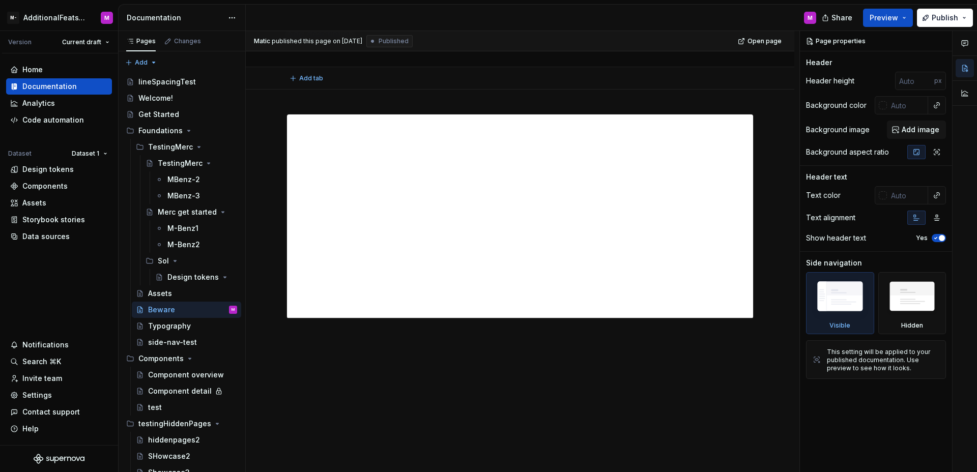
click at [497, 79] on div "Add tab" at bounding box center [520, 78] width 467 height 14
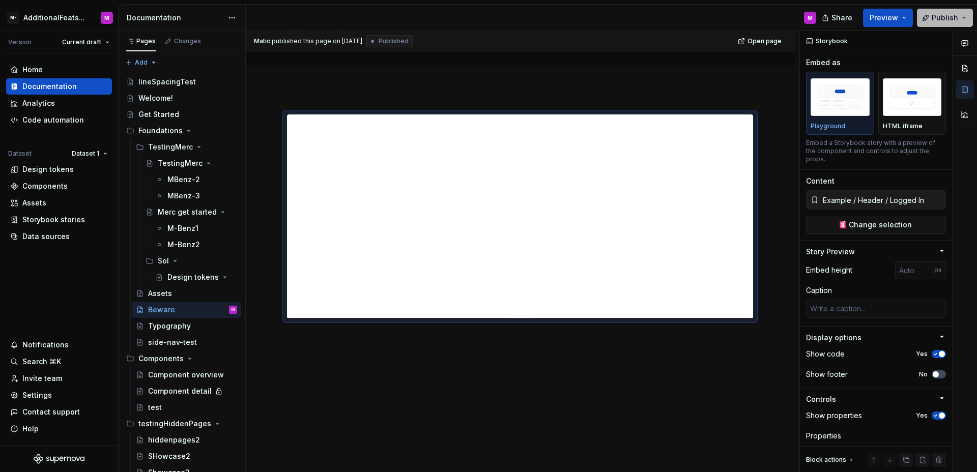
click at [933, 21] on span "Publish" at bounding box center [945, 18] width 26 height 10
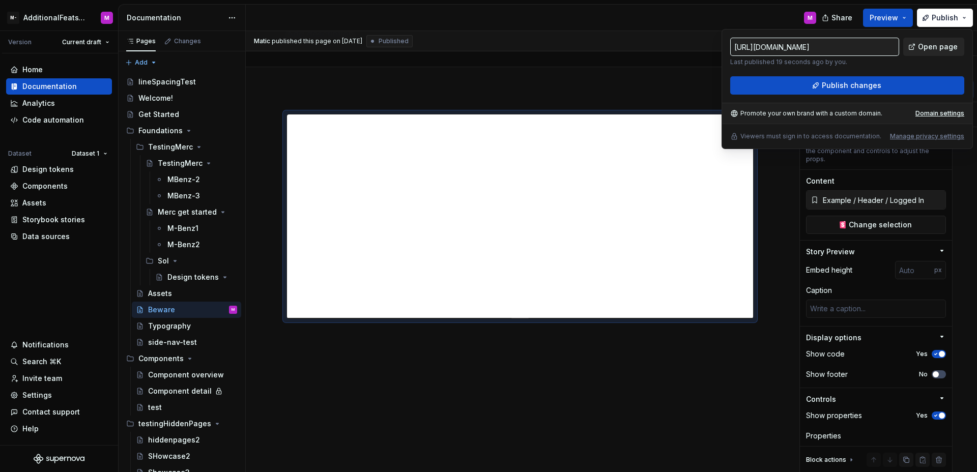
click at [936, 46] on span "Open page" at bounding box center [938, 47] width 40 height 10
type textarea "*"
click at [49, 239] on div "Data sources" at bounding box center [45, 237] width 47 height 10
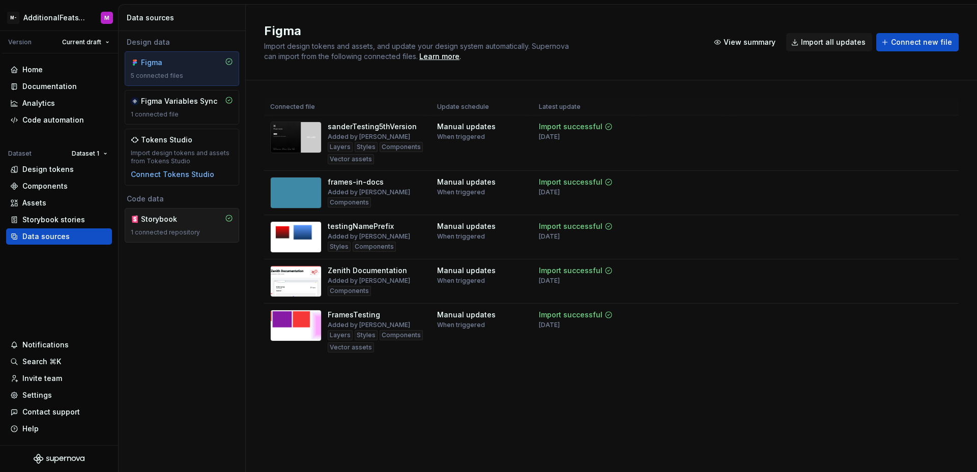
click at [188, 226] on div "Storybook 1 connected repository" at bounding box center [182, 225] width 102 height 22
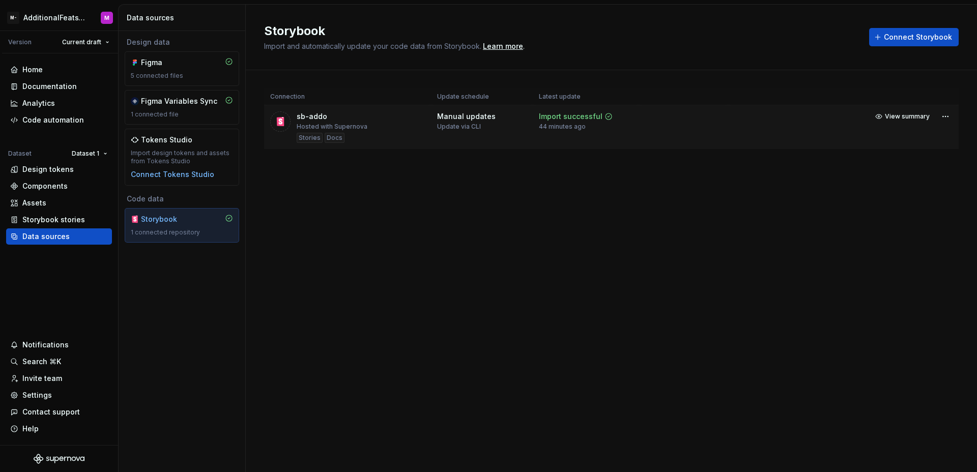
click at [355, 134] on div "sb-addo Hosted with Supernova Stories Docs" at bounding box center [332, 127] width 71 height 32
click at [926, 119] on span "View summary" at bounding box center [907, 116] width 45 height 8
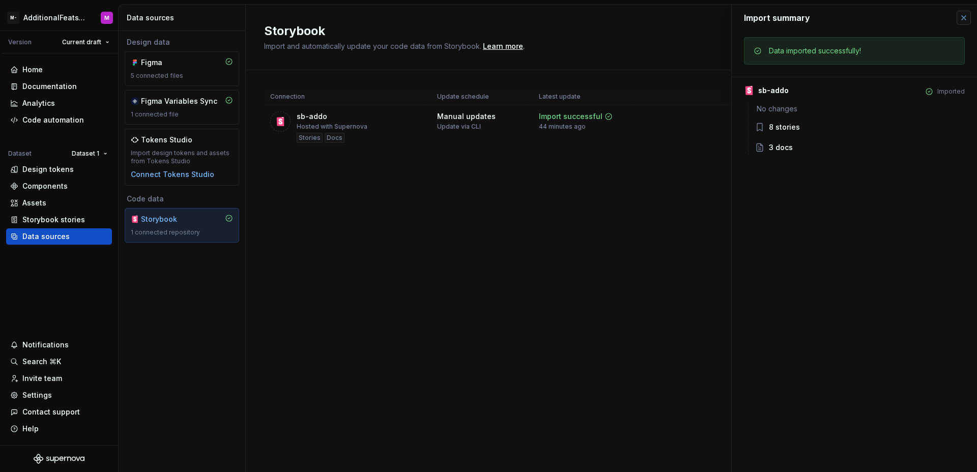
click at [958, 21] on button "button" at bounding box center [964, 18] width 14 height 14
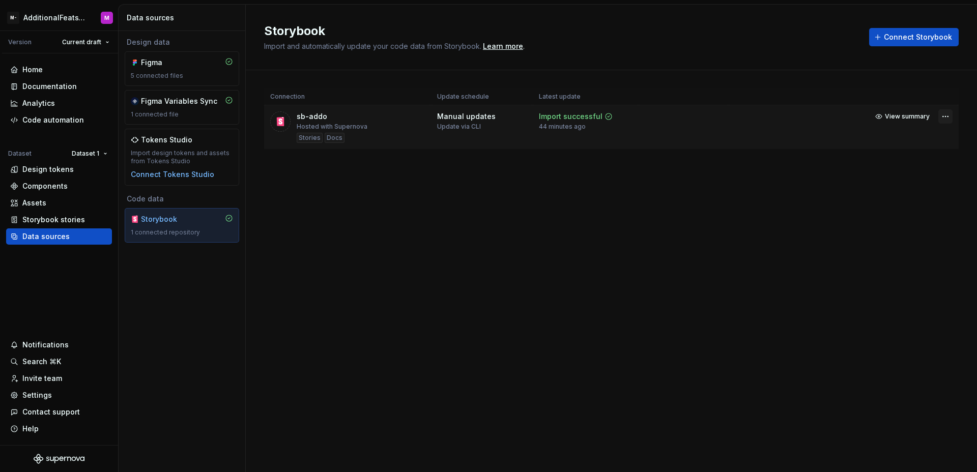
click at [947, 118] on html "M- AdditionalFeatsTest M Version Current draft Home Documentation Analytics Cod…" at bounding box center [488, 236] width 977 height 472
click at [687, 200] on html "M- AdditionalFeatsTest M Version Current draft Home Documentation Analytics Cod…" at bounding box center [488, 236] width 977 height 472
click at [56, 393] on div "Settings" at bounding box center [59, 395] width 98 height 10
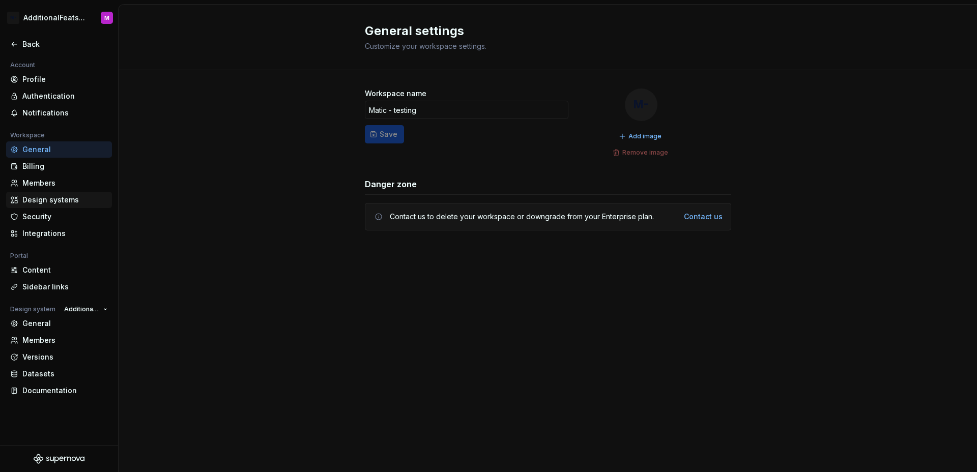
click at [61, 195] on div "Design systems" at bounding box center [64, 200] width 85 height 10
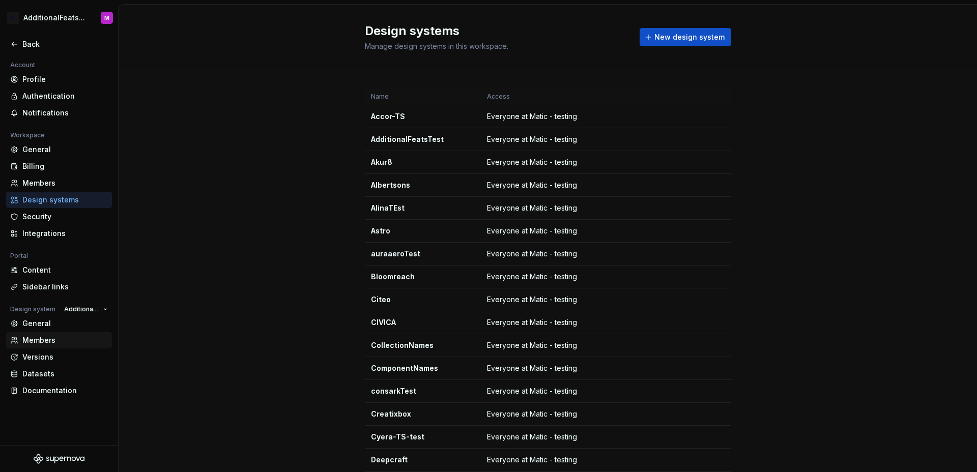
click at [34, 338] on div "Members" at bounding box center [64, 340] width 85 height 10
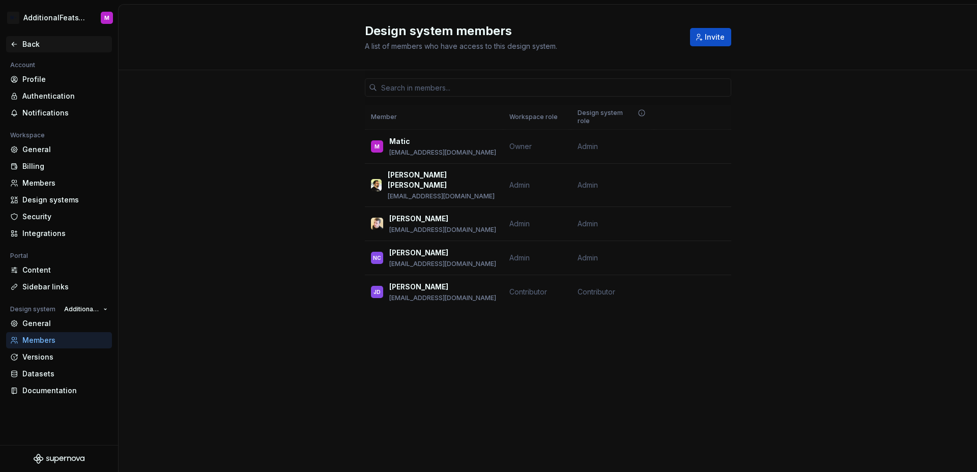
click at [17, 39] on div "Back" at bounding box center [59, 44] width 98 height 10
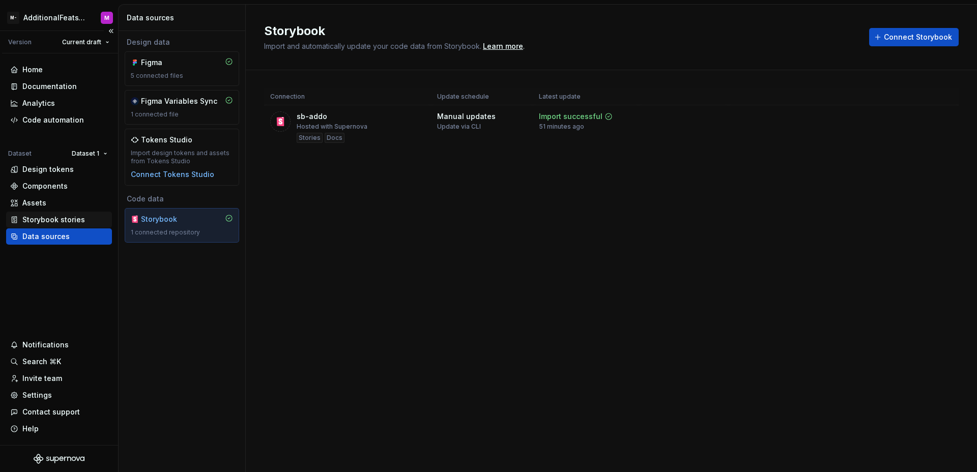
click at [42, 223] on div "Storybook stories" at bounding box center [53, 220] width 63 height 10
click at [58, 220] on div "Storybook stories" at bounding box center [53, 220] width 63 height 10
click at [64, 225] on div "Storybook stories" at bounding box center [59, 220] width 106 height 16
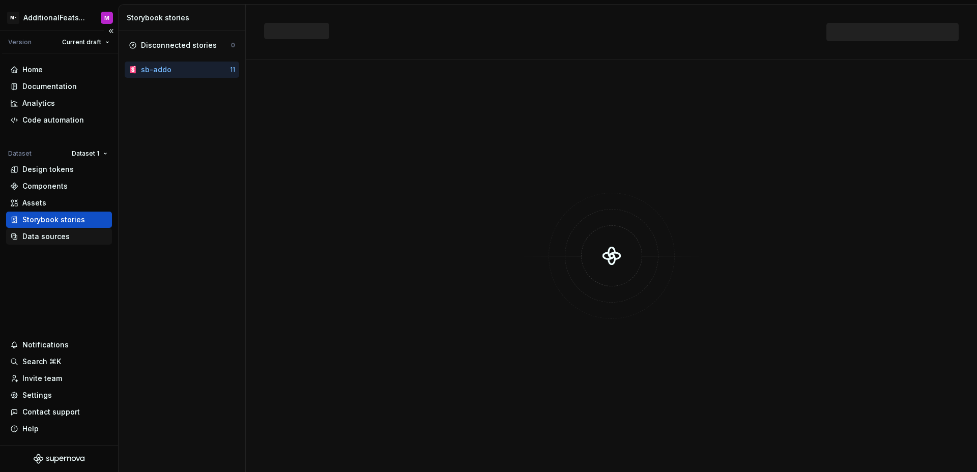
click at [66, 242] on div "Data sources" at bounding box center [59, 236] width 106 height 16
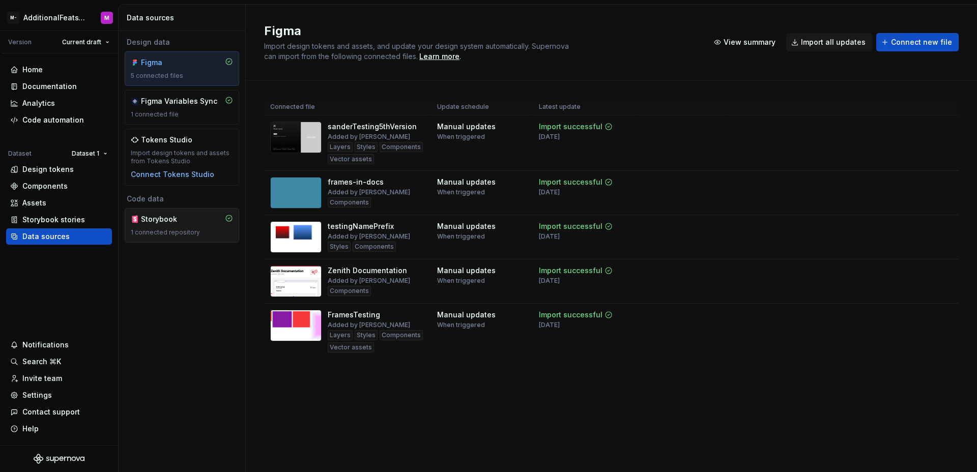
click at [169, 225] on div "Storybook 1 connected repository" at bounding box center [182, 225] width 102 height 22
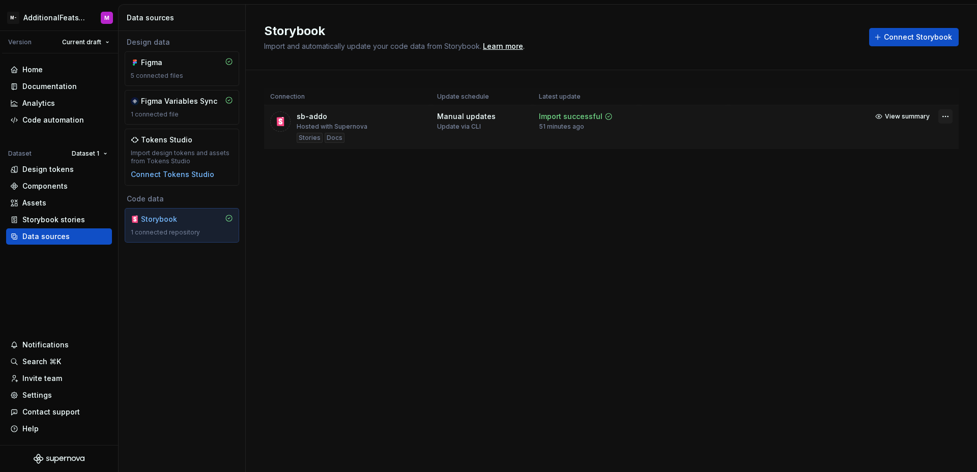
click at [949, 118] on html "M- AdditionalFeatsTest M Version Current draft Home Documentation Analytics Cod…" at bounding box center [488, 236] width 977 height 472
click at [903, 156] on link "Open Storybook" at bounding box center [910, 153] width 76 height 10
click at [681, 128] on td at bounding box center [684, 127] width 90 height 44
click at [946, 114] on html "M- AdditionalFeatsTest M Version Current draft Home Documentation Analytics Cod…" at bounding box center [488, 236] width 977 height 472
click at [882, 150] on link "Open Storybook" at bounding box center [910, 153] width 76 height 10
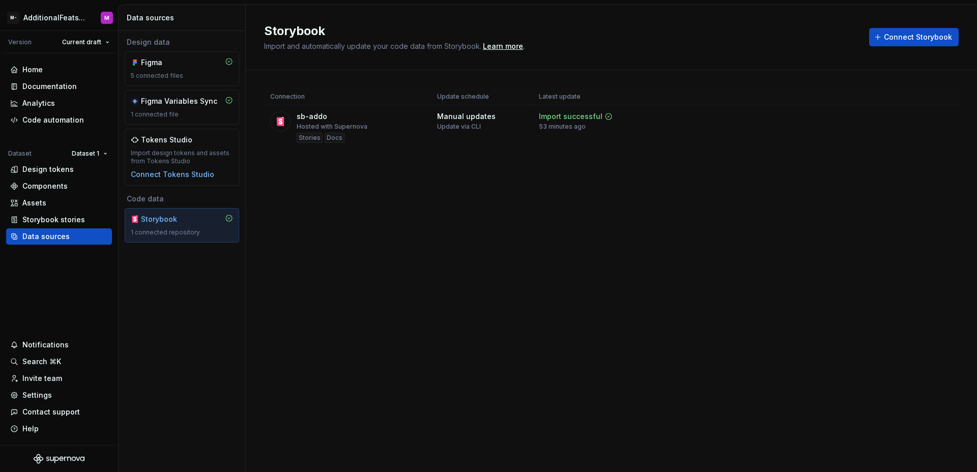
click at [454, 302] on div "Storybook Import and automatically update your code data from Storybook. Learn …" at bounding box center [611, 239] width 731 height 468
click at [462, 370] on div "Storybook Import and automatically update your code data from Storybook. Learn …" at bounding box center [611, 239] width 731 height 468
